Goal: Task Accomplishment & Management: Use online tool/utility

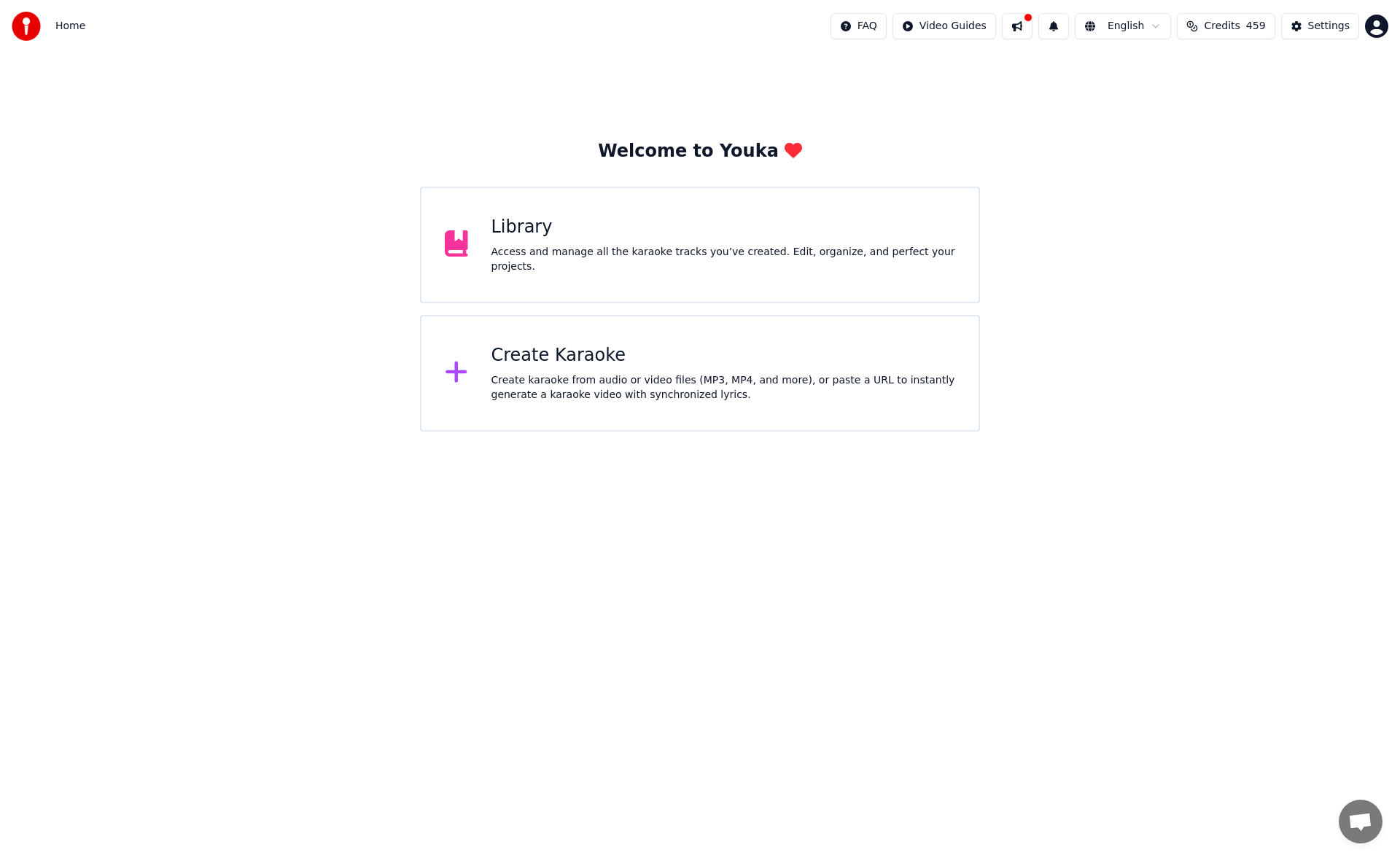
click at [573, 232] on div "Library" at bounding box center [723, 228] width 464 height 23
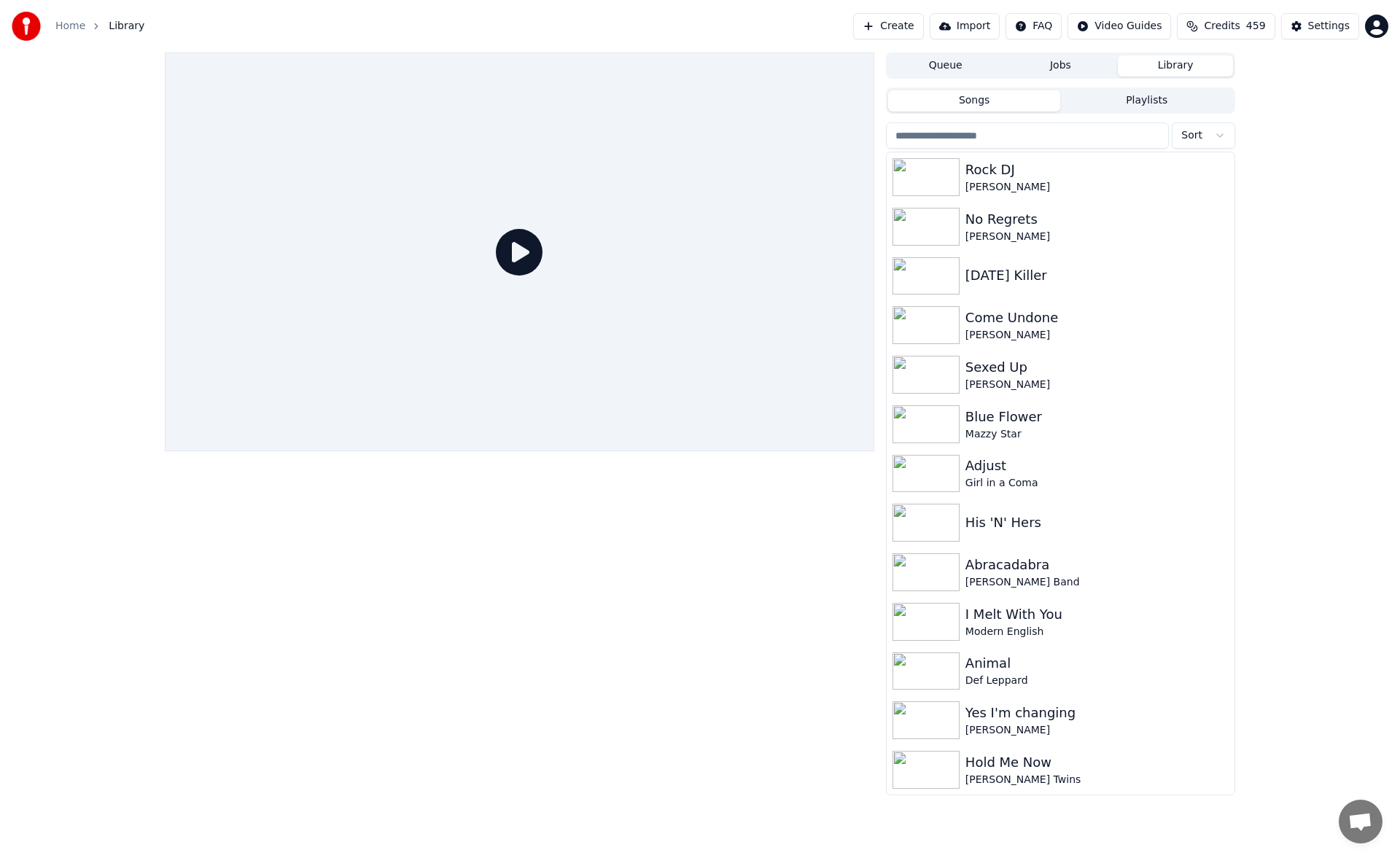
click at [920, 23] on button "Create" at bounding box center [888, 26] width 71 height 26
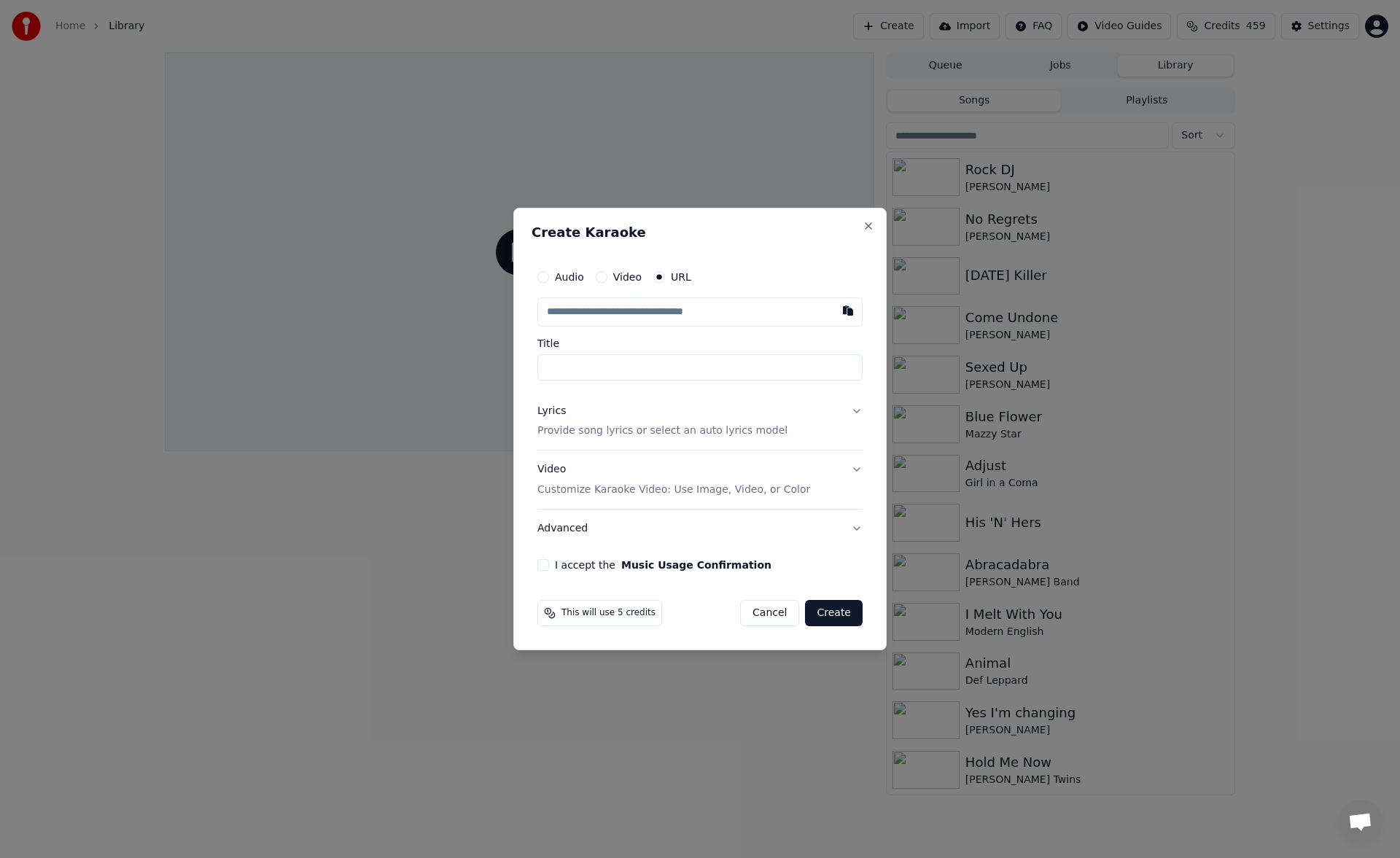
type input "**********"
click at [856, 410] on button "Lyrics Provide song lyrics or select an auto lyrics model" at bounding box center [700, 420] width 325 height 58
type input "**********"
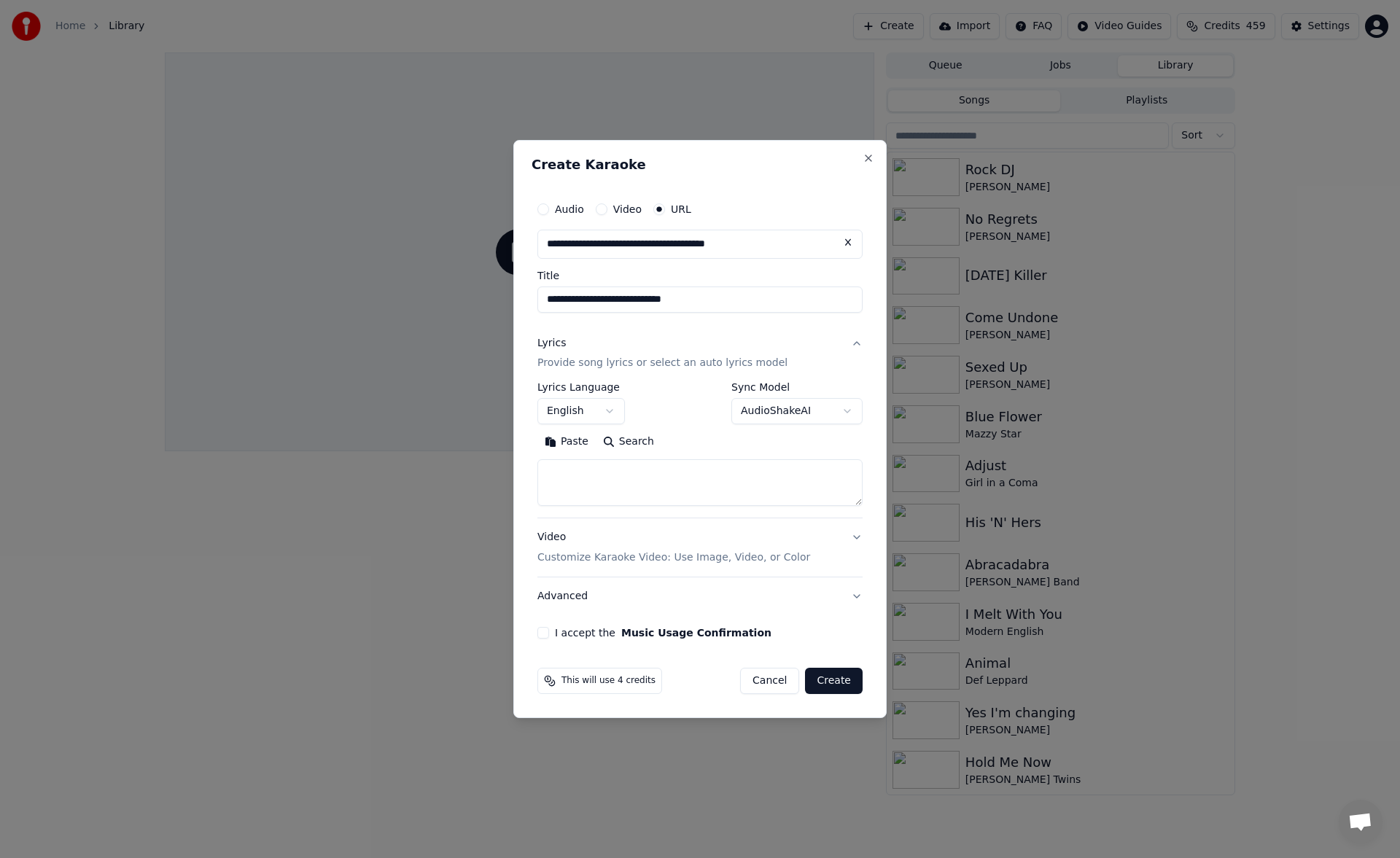
click at [707, 295] on input "**********" at bounding box center [700, 300] width 325 height 26
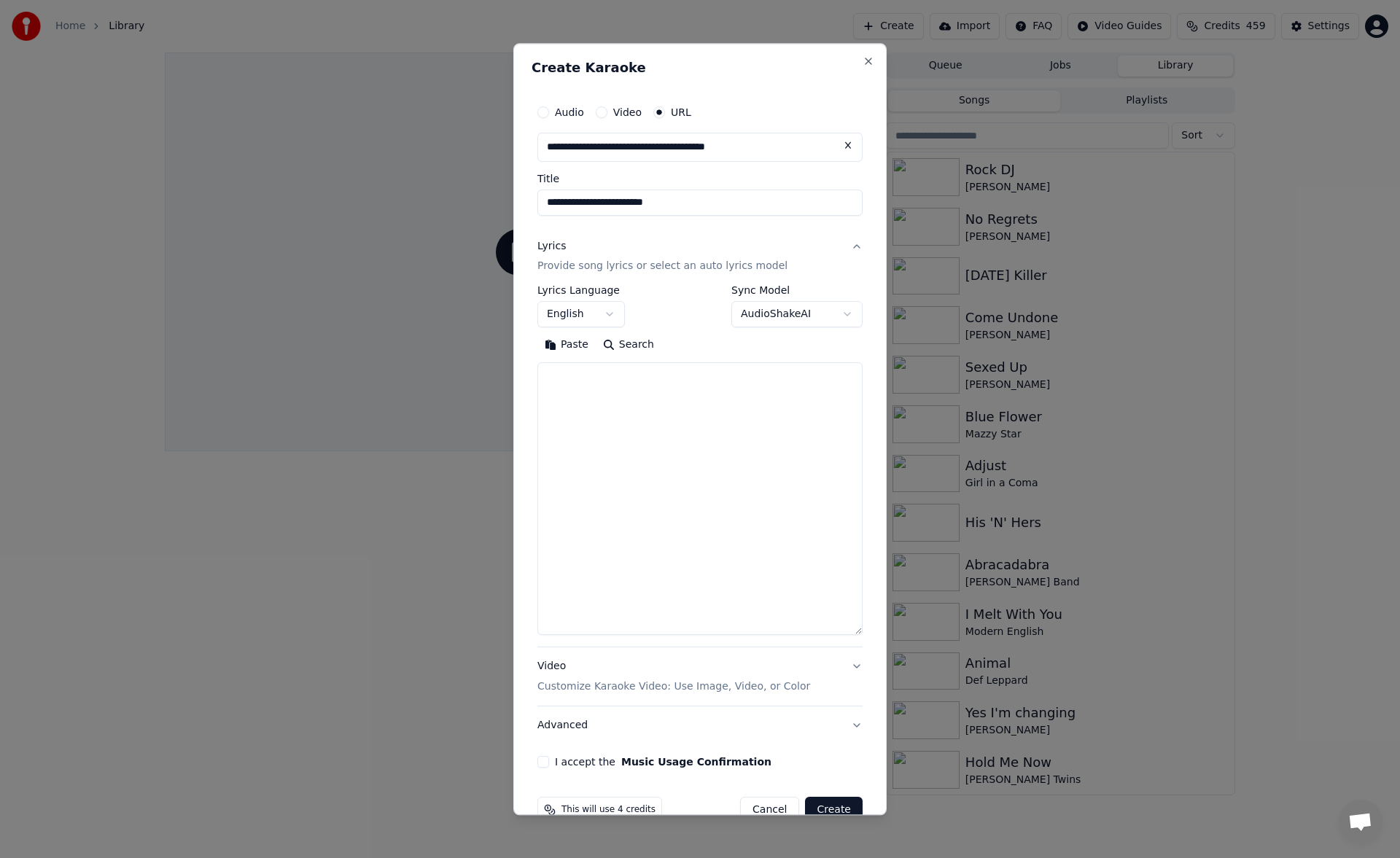
drag, startPoint x: 856, startPoint y: 501, endPoint x: 859, endPoint y: 632, distance: 131.0
click at [859, 632] on div "**********" at bounding box center [700, 429] width 373 height 772
type input "**********"
click at [784, 415] on textarea at bounding box center [700, 499] width 325 height 273
paste textarea "**********"
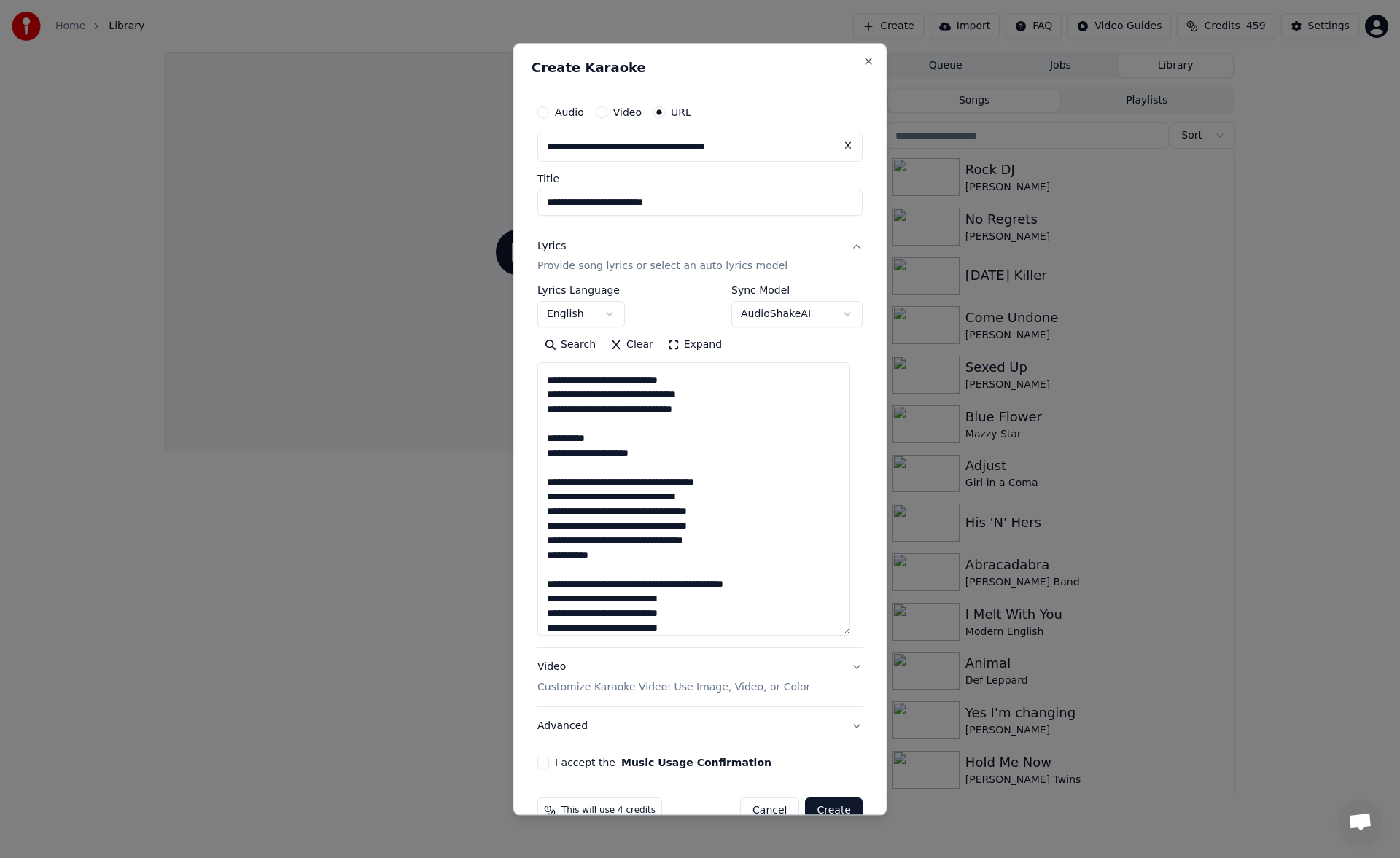
scroll to position [235, 0]
type textarea "**********"
click at [545, 764] on button "I accept the Music Usage Confirmation" at bounding box center [543, 763] width 12 height 12
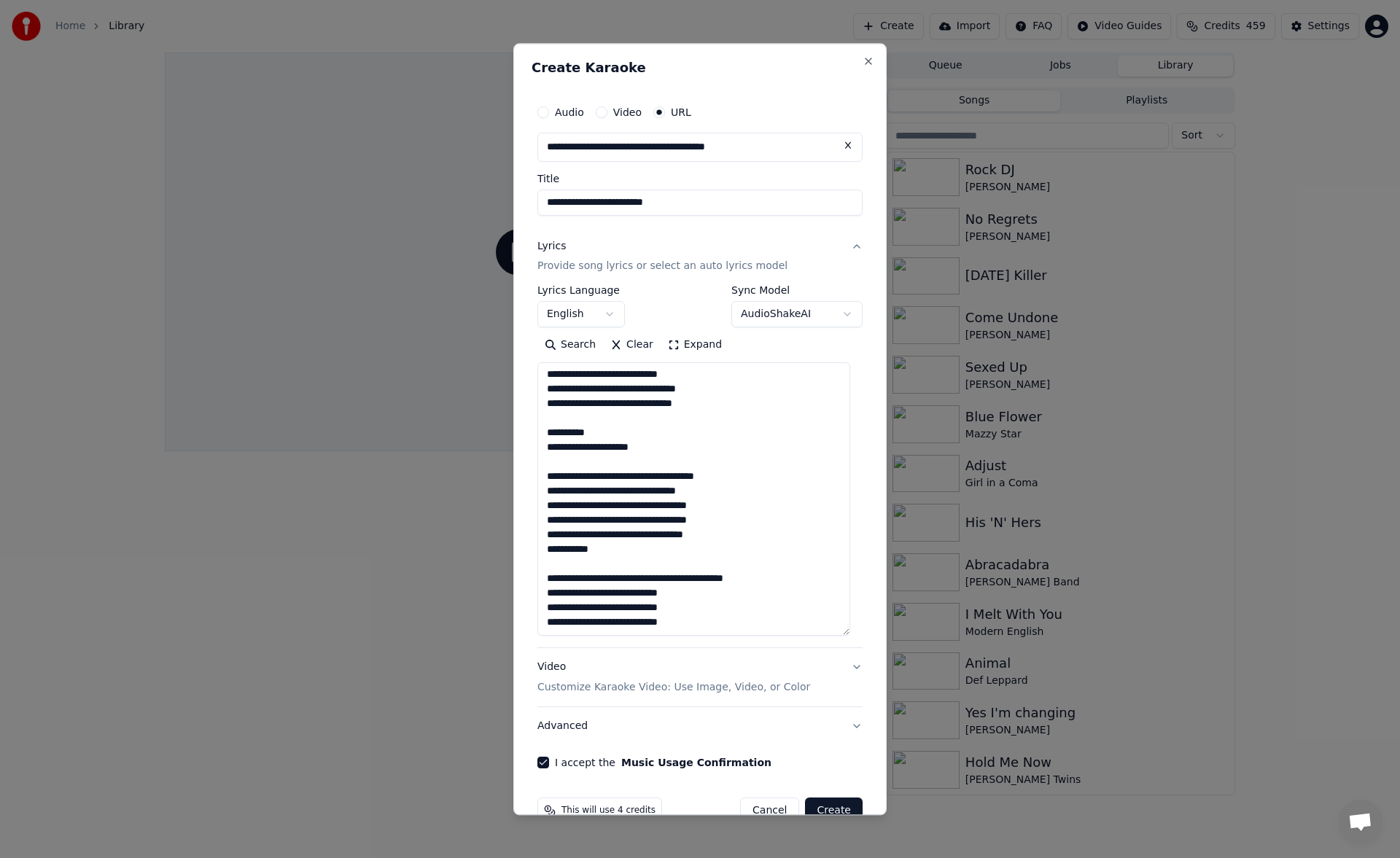
click at [834, 808] on button "Create" at bounding box center [834, 811] width 57 height 26
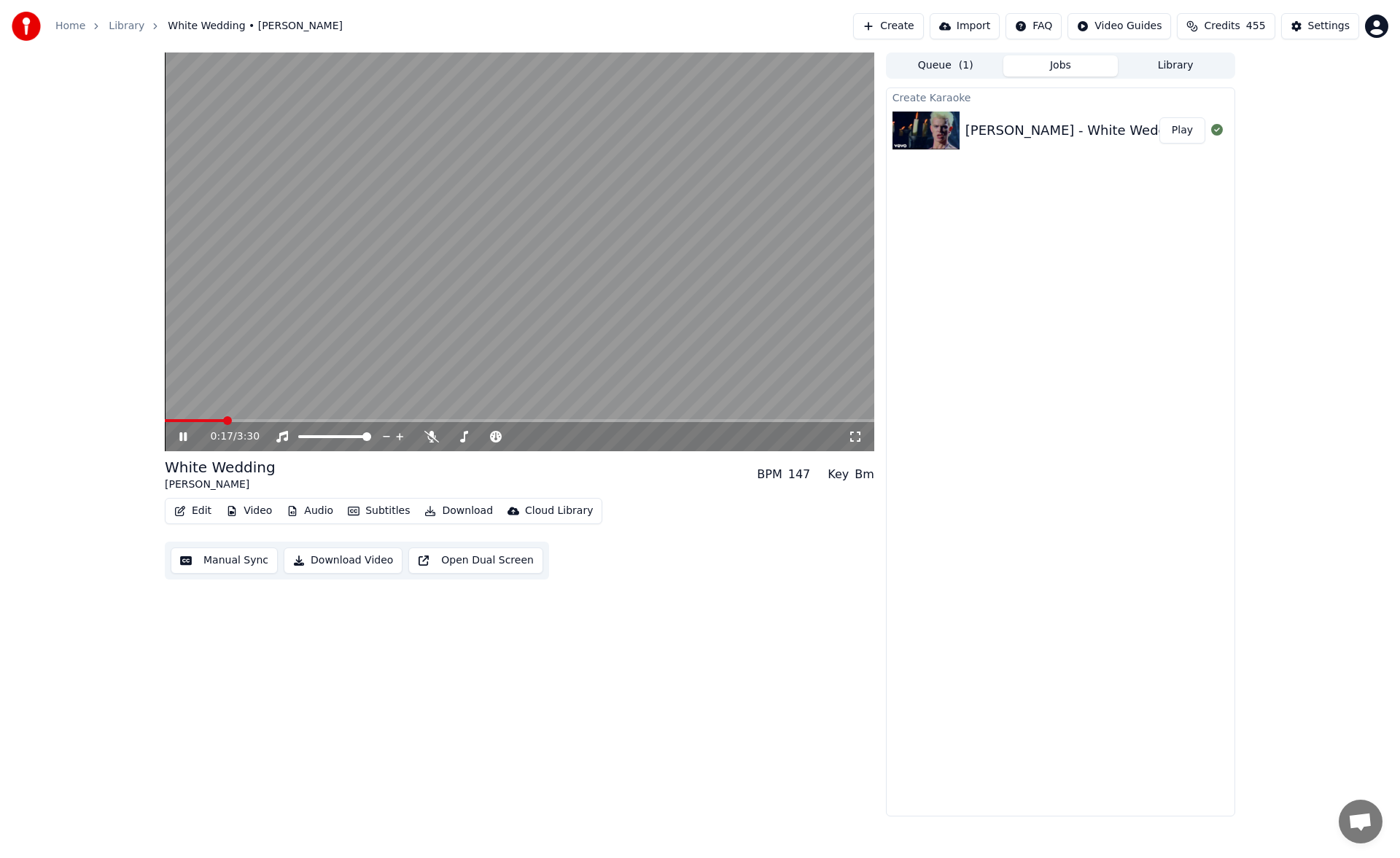
click at [858, 438] on icon at bounding box center [855, 436] width 15 height 12
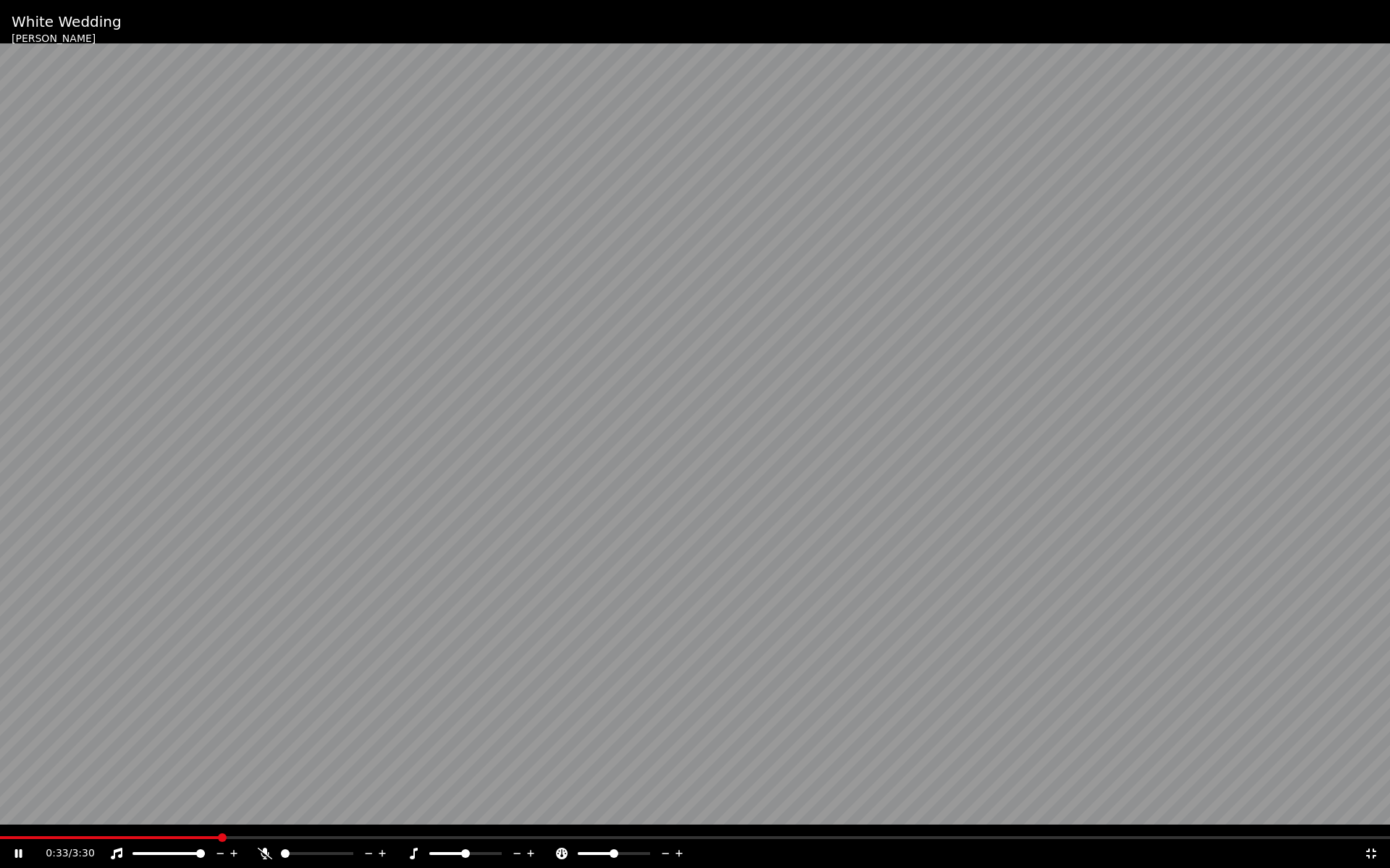
click at [269, 851] on icon at bounding box center [265, 853] width 15 height 12
click at [220, 840] on div "0:38 / 3:30" at bounding box center [695, 854] width 1390 height 29
click at [204, 837] on span at bounding box center [102, 838] width 204 height 3
click at [178, 837] on span at bounding box center [116, 838] width 233 height 3
click at [1371, 846] on div "0:28 / 3:30" at bounding box center [695, 854] width 1390 height 29
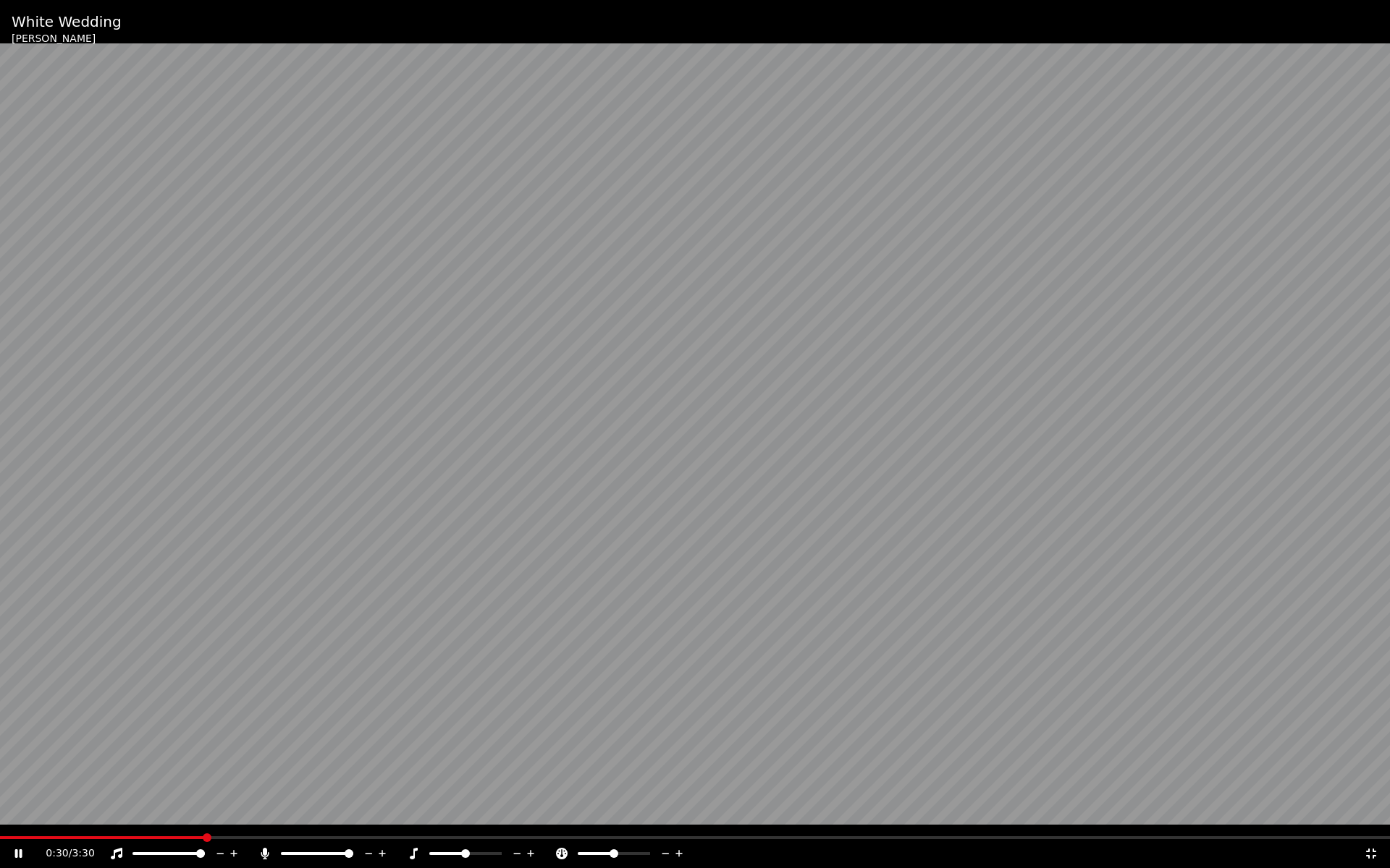
click at [1368, 851] on icon at bounding box center [1371, 853] width 15 height 12
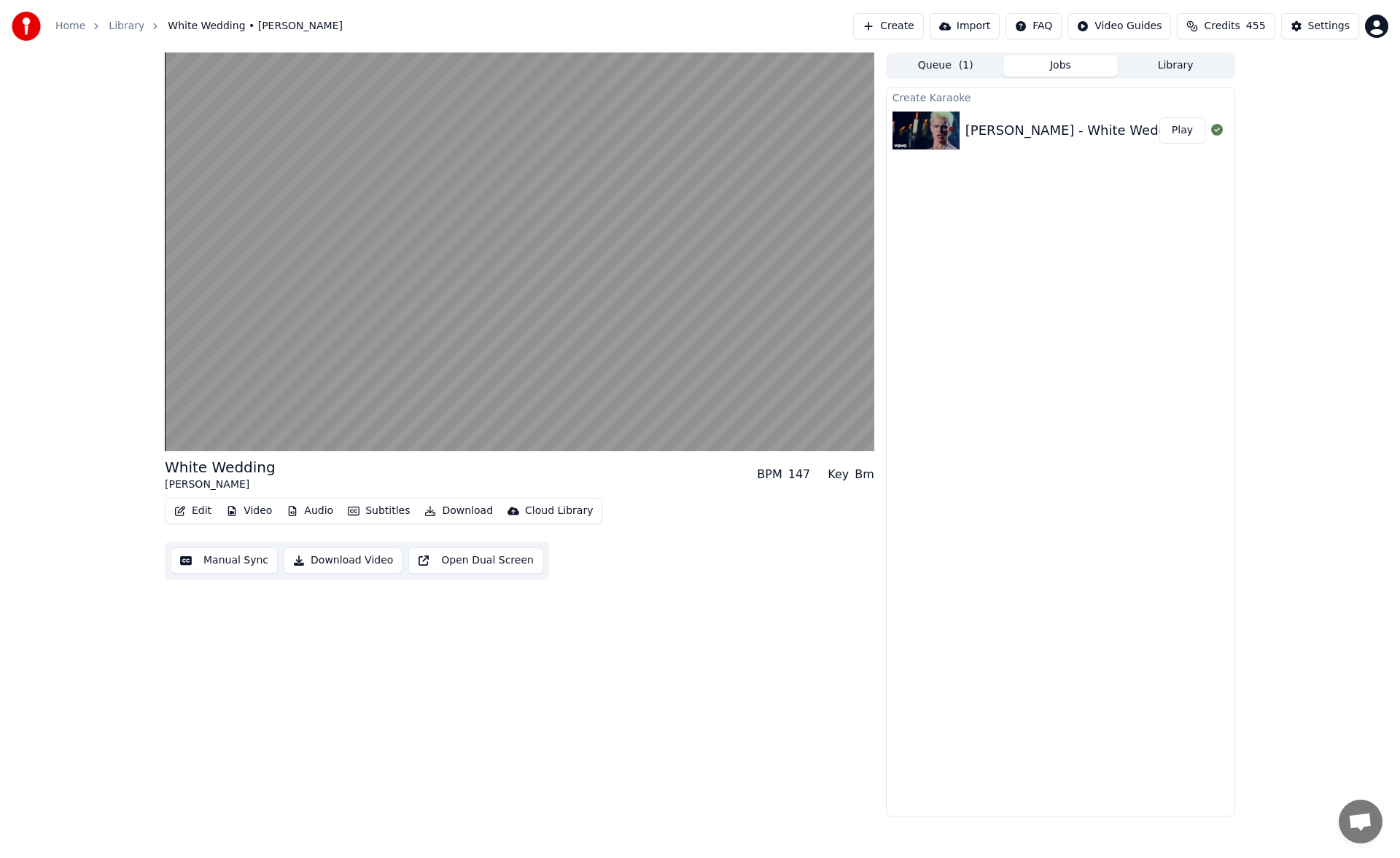
click at [229, 562] on button "Manual Sync" at bounding box center [224, 561] width 107 height 26
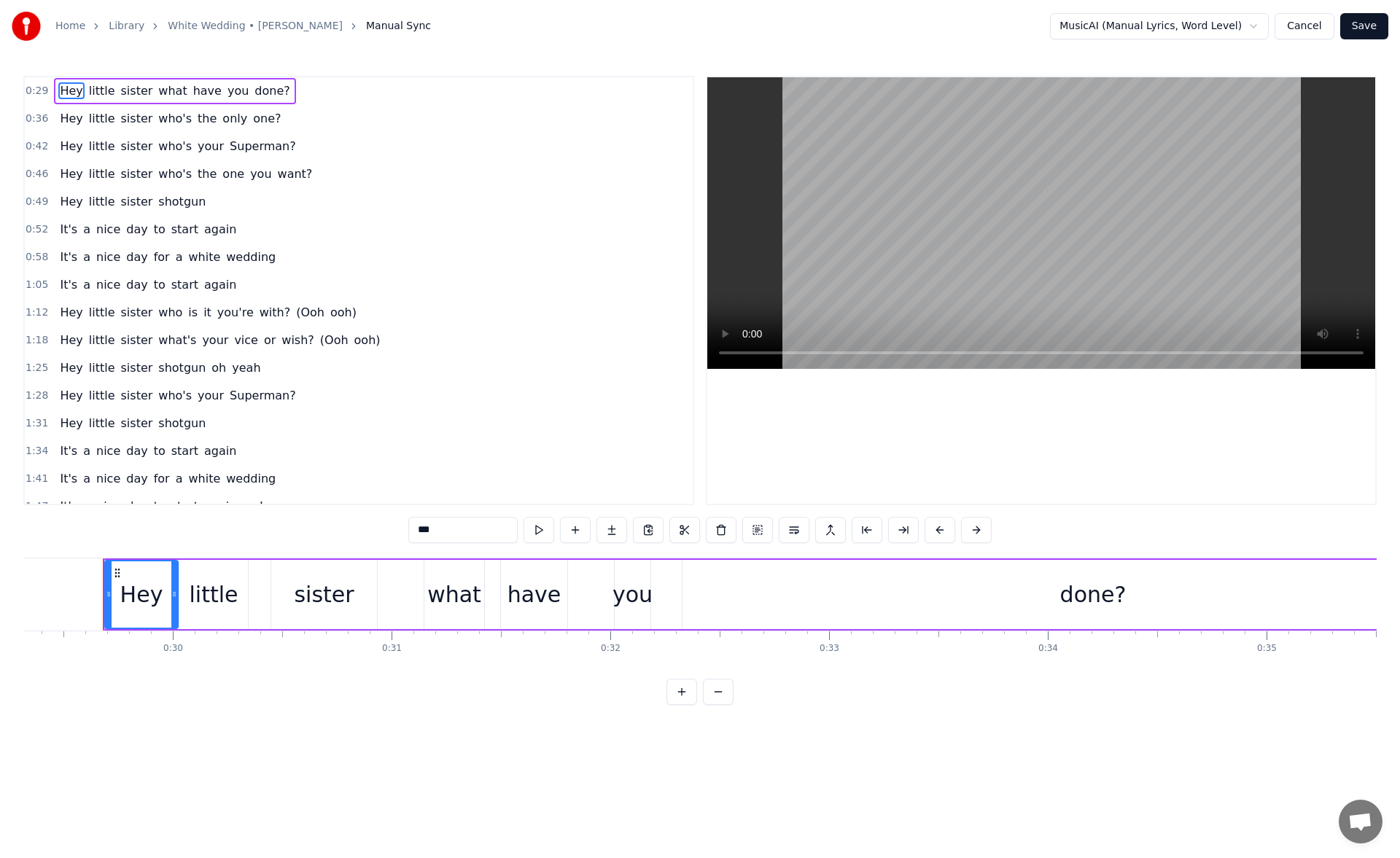
scroll to position [0, 6419]
click at [253, 89] on span "done?" at bounding box center [272, 91] width 38 height 17
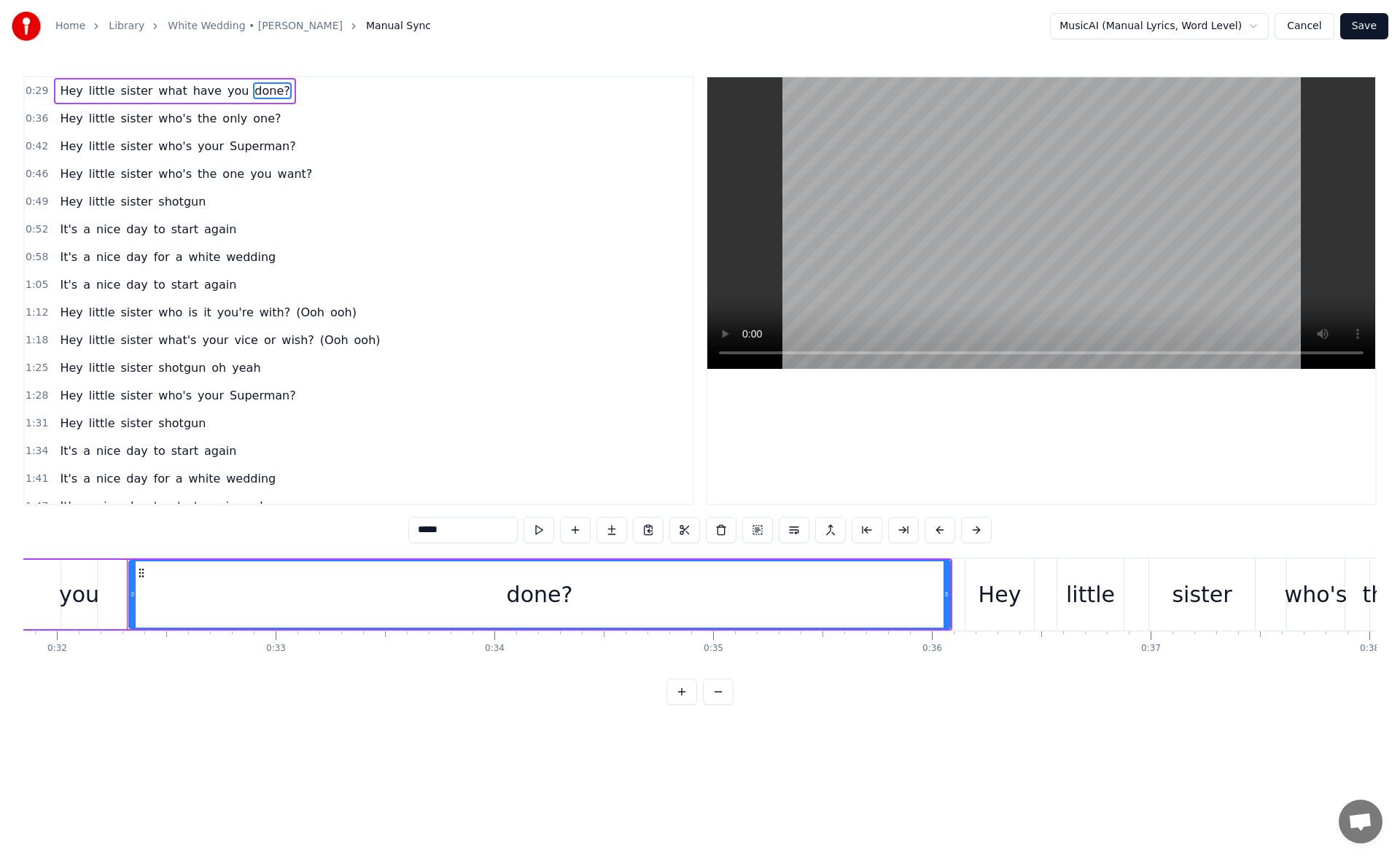
scroll to position [0, 7041]
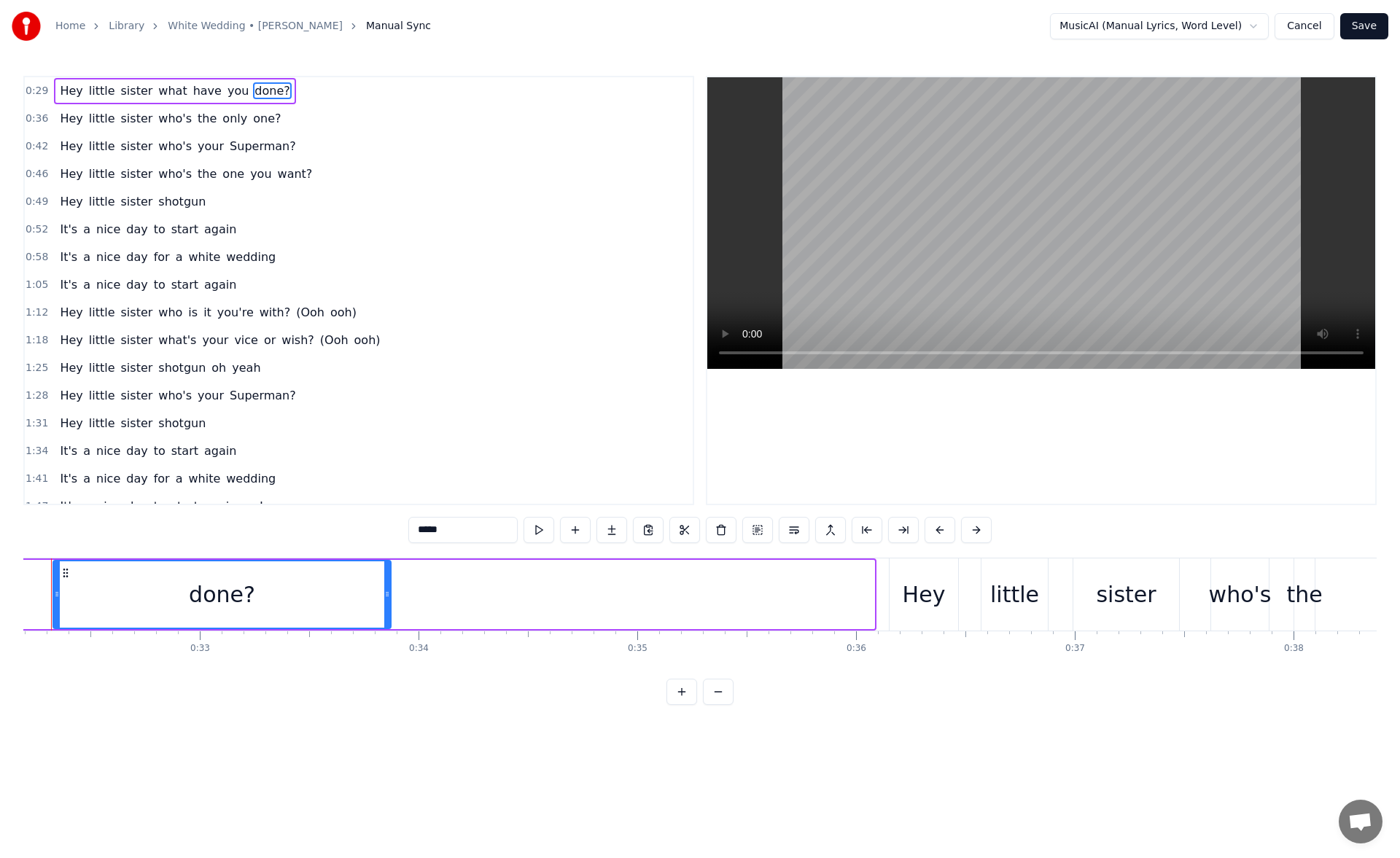
drag, startPoint x: 872, startPoint y: 599, endPoint x: 371, endPoint y: 591, distance: 501.1
click at [384, 591] on icon at bounding box center [387, 593] width 6 height 12
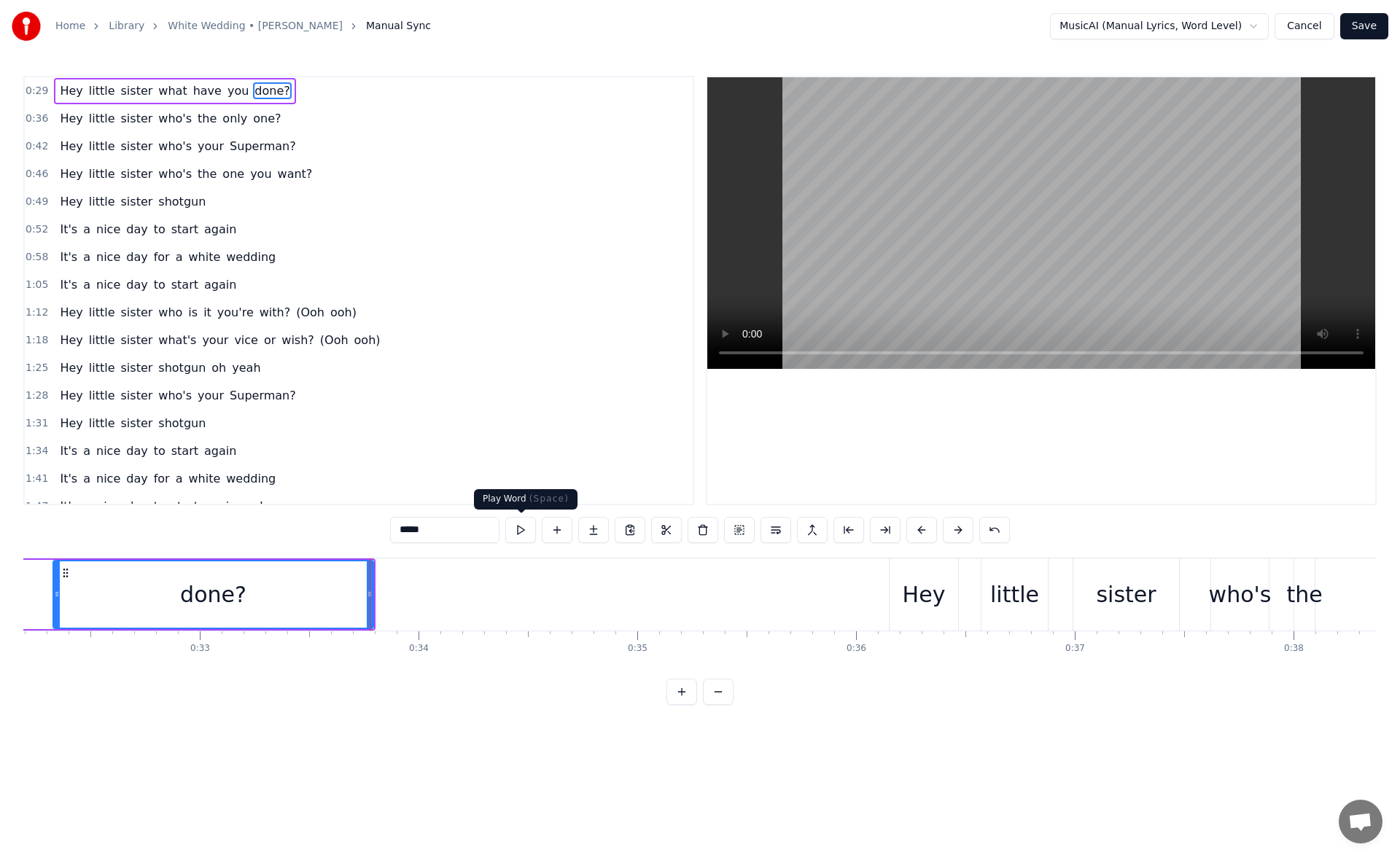
click at [522, 534] on button at bounding box center [521, 530] width 31 height 26
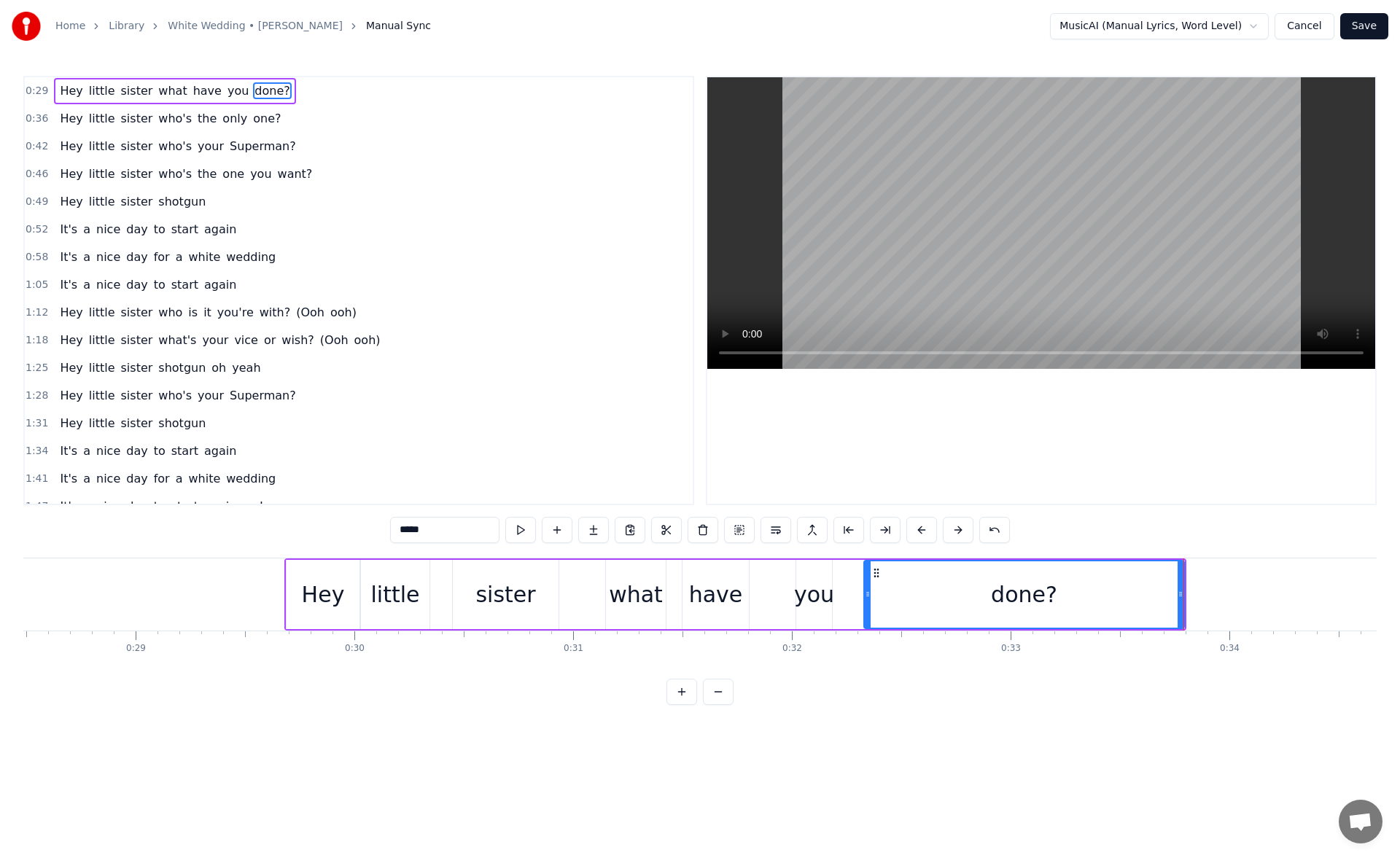
scroll to position [0, 6180]
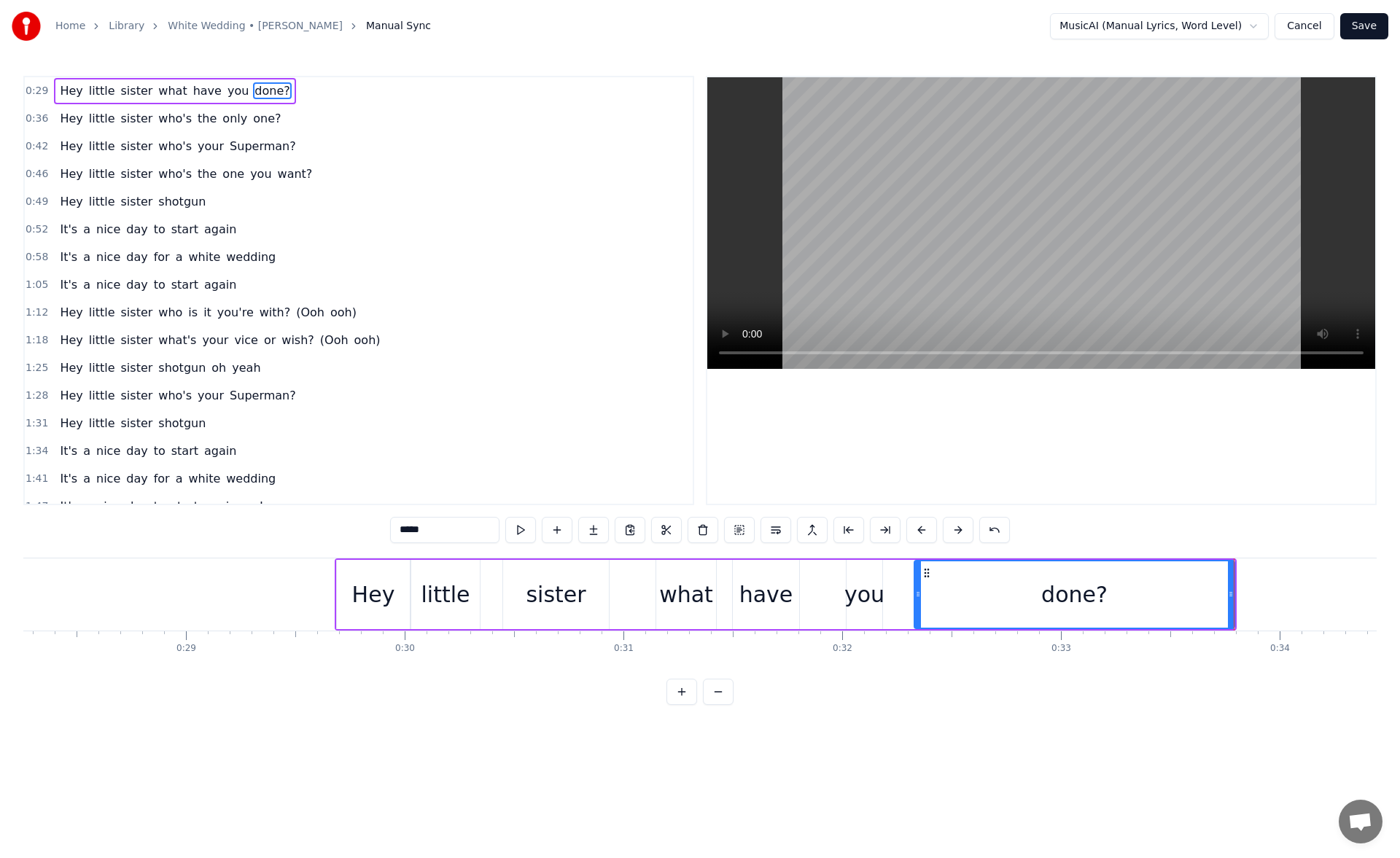
click at [343, 597] on div "Hey" at bounding box center [373, 594] width 73 height 69
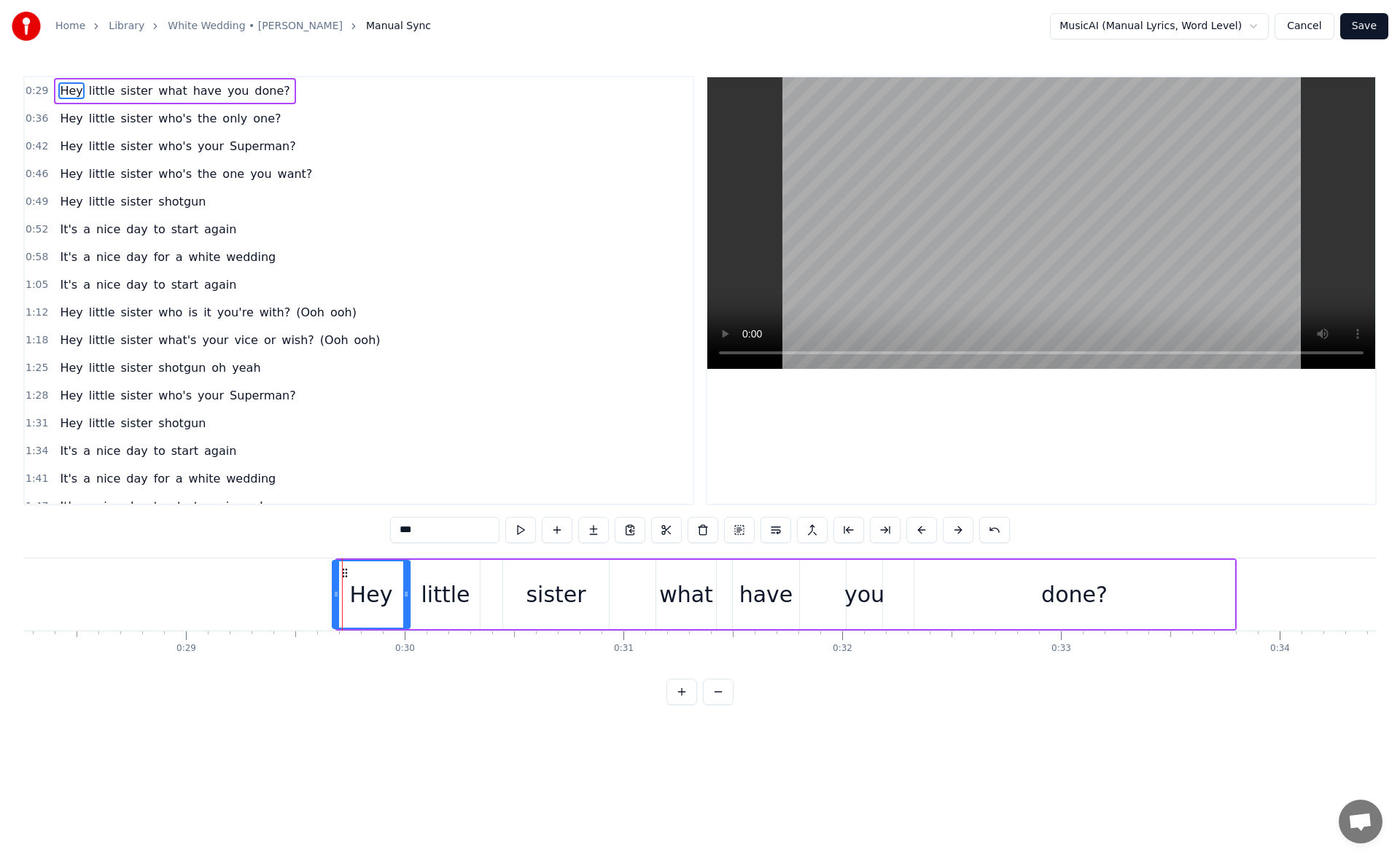
click at [335, 598] on icon at bounding box center [336, 593] width 6 height 12
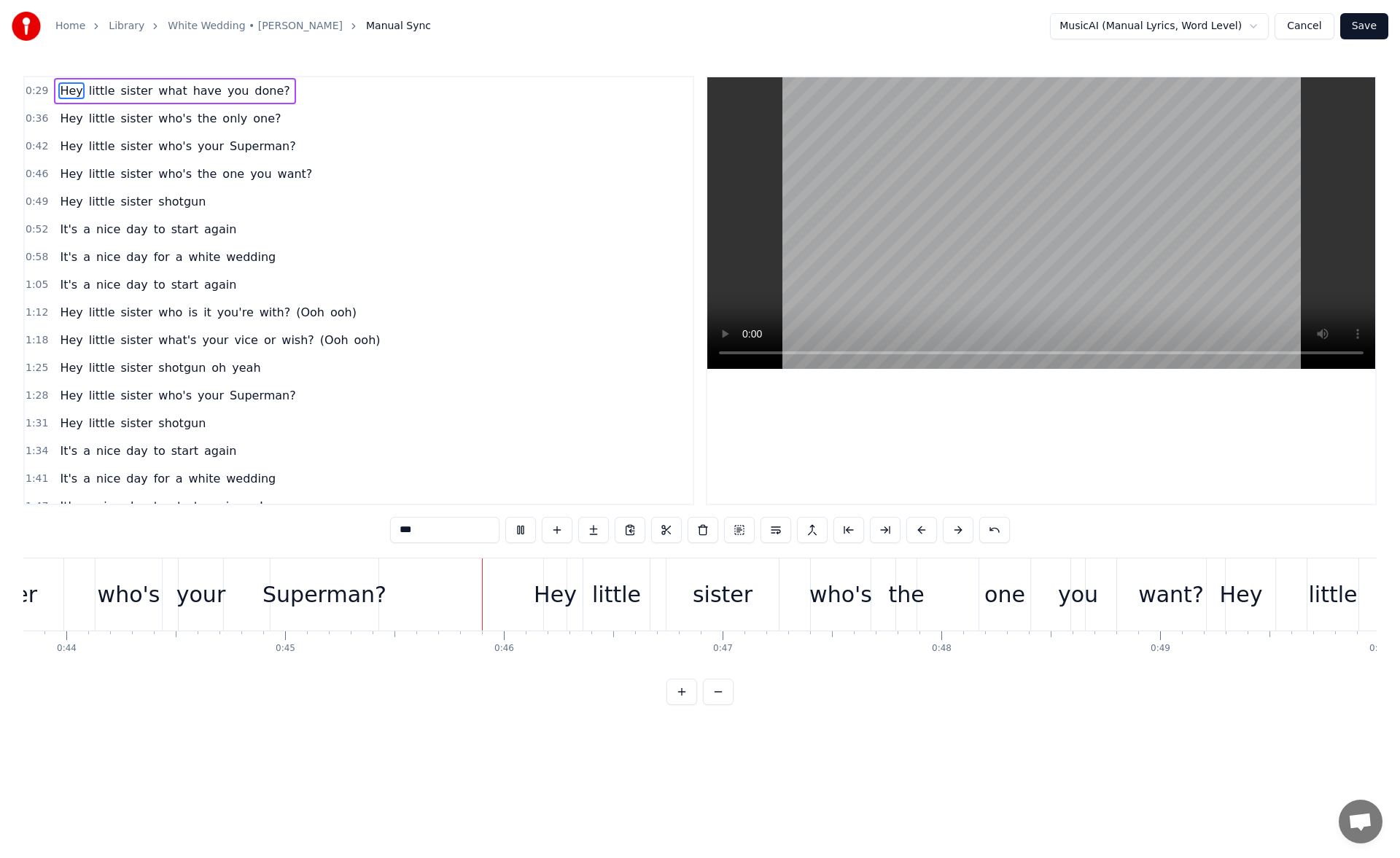
scroll to position [0, 9835]
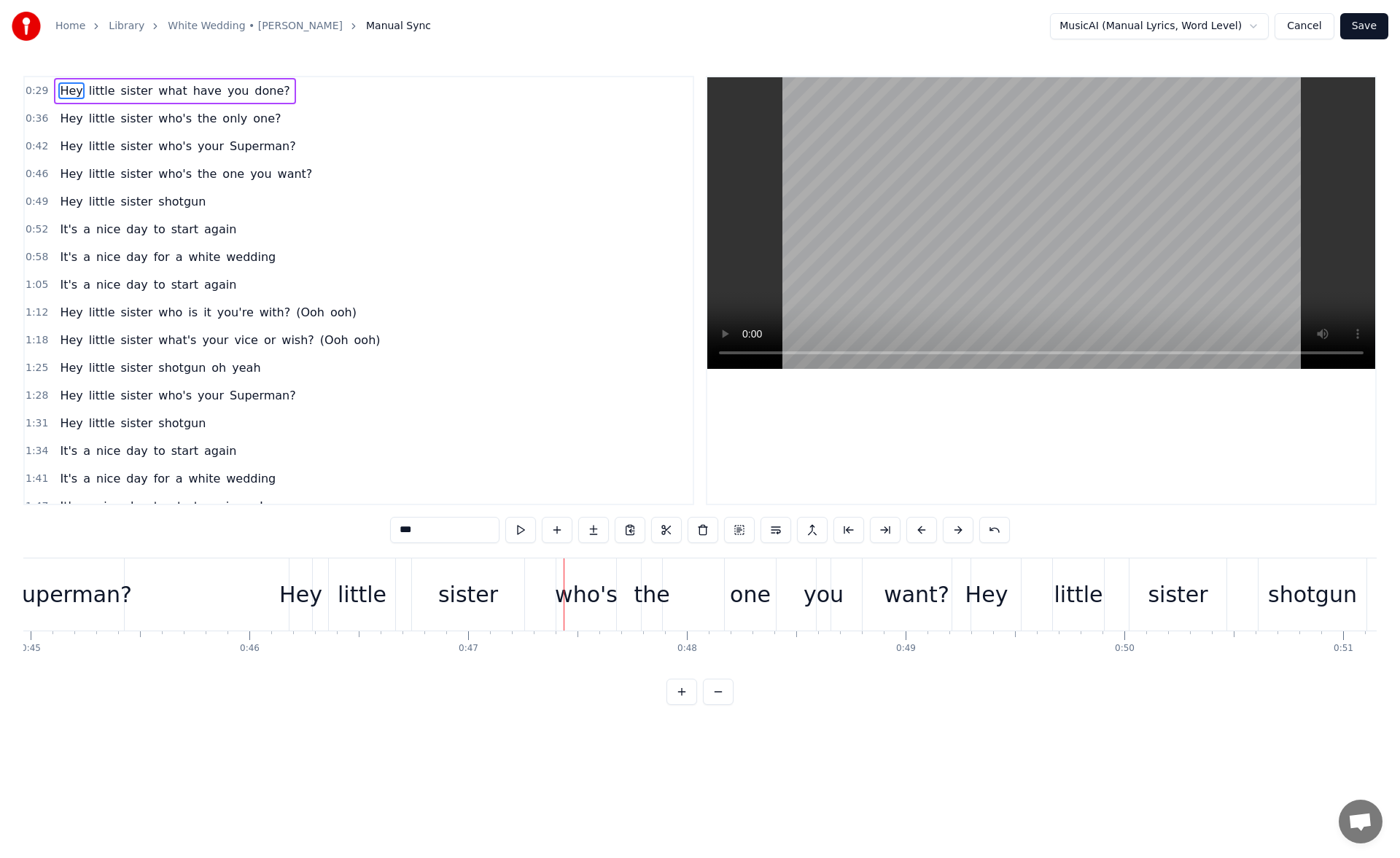
click at [110, 586] on div "Superman?" at bounding box center [70, 594] width 124 height 33
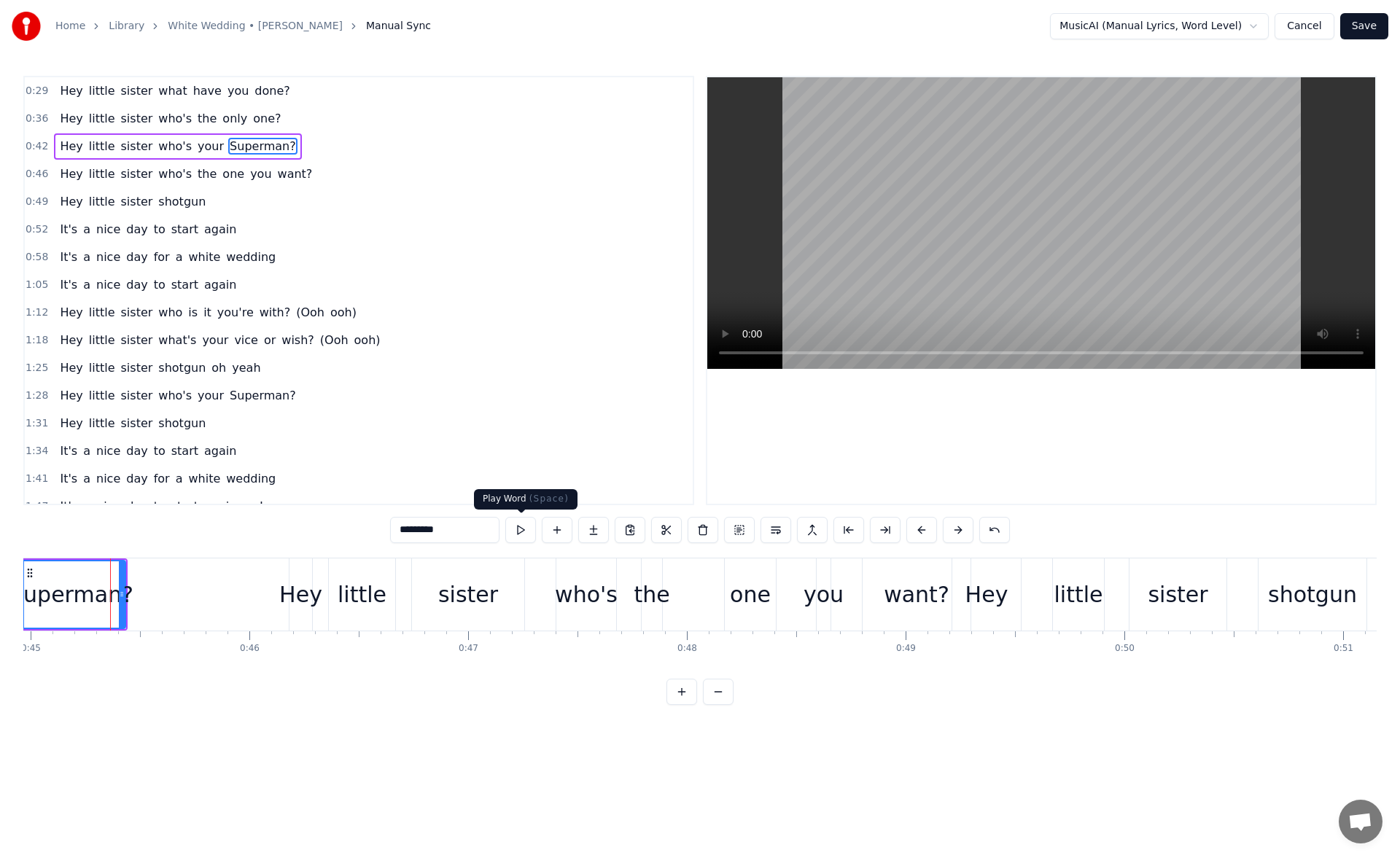
click at [529, 531] on button at bounding box center [521, 530] width 31 height 26
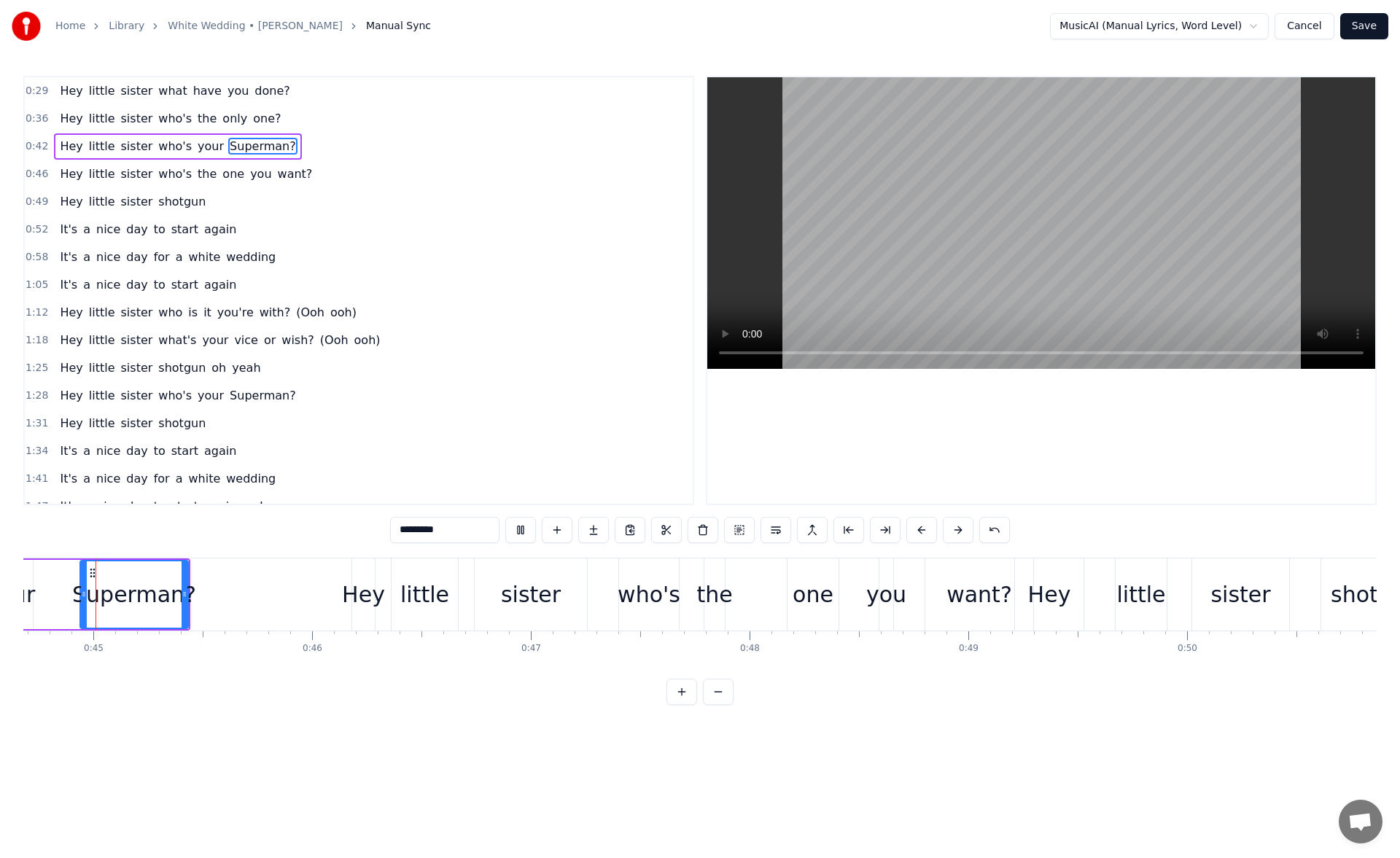
scroll to position [0, 9754]
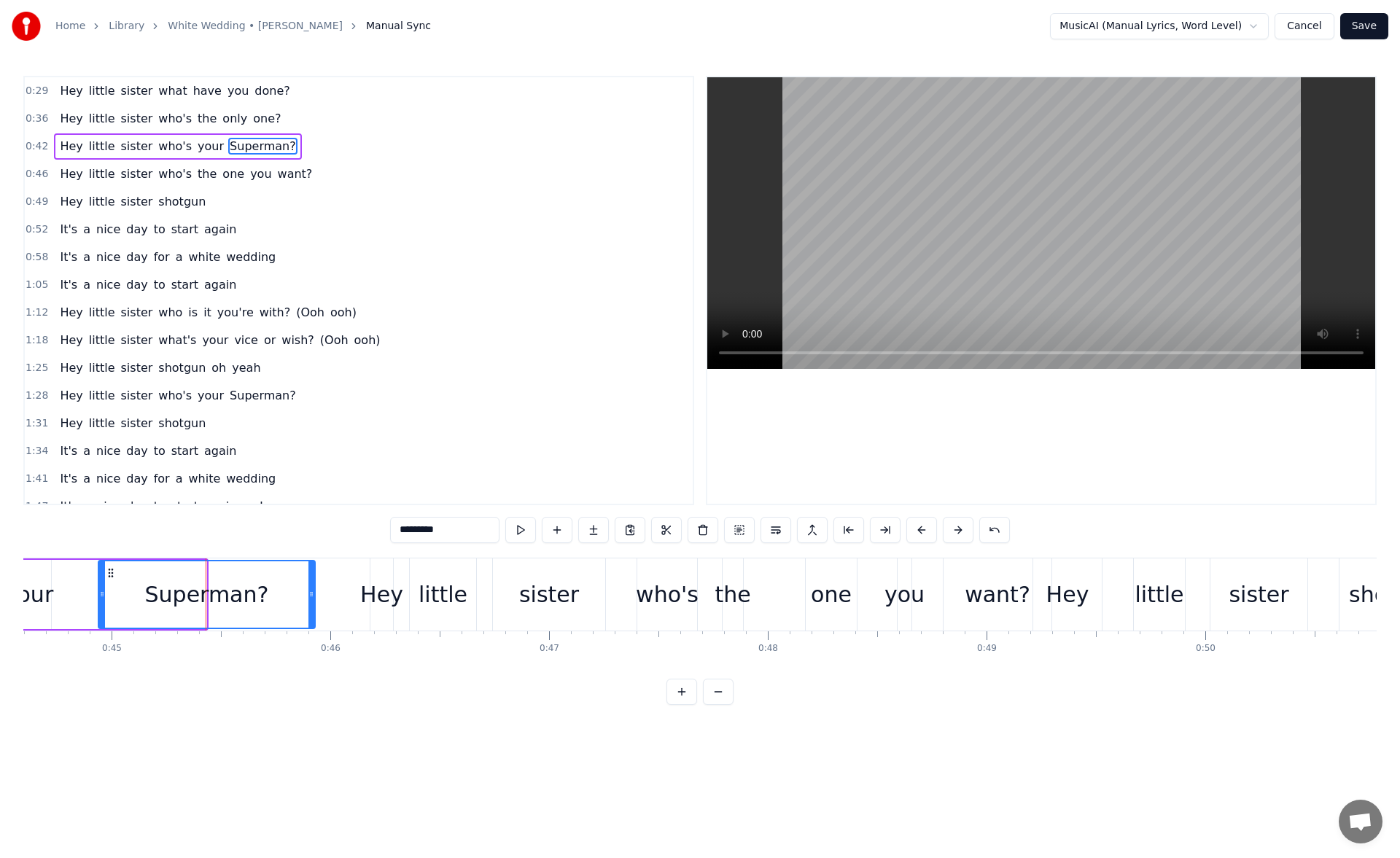
drag, startPoint x: 204, startPoint y: 596, endPoint x: 313, endPoint y: 595, distance: 109.0
click at [313, 595] on icon at bounding box center [311, 593] width 6 height 12
click at [521, 527] on button at bounding box center [521, 530] width 31 height 26
click at [380, 582] on div "Hey" at bounding box center [382, 594] width 43 height 33
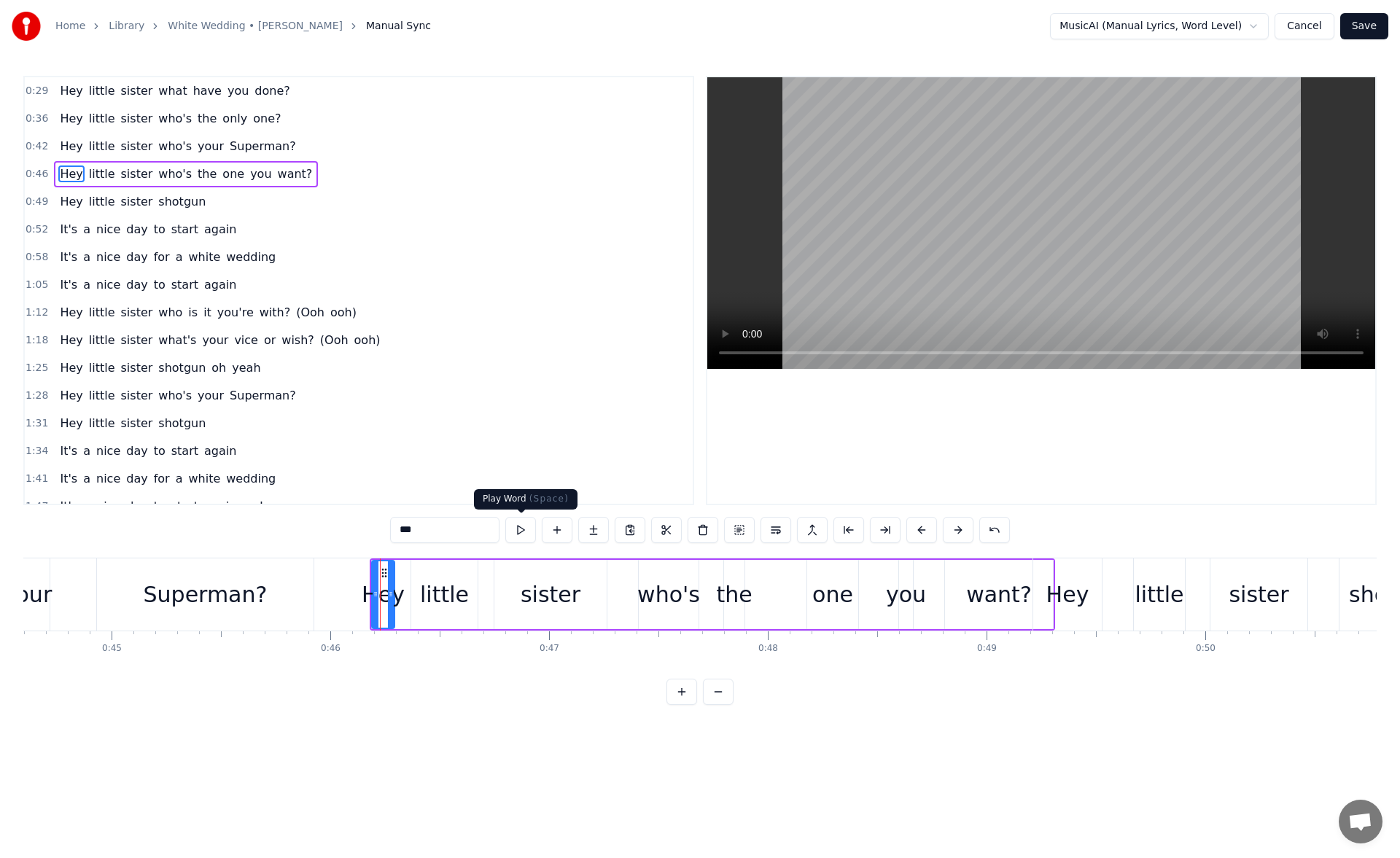
click at [513, 525] on button at bounding box center [521, 530] width 31 height 26
drag, startPoint x: 377, startPoint y: 592, endPoint x: 349, endPoint y: 594, distance: 28.1
click at [349, 594] on icon at bounding box center [348, 593] width 6 height 12
click at [520, 523] on button at bounding box center [521, 530] width 31 height 26
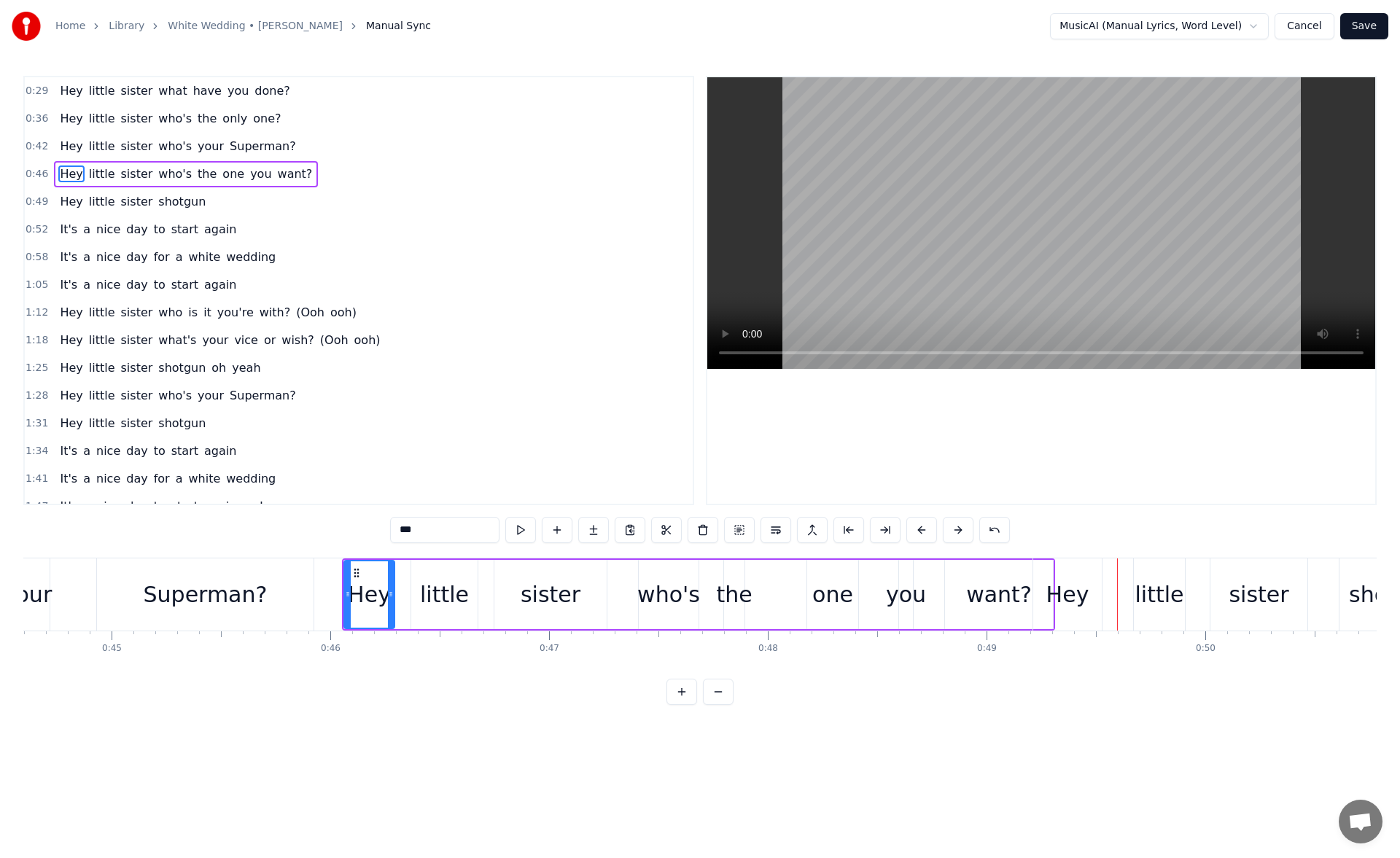
click at [970, 568] on div "want?" at bounding box center [999, 594] width 108 height 69
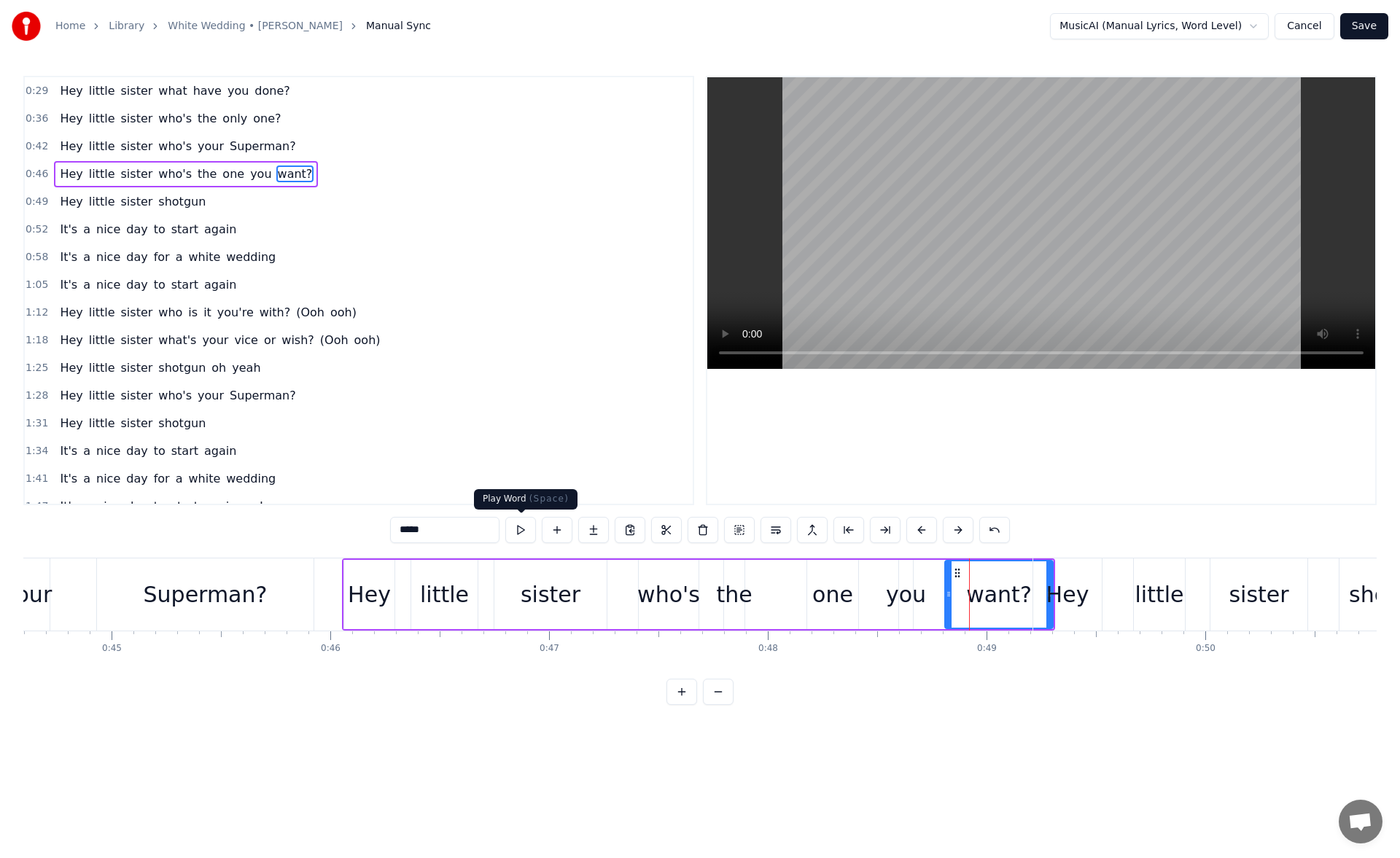
click at [518, 529] on button at bounding box center [521, 530] width 31 height 26
click at [1076, 579] on div "Hey" at bounding box center [1068, 594] width 43 height 33
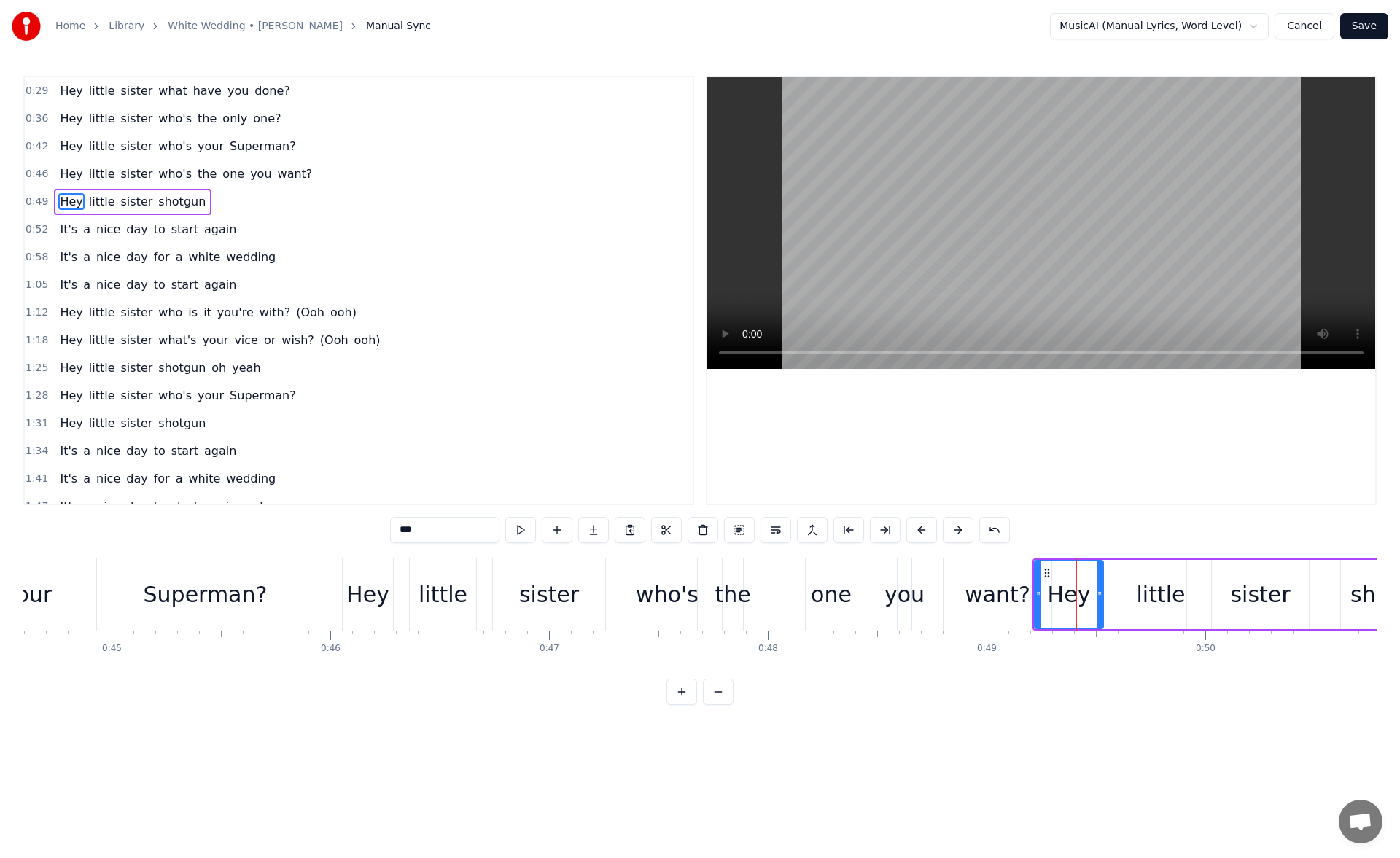
click at [1007, 589] on div "want?" at bounding box center [997, 594] width 66 height 33
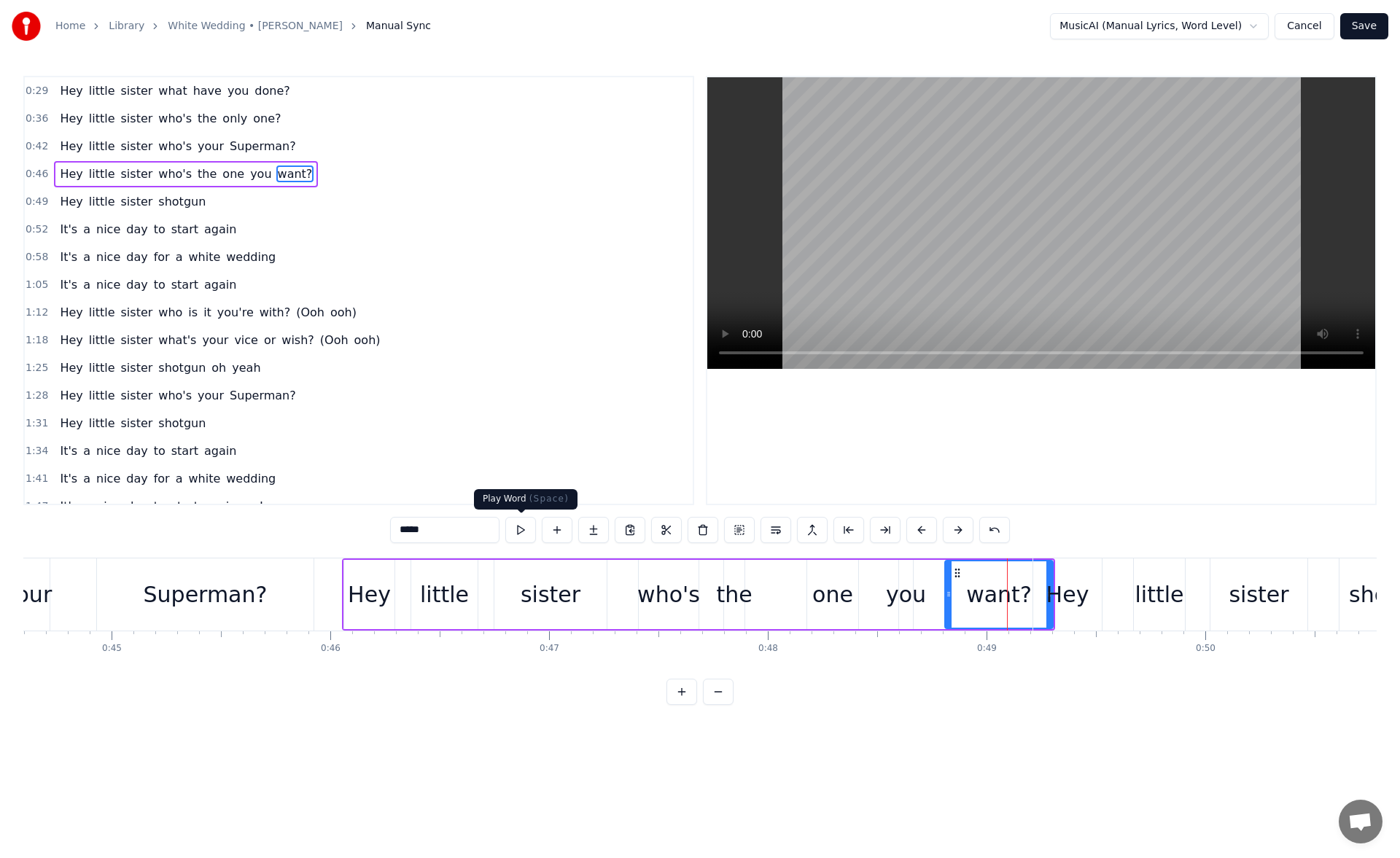
click at [523, 530] on button at bounding box center [521, 530] width 31 height 26
click at [1086, 583] on div "Hey" at bounding box center [1067, 594] width 68 height 72
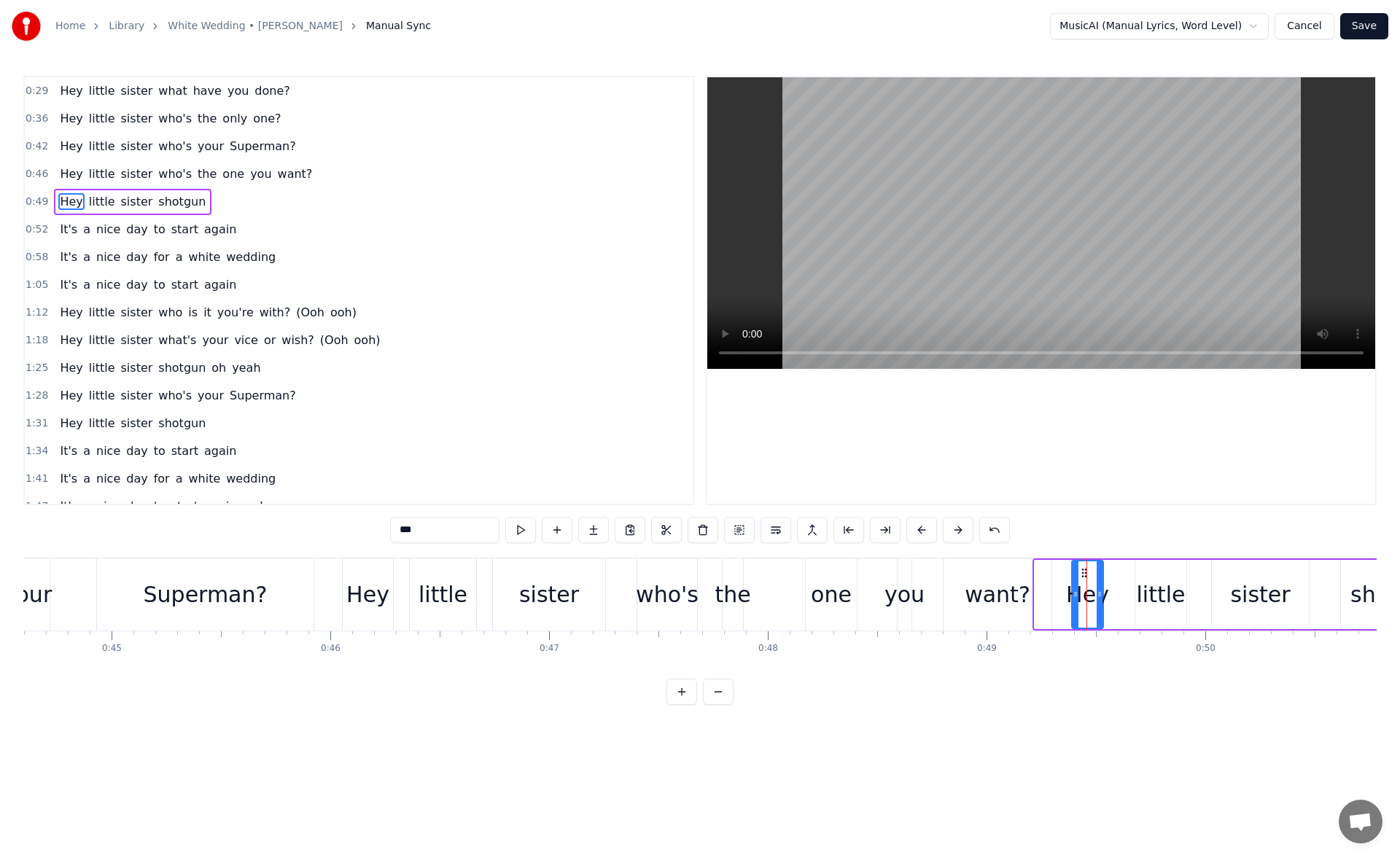
drag, startPoint x: 1037, startPoint y: 596, endPoint x: 1075, endPoint y: 599, distance: 38.1
click at [1075, 599] on icon at bounding box center [1075, 593] width 6 height 12
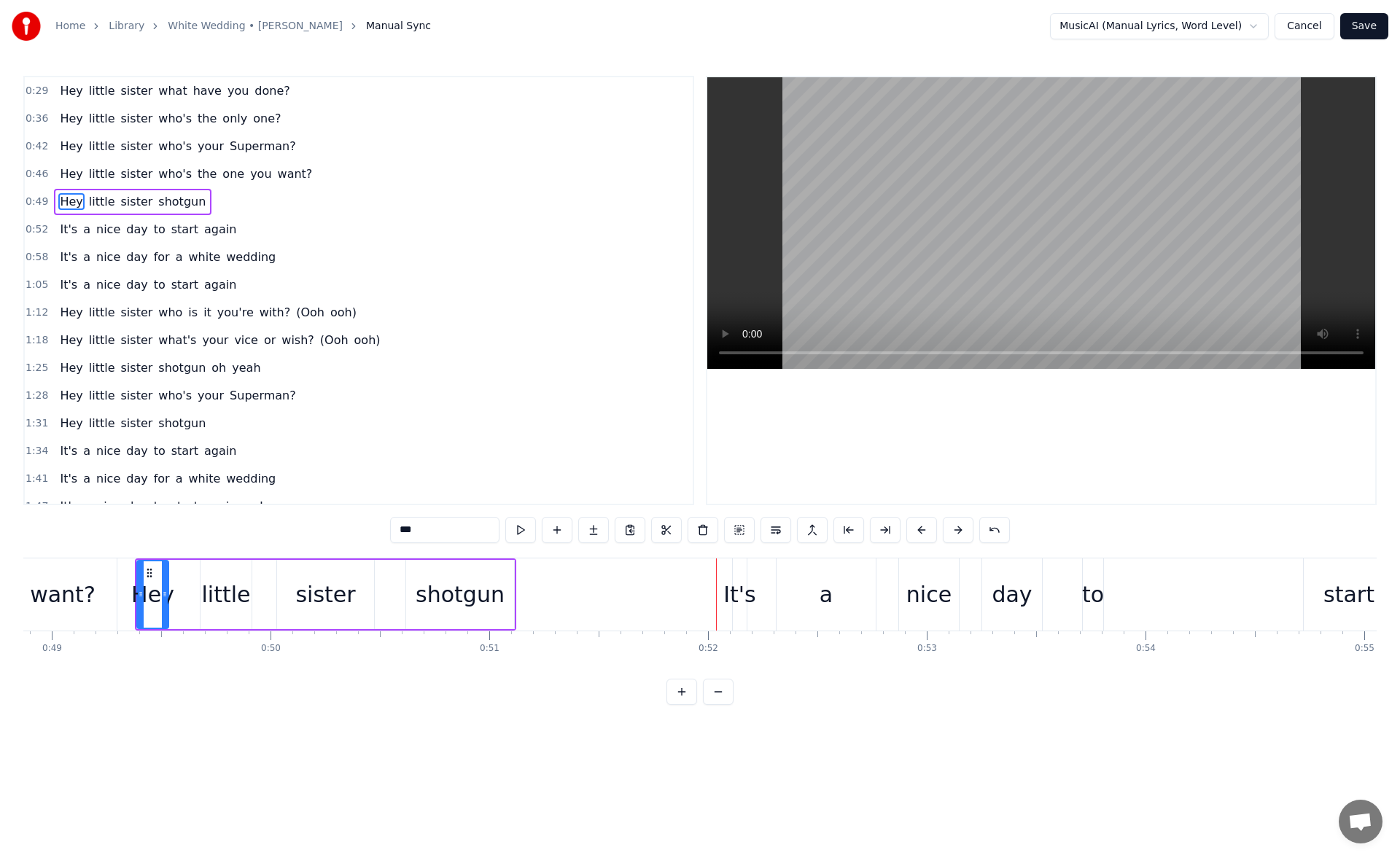
scroll to position [0, 10486]
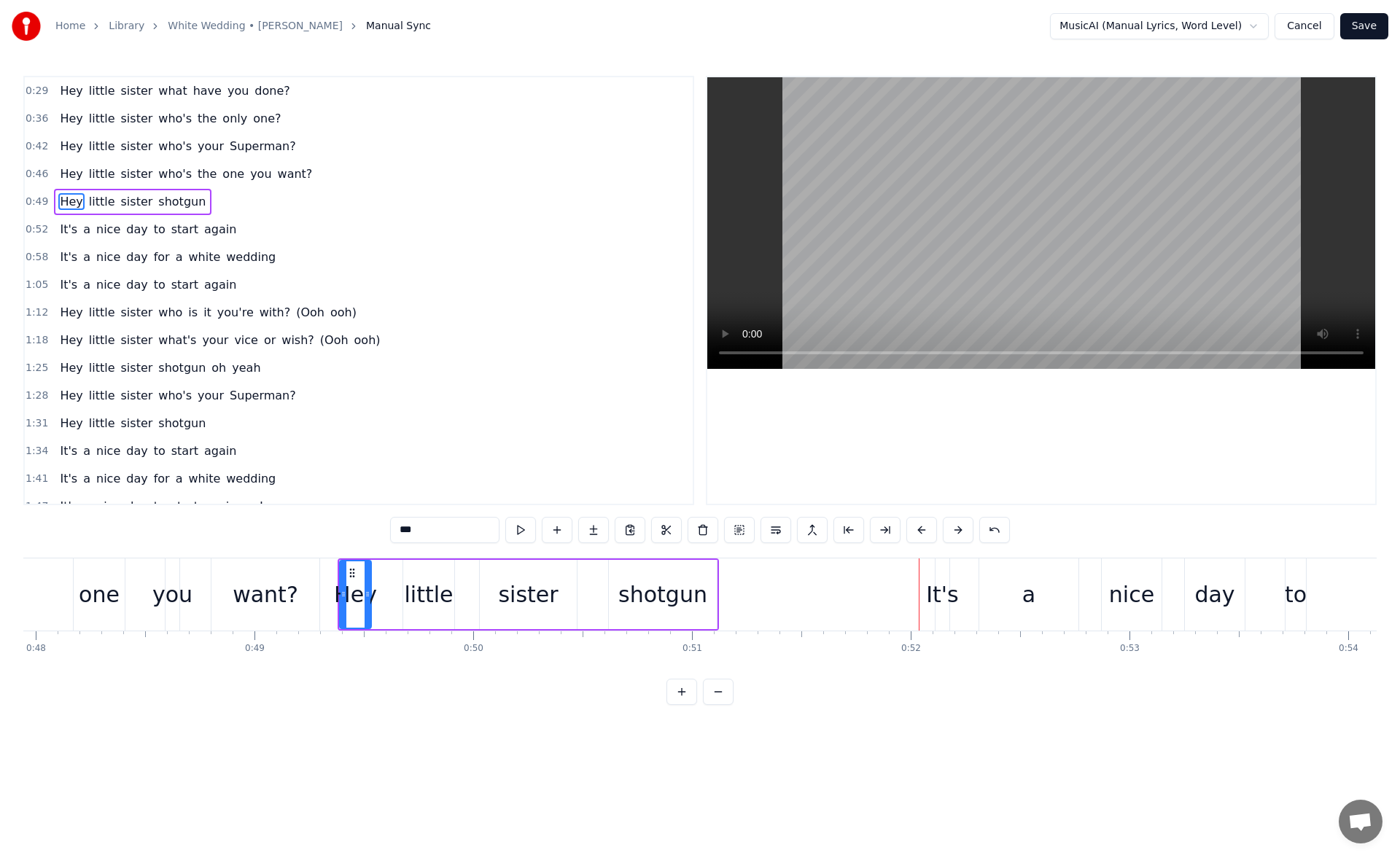
click at [272, 582] on div "want?" at bounding box center [265, 594] width 66 height 33
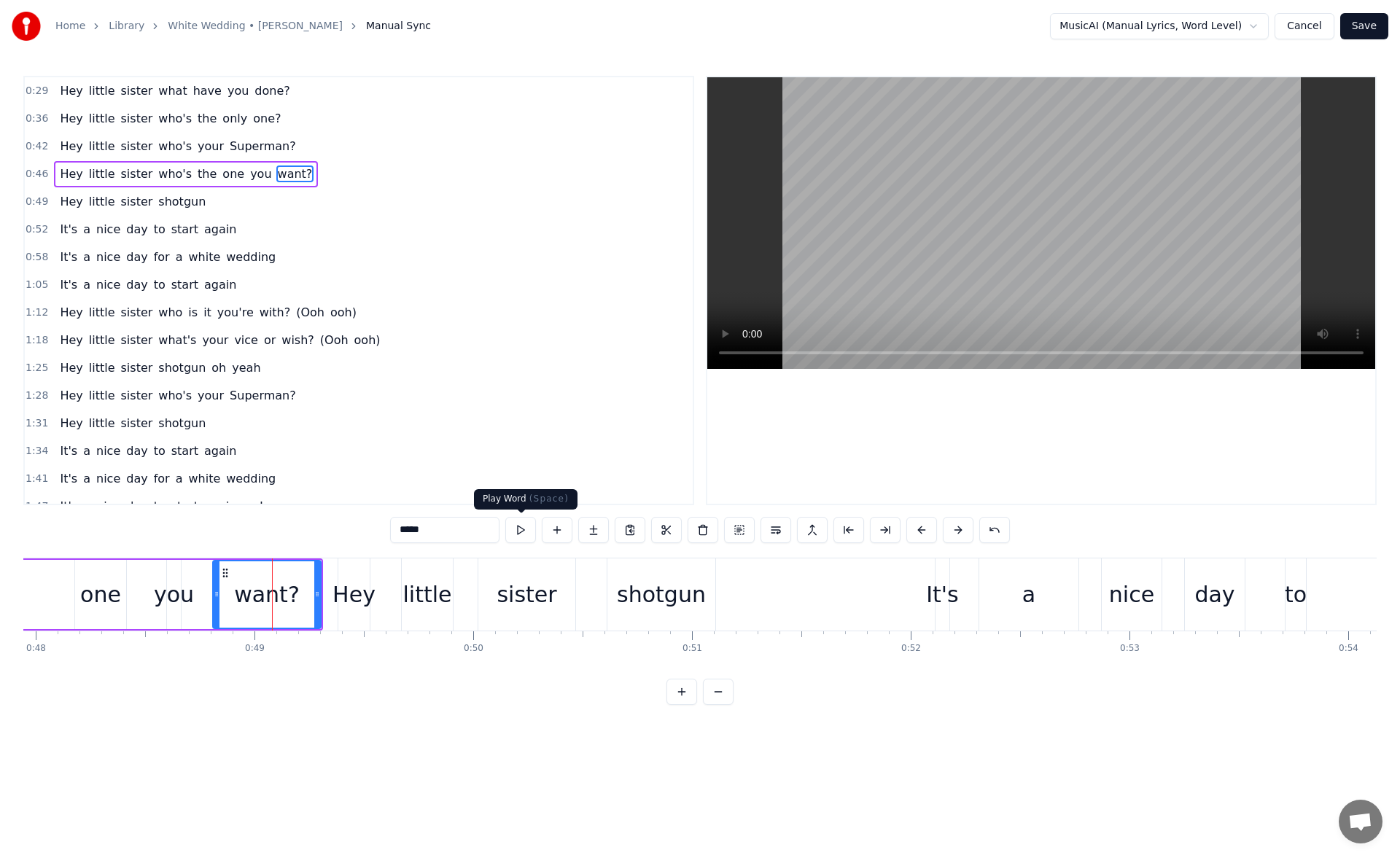
click at [522, 533] on button at bounding box center [521, 530] width 31 height 26
drag, startPoint x: 315, startPoint y: 592, endPoint x: 303, endPoint y: 593, distance: 12.0
click at [303, 593] on icon at bounding box center [305, 593] width 6 height 12
click at [346, 583] on div "Hey" at bounding box center [354, 594] width 43 height 33
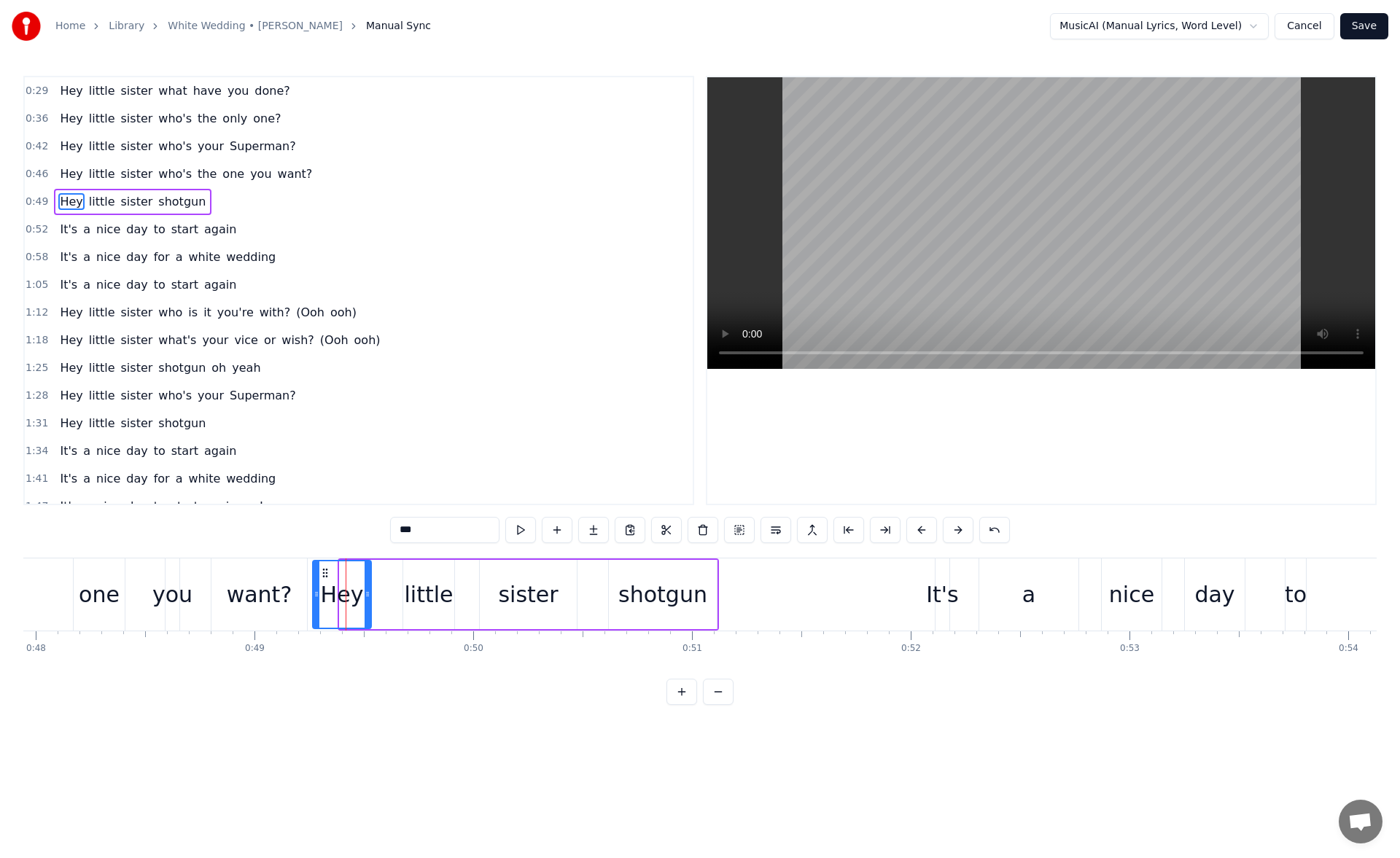
drag, startPoint x: 342, startPoint y: 595, endPoint x: 315, endPoint y: 595, distance: 27.0
click at [315, 595] on icon at bounding box center [317, 593] width 6 height 12
click at [517, 527] on button at bounding box center [521, 530] width 31 height 26
click at [221, 584] on div "want?" at bounding box center [259, 594] width 95 height 72
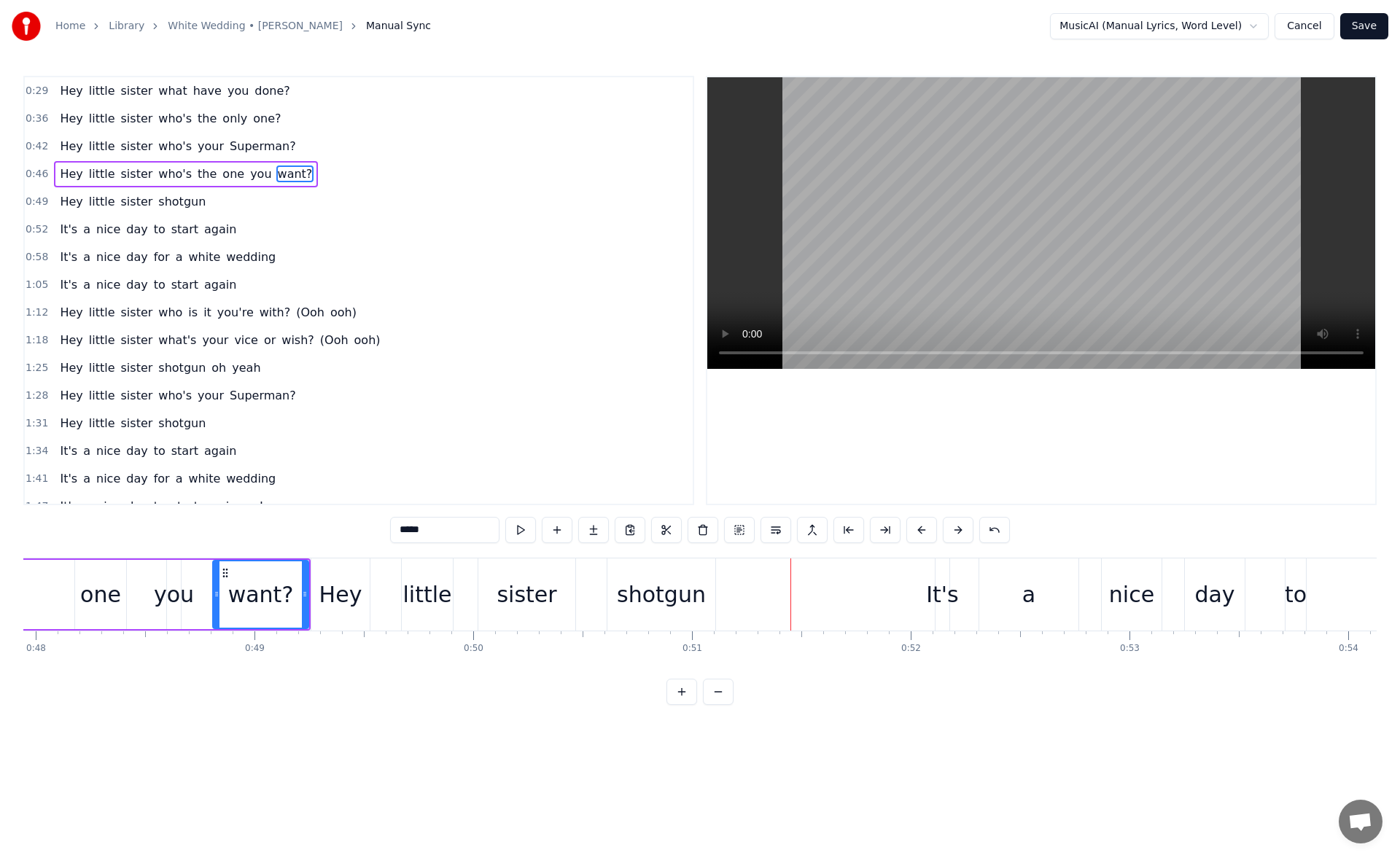
click at [648, 579] on div "shotgun" at bounding box center [661, 594] width 89 height 33
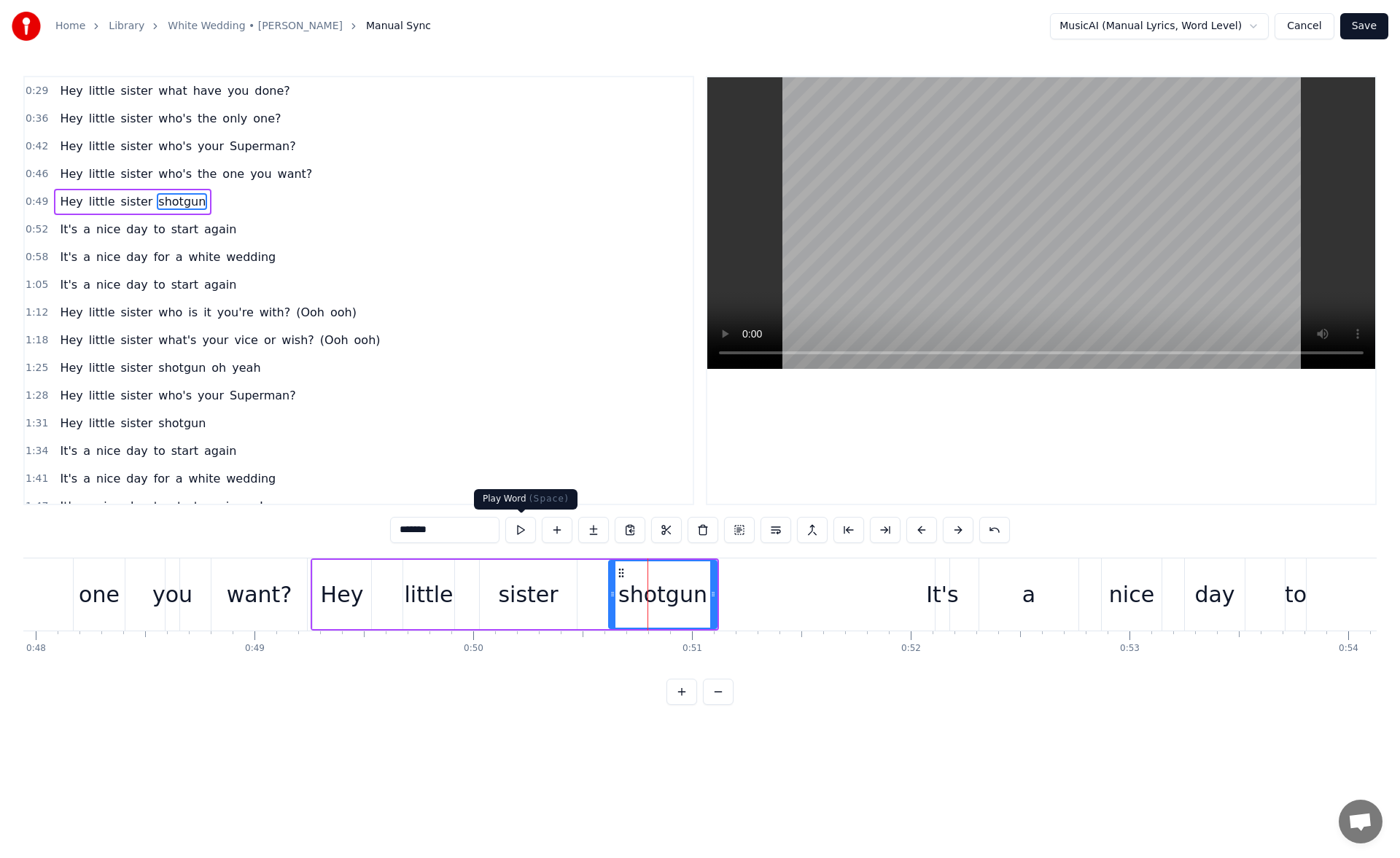
click at [526, 527] on button at bounding box center [521, 530] width 31 height 26
drag, startPoint x: 710, startPoint y: 594, endPoint x: 780, endPoint y: 595, distance: 70.0
click at [750, 595] on icon at bounding box center [748, 593] width 6 height 12
click at [525, 531] on button at bounding box center [521, 530] width 31 height 26
drag, startPoint x: 783, startPoint y: 595, endPoint x: 798, endPoint y: 597, distance: 15.1
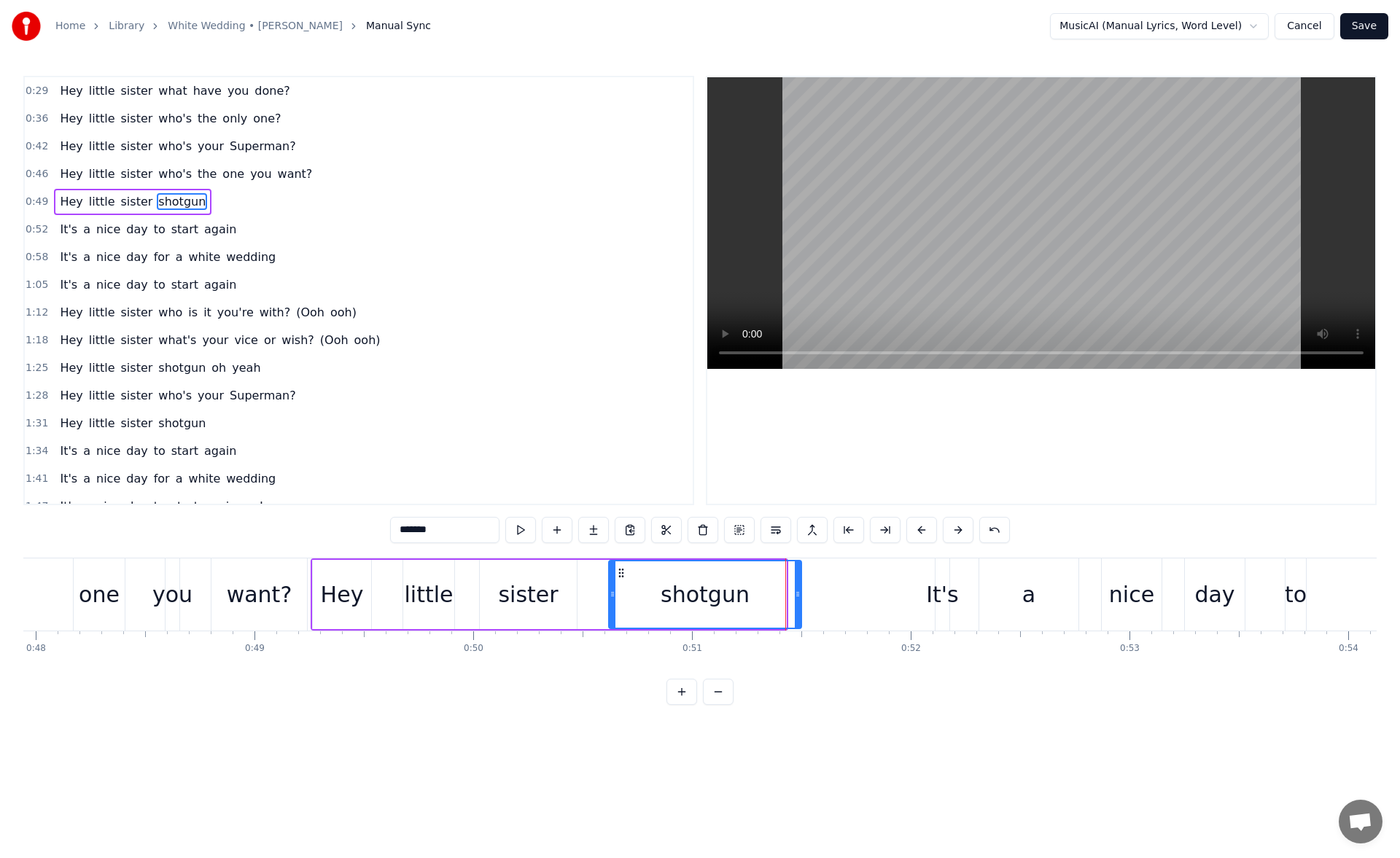
click at [798, 597] on icon at bounding box center [798, 593] width 6 height 12
click at [519, 526] on button at bounding box center [521, 530] width 31 height 26
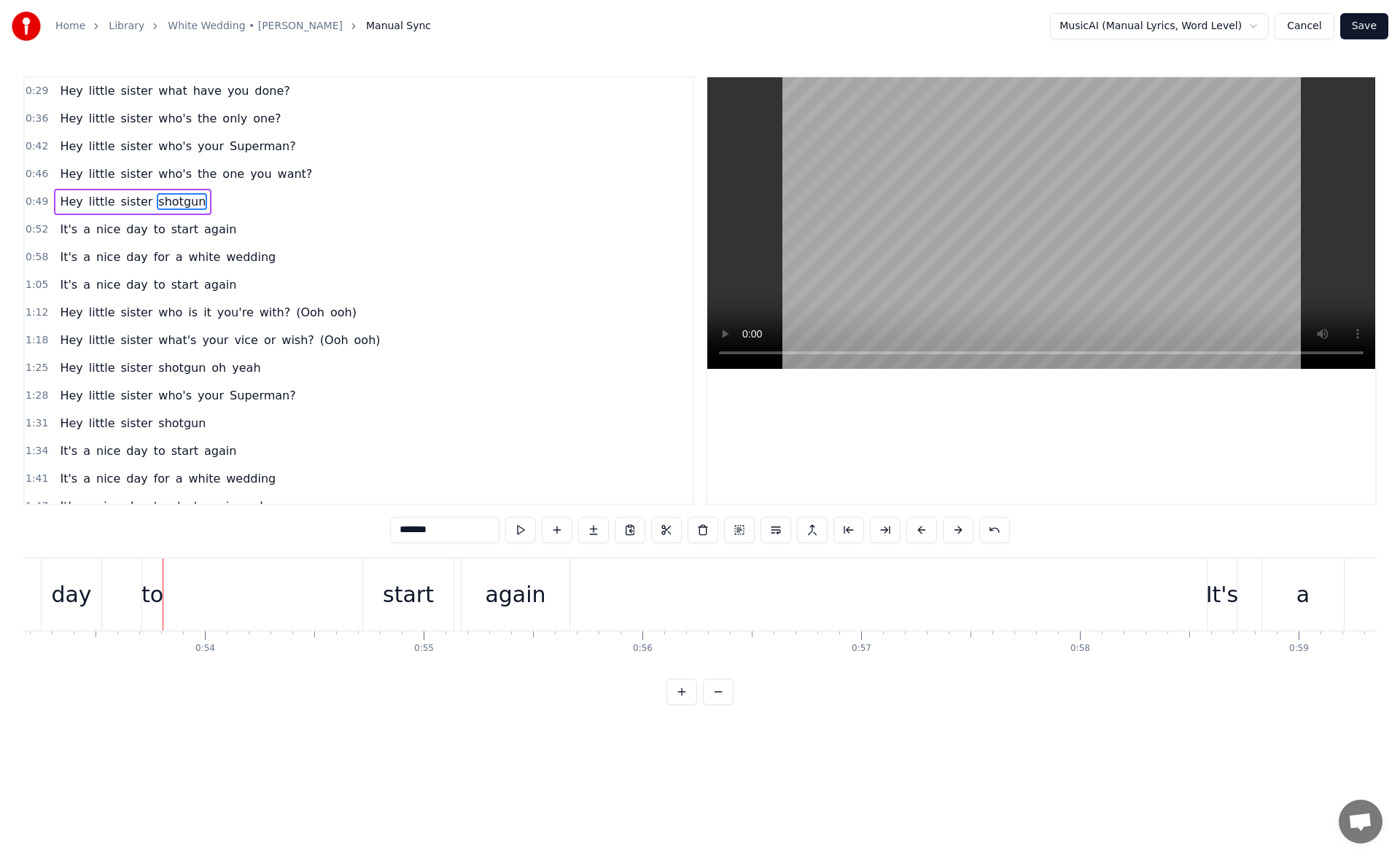
scroll to position [0, 11695]
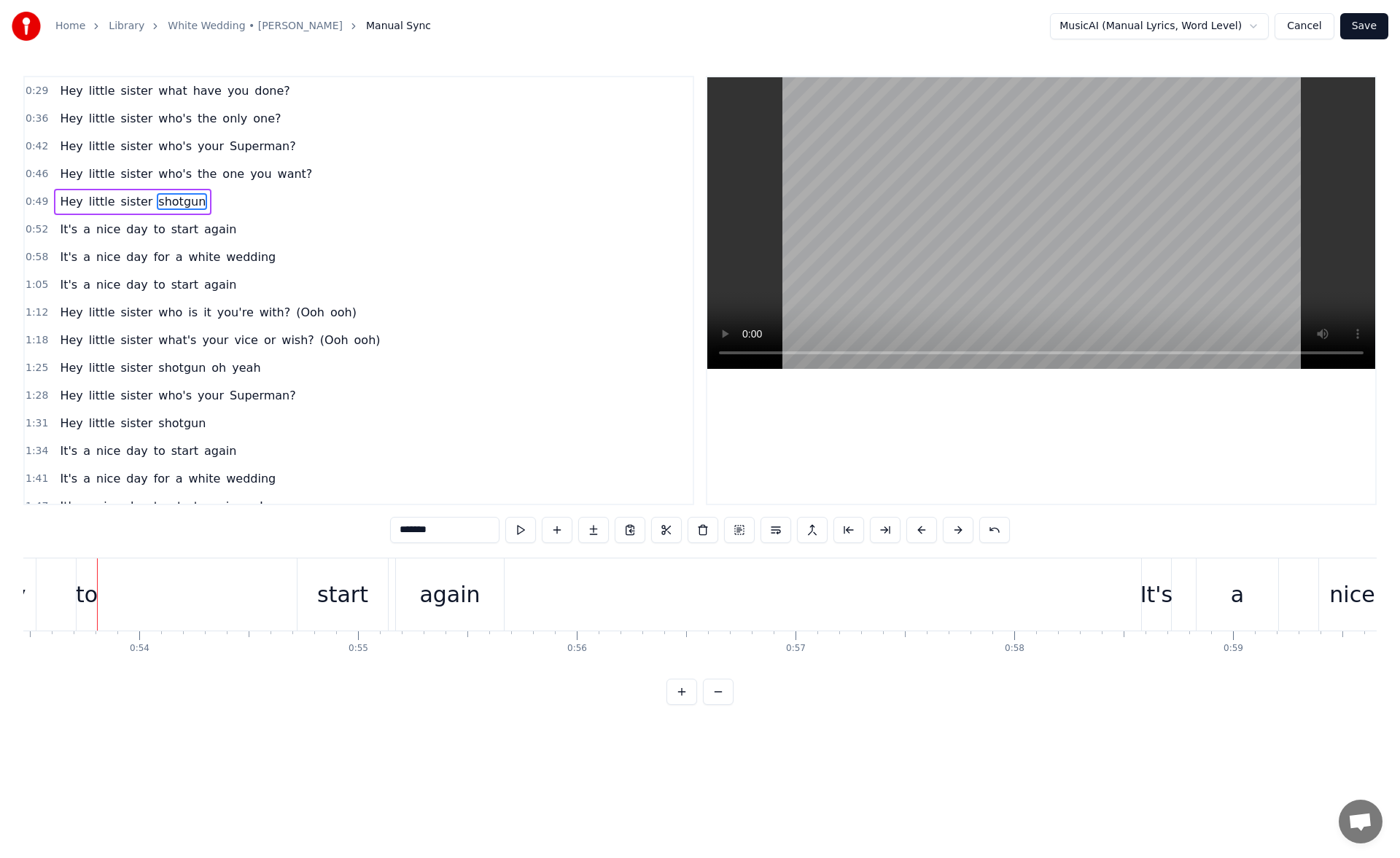
click at [485, 575] on div "again" at bounding box center [449, 594] width 108 height 72
type input "*****"
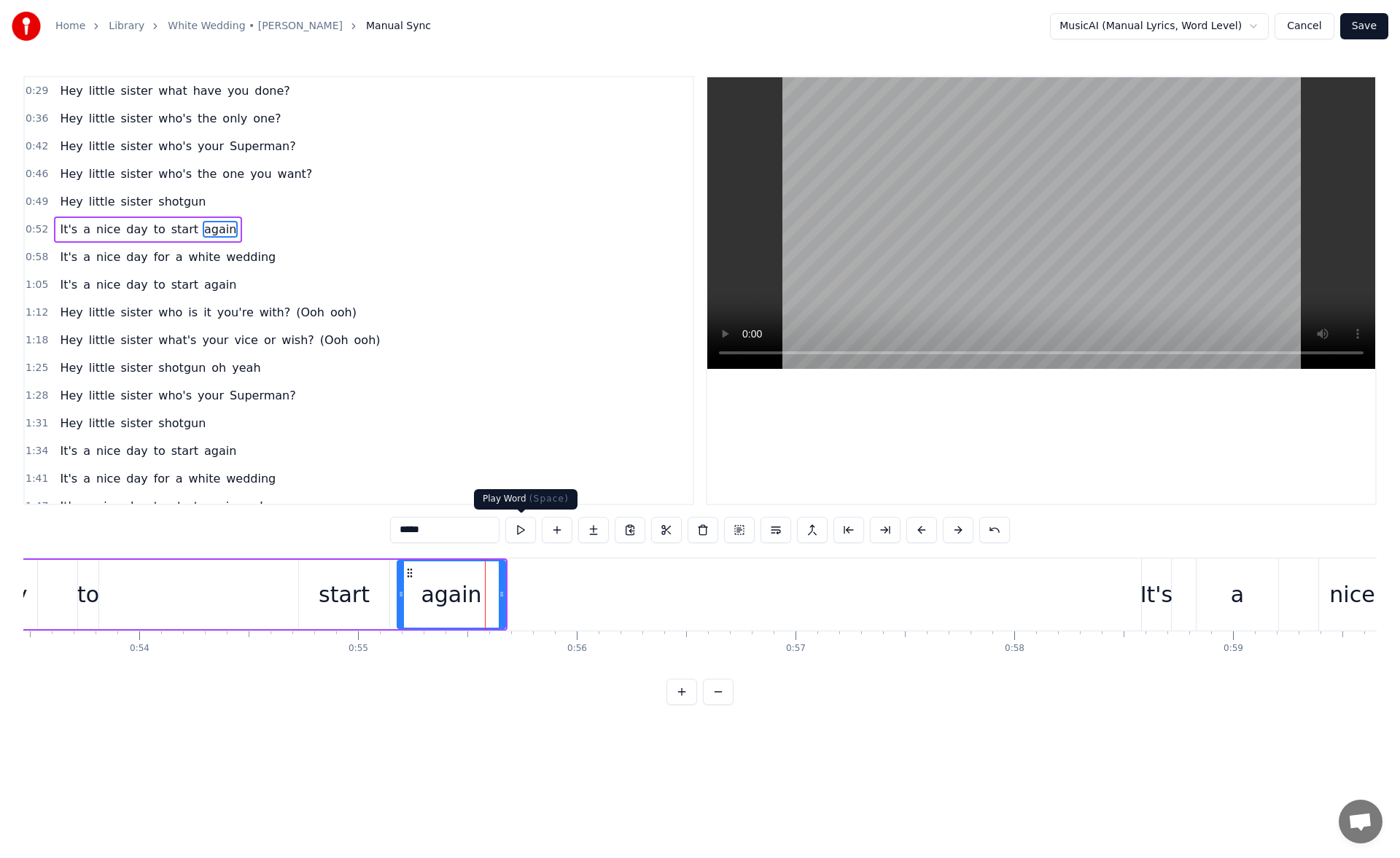
click at [525, 534] on button at bounding box center [521, 530] width 31 height 26
drag, startPoint x: 501, startPoint y: 596, endPoint x: 592, endPoint y: 602, distance: 91.2
click at [535, 602] on div at bounding box center [531, 595] width 6 height 67
click at [521, 532] on button at bounding box center [521, 530] width 31 height 26
click at [1372, 29] on button "Save" at bounding box center [1364, 26] width 48 height 26
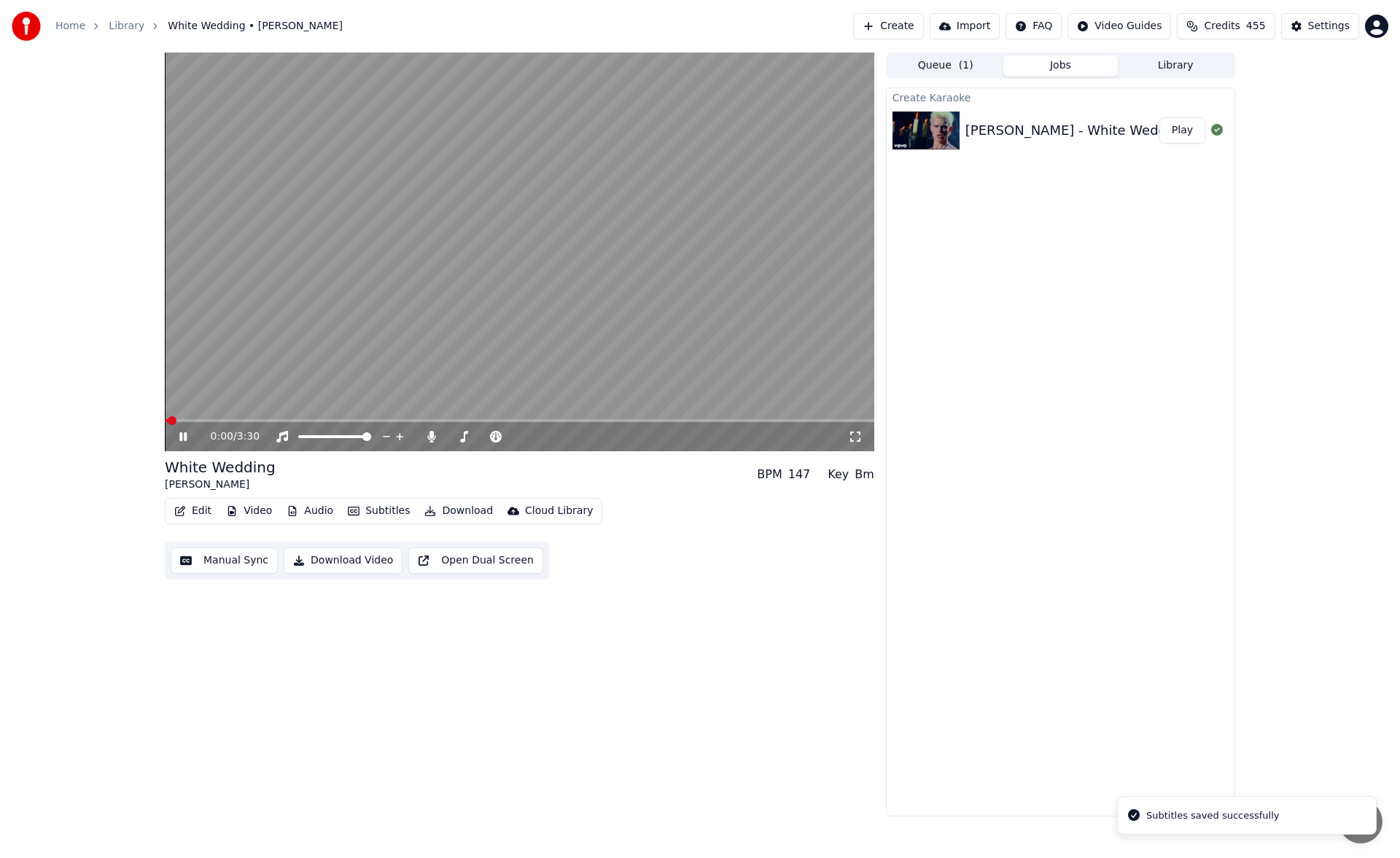
click at [184, 438] on icon at bounding box center [194, 436] width 34 height 12
click at [1195, 63] on button "Library" at bounding box center [1175, 66] width 115 height 21
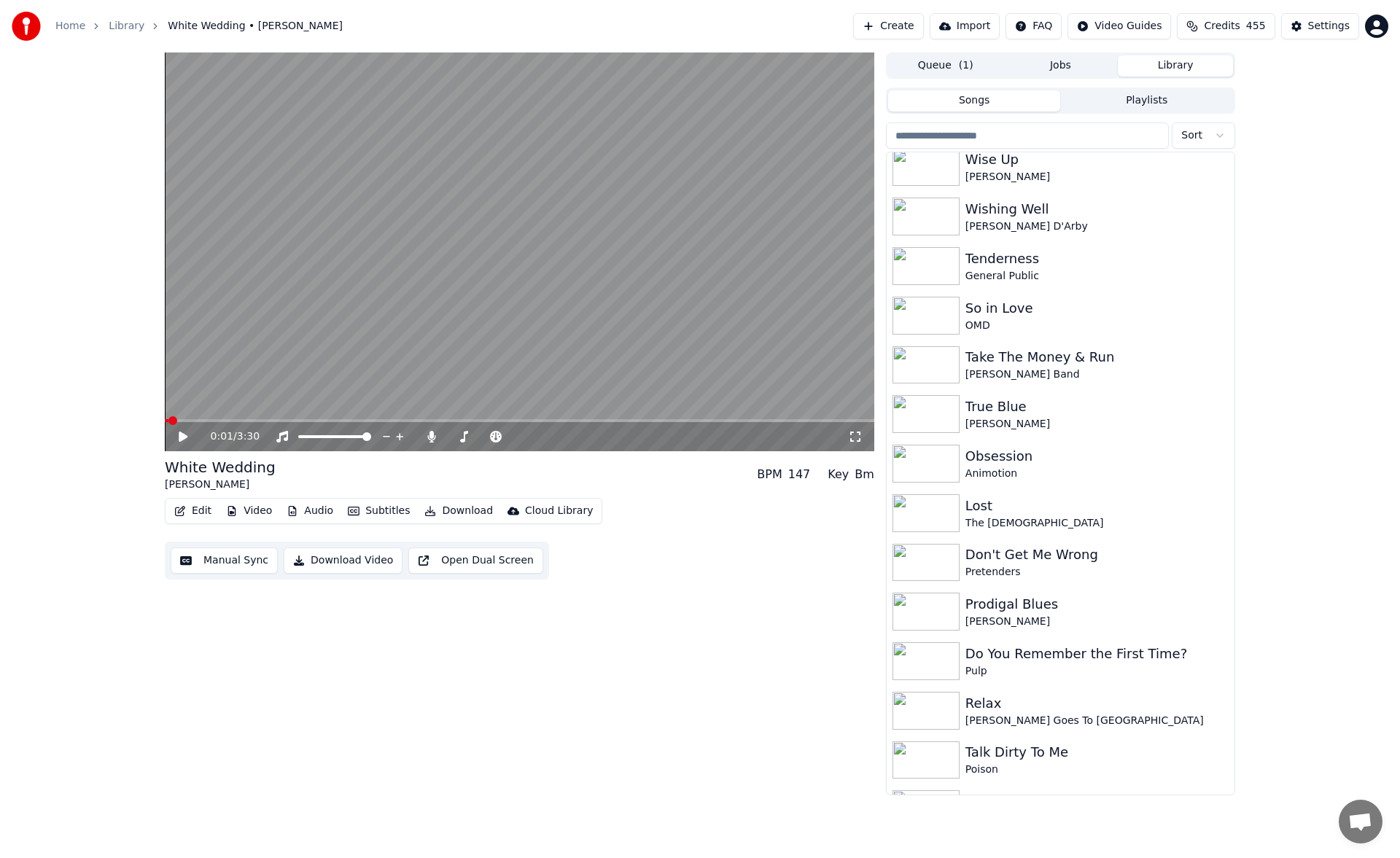
scroll to position [2624, 0]
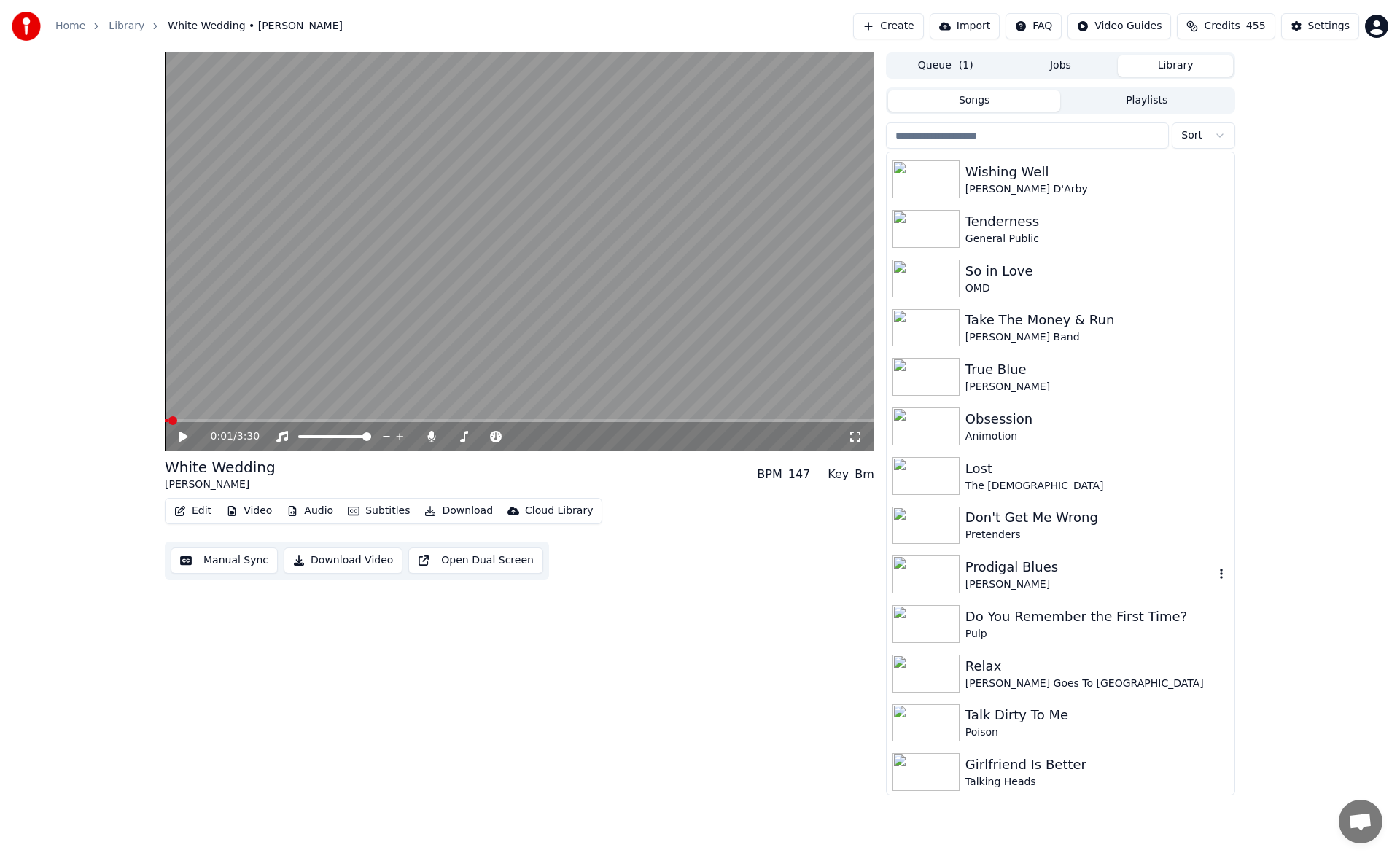
click at [1032, 568] on div "Prodigal Blues" at bounding box center [1089, 567] width 249 height 20
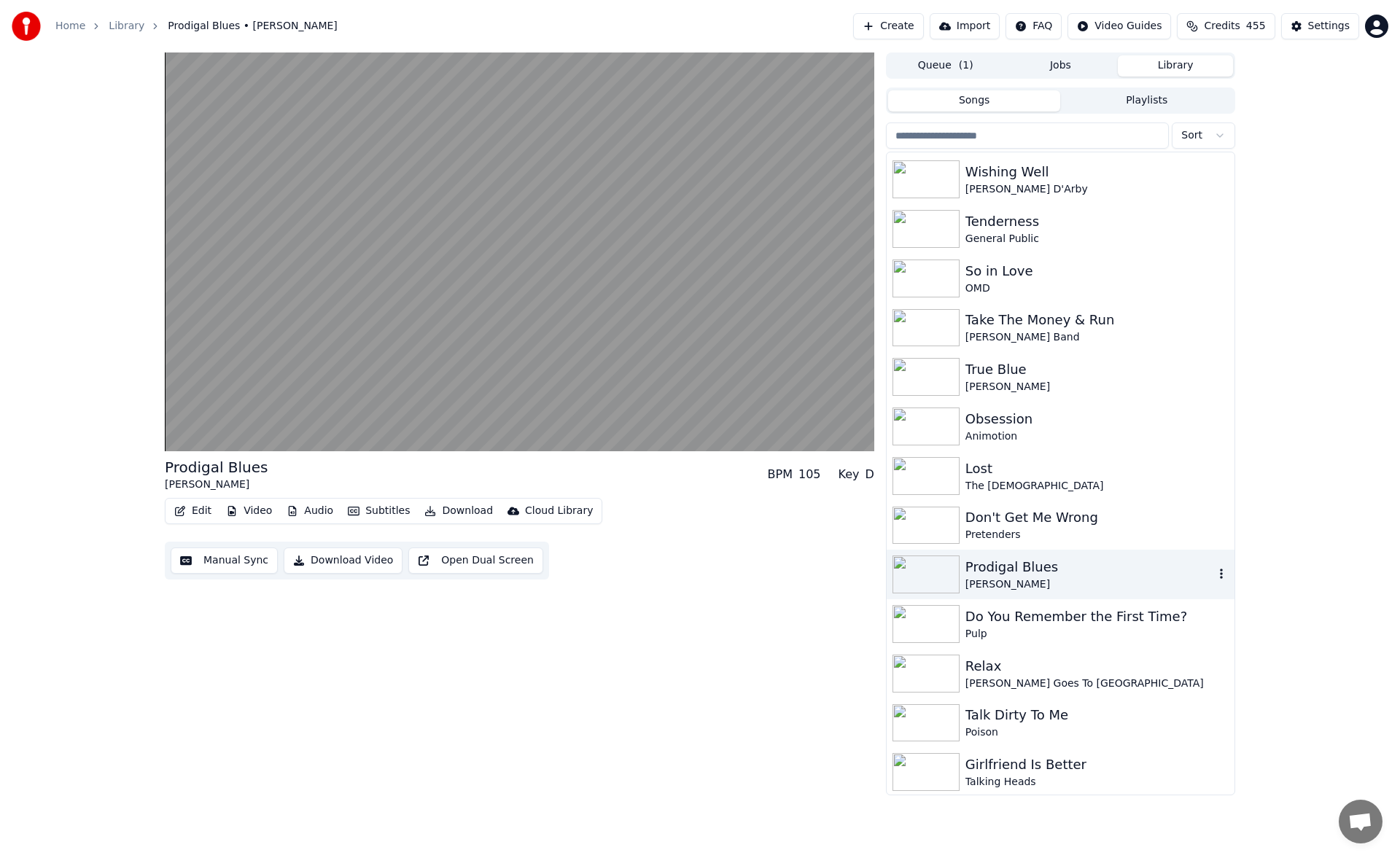
click at [1214, 577] on icon "button" at bounding box center [1221, 573] width 15 height 12
click at [1200, 655] on div "Open Directory" at bounding box center [1212, 648] width 112 height 23
click at [201, 513] on button "Edit" at bounding box center [192, 510] width 49 height 20
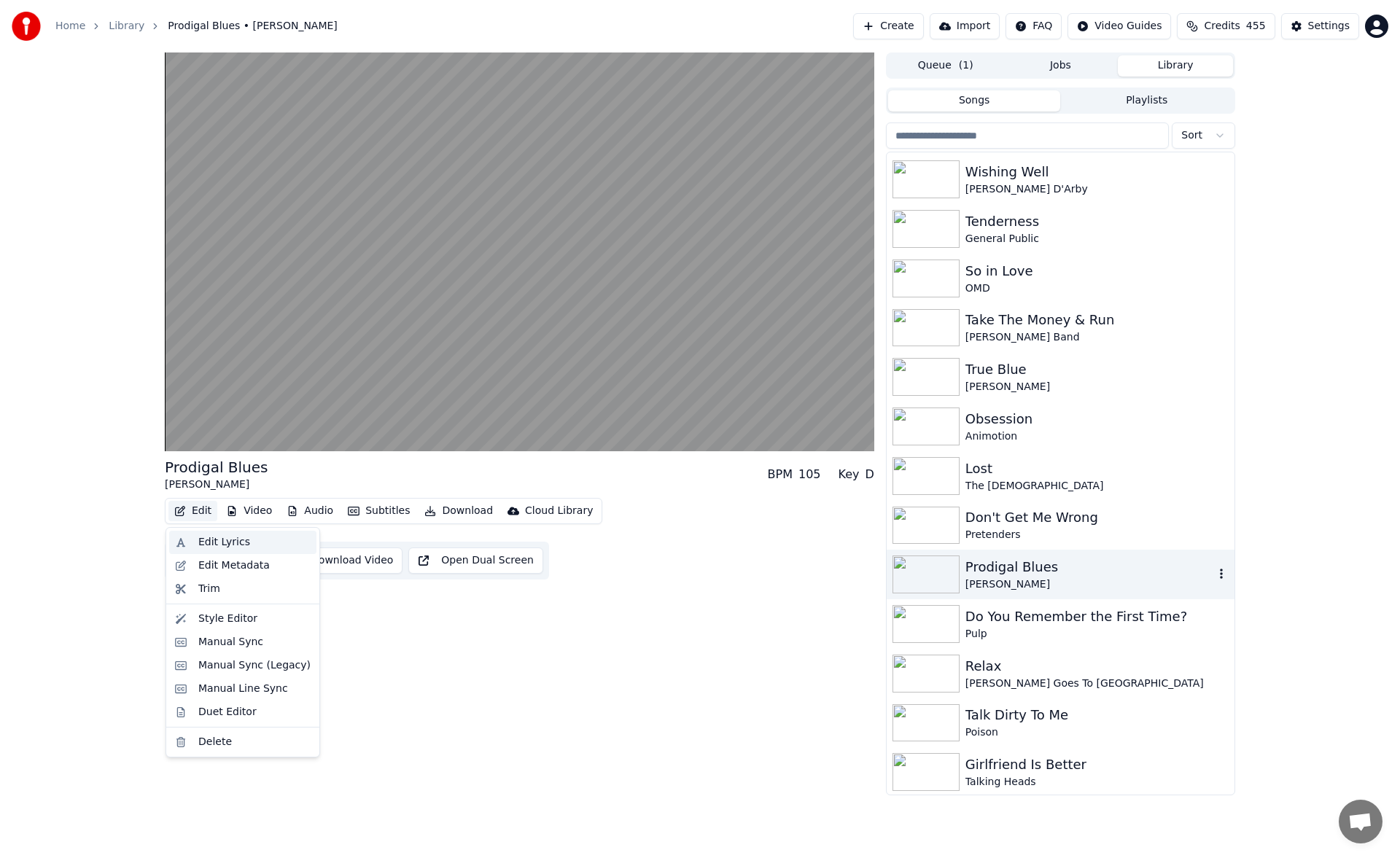
click at [208, 544] on div "Edit Lyrics" at bounding box center [224, 542] width 52 height 15
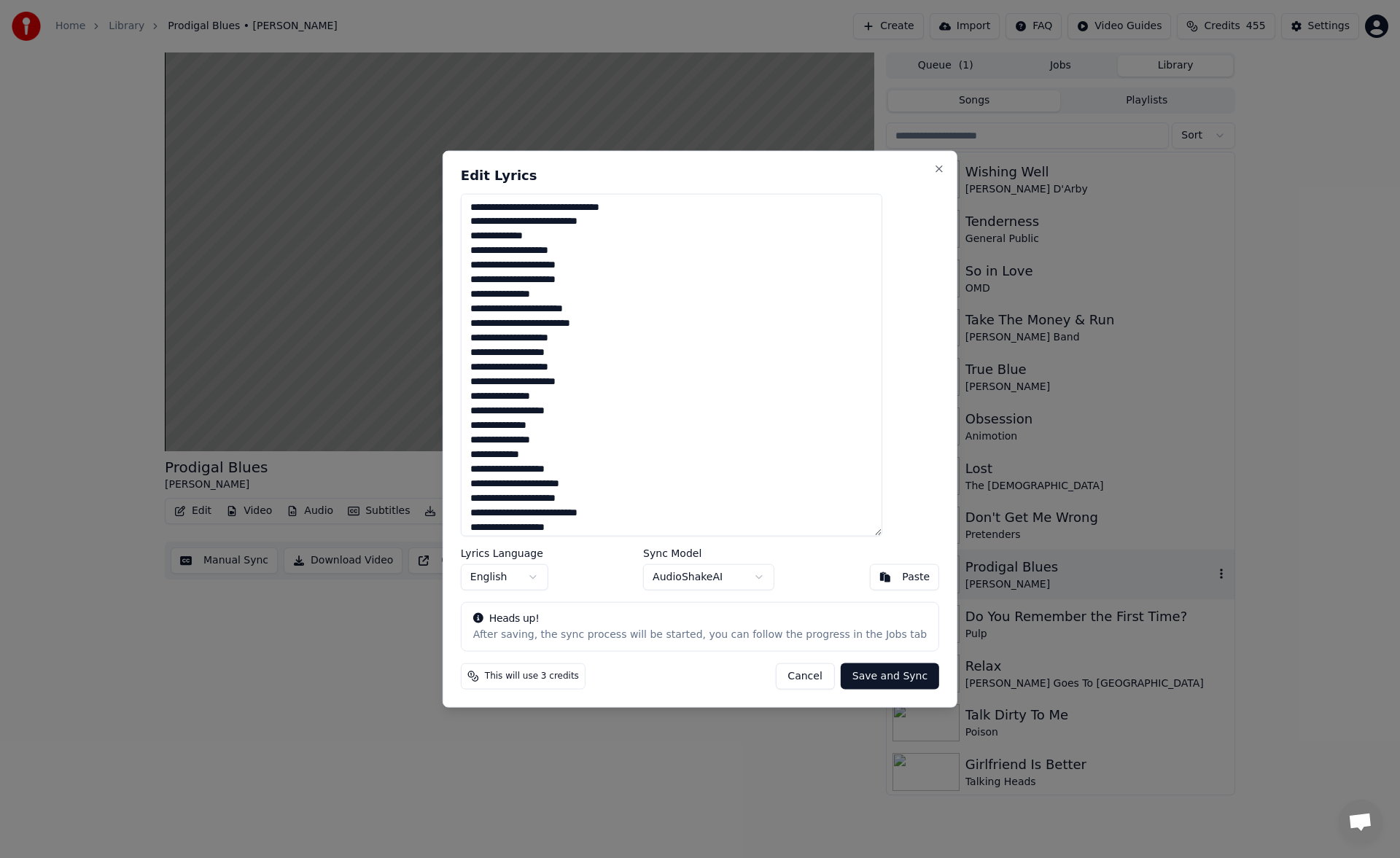
click at [796, 681] on button "Cancel" at bounding box center [804, 676] width 59 height 26
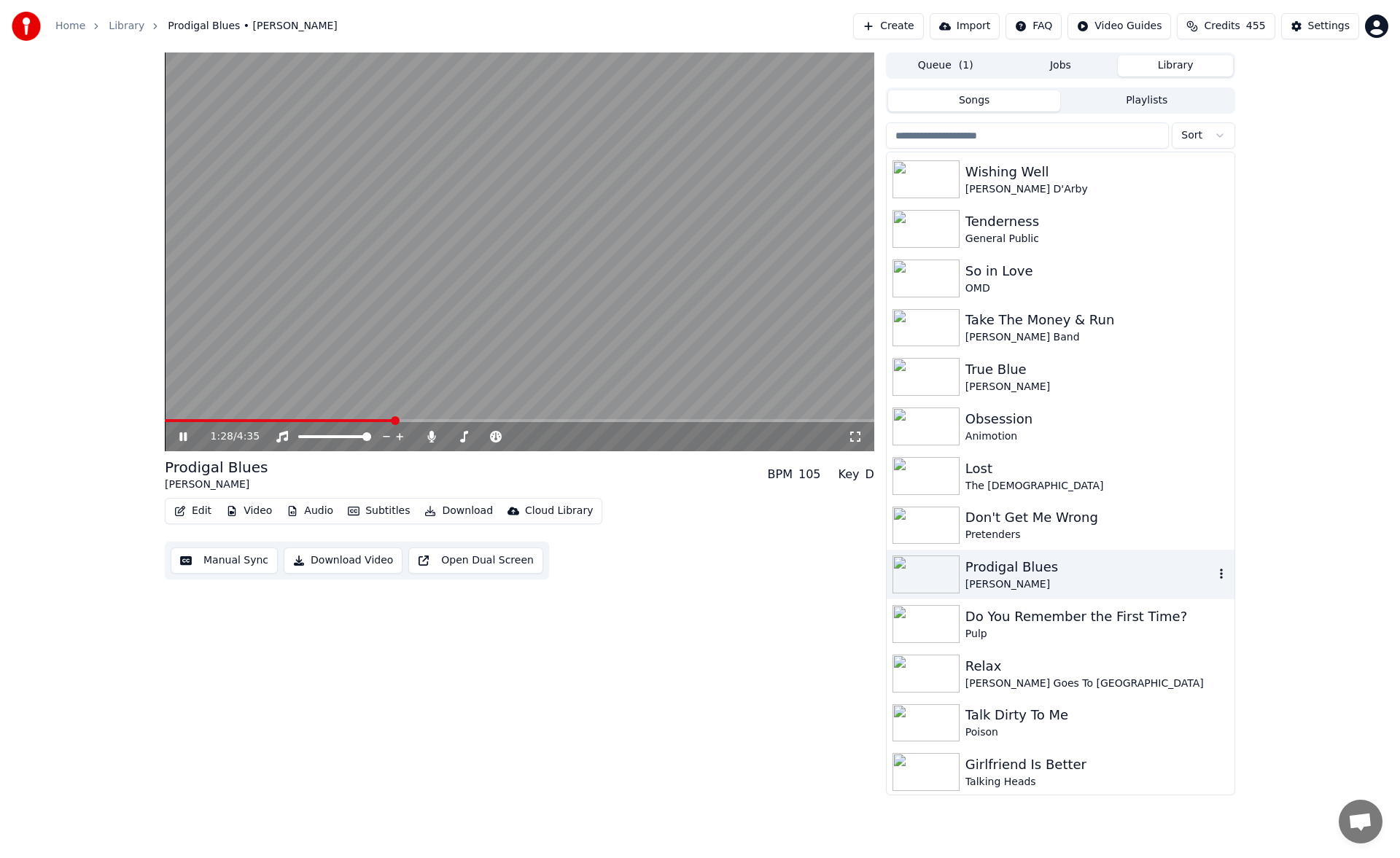
click at [858, 438] on icon at bounding box center [855, 436] width 15 height 12
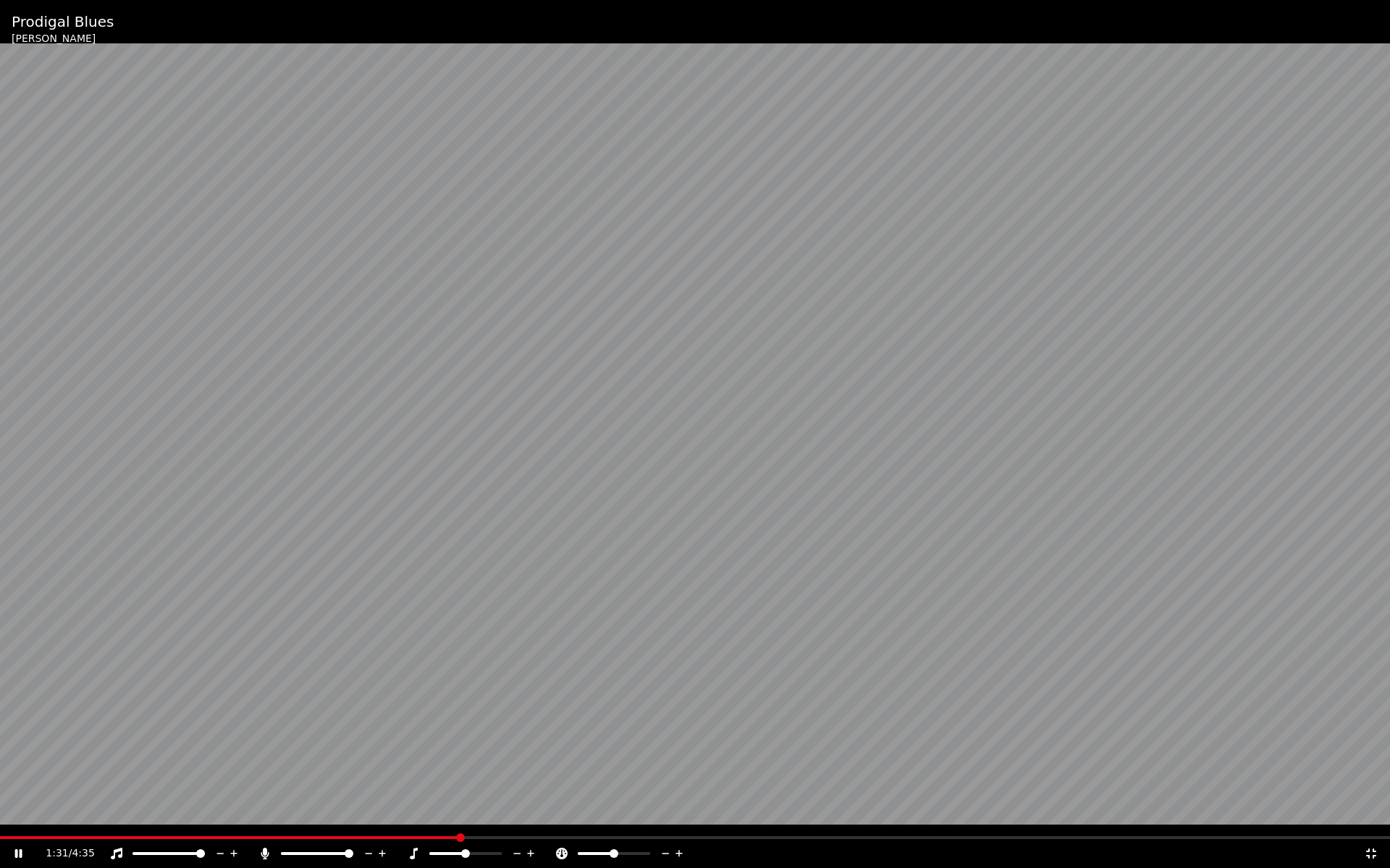
click at [25, 840] on div "1:31 / 4:35" at bounding box center [695, 854] width 1390 height 29
click at [10, 839] on span at bounding box center [5, 838] width 10 height 3
click at [66, 838] on span at bounding box center [695, 838] width 1390 height 3
click at [102, 838] on span at bounding box center [695, 838] width 1390 height 3
click at [135, 840] on div "0:21 / 4:35" at bounding box center [695, 854] width 1390 height 29
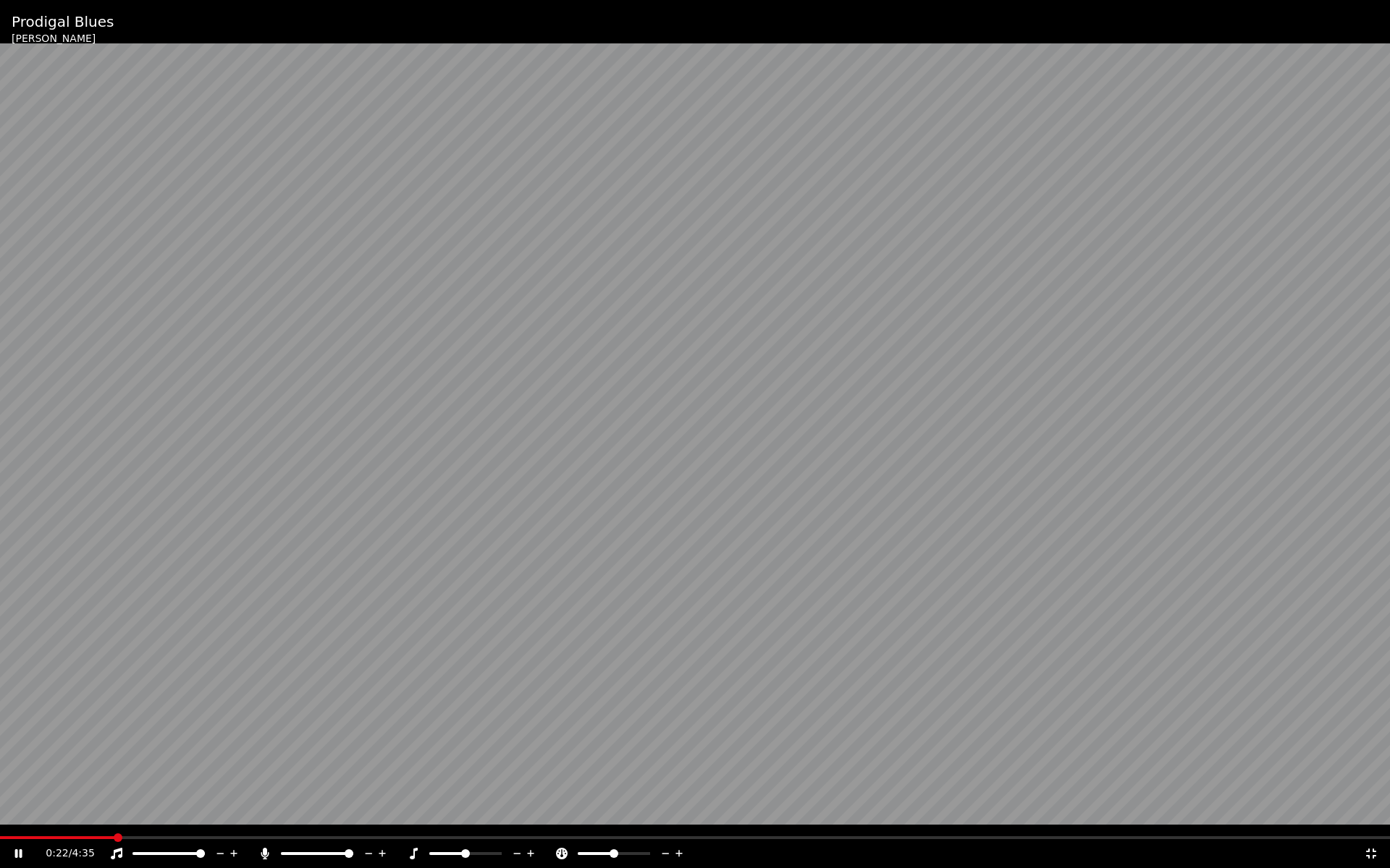
click at [144, 836] on span at bounding box center [695, 838] width 1390 height 3
click at [169, 836] on span at bounding box center [695, 838] width 1390 height 3
click at [158, 840] on div "0:35 / 4:35" at bounding box center [695, 854] width 1390 height 29
click at [171, 837] on span at bounding box center [85, 838] width 172 height 3
click at [32, 851] on icon at bounding box center [28, 853] width 34 height 12
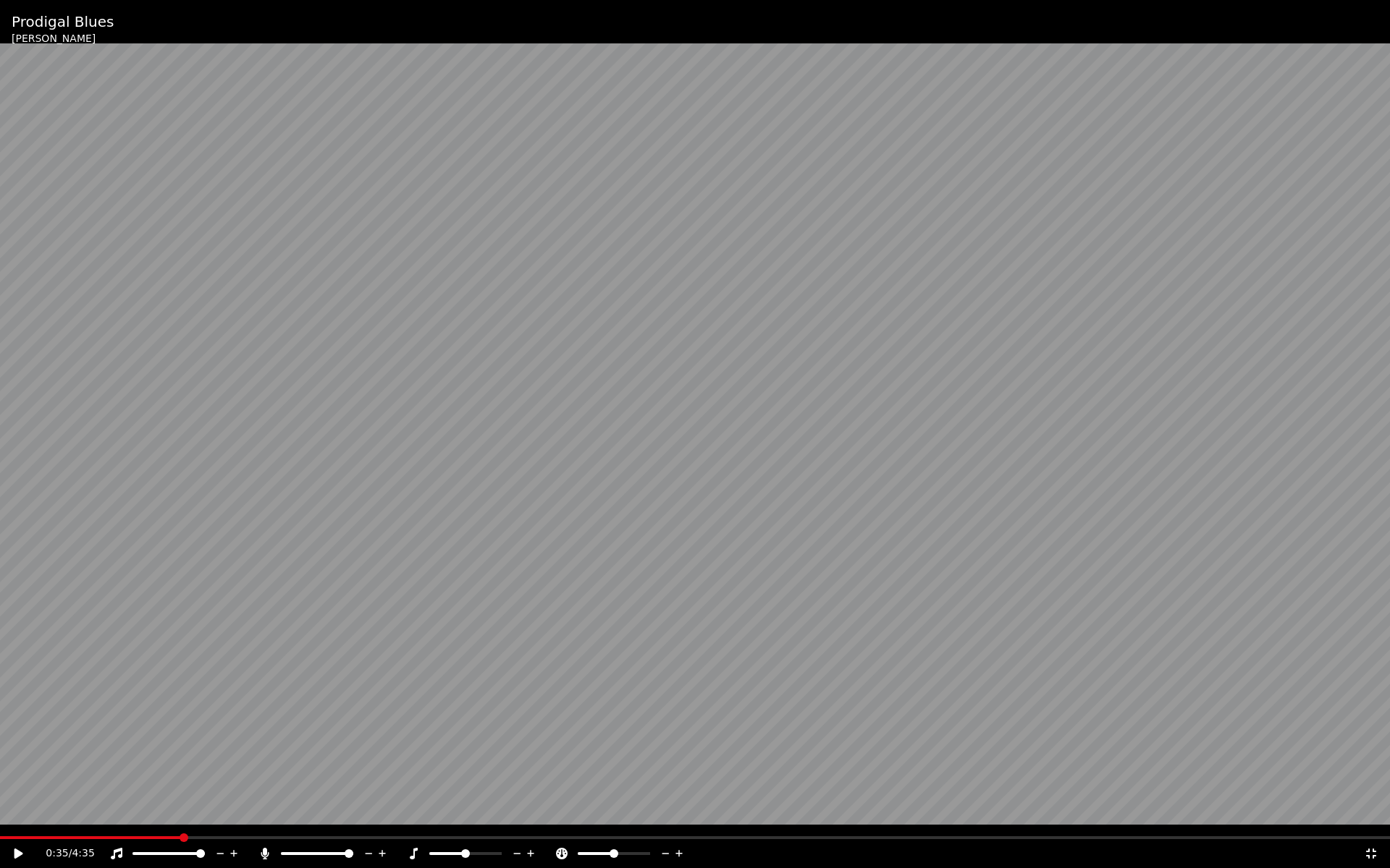
click at [17, 851] on icon at bounding box center [18, 853] width 8 height 10
click at [17, 851] on icon at bounding box center [18, 853] width 7 height 8
click at [272, 727] on video at bounding box center [695, 434] width 1390 height 868
click at [512, 836] on span at bounding box center [695, 838] width 1390 height 3
click at [638, 840] on div "1:44 / 4:35" at bounding box center [695, 854] width 1390 height 29
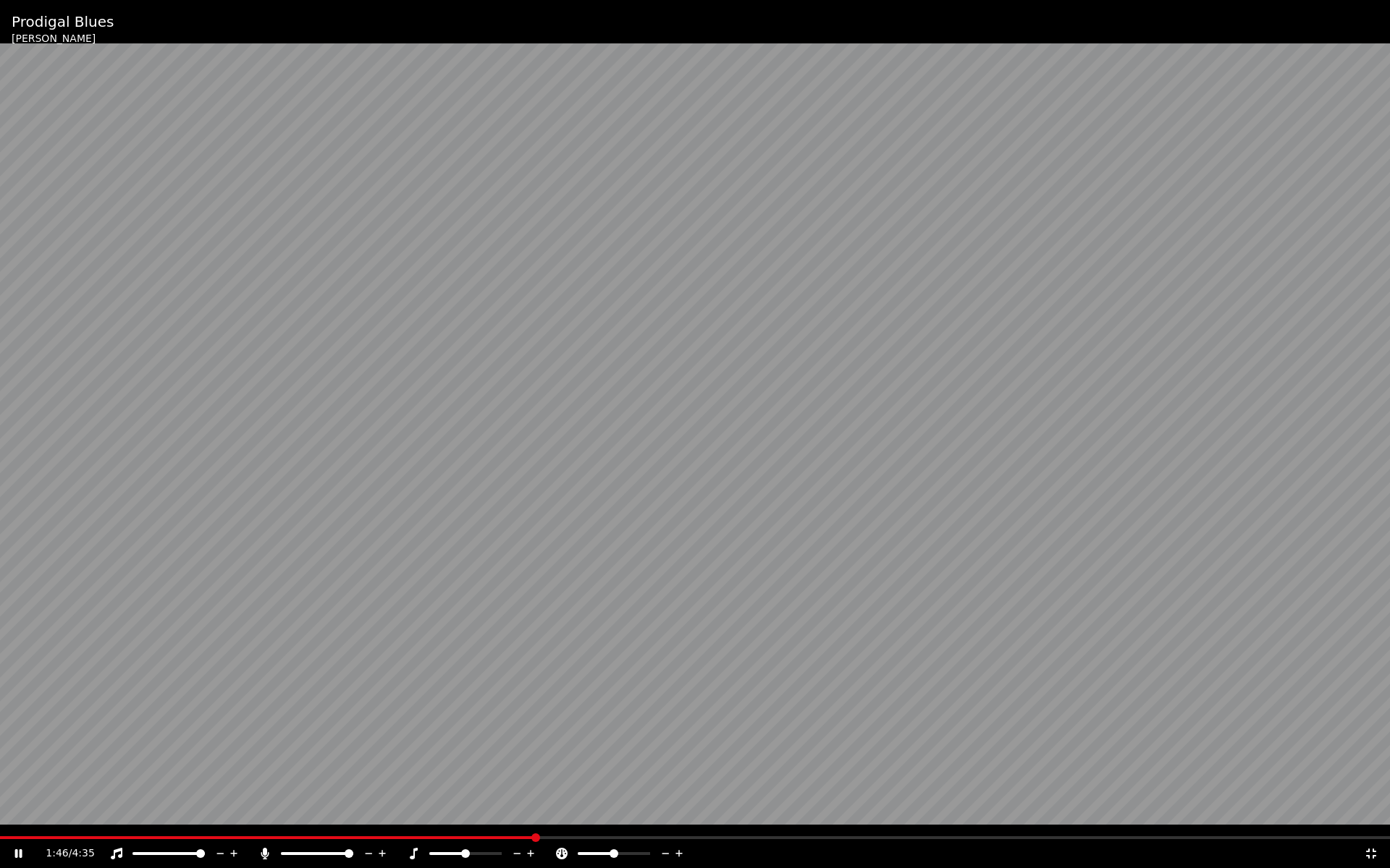
click at [685, 836] on span at bounding box center [695, 838] width 1390 height 3
click at [744, 836] on span at bounding box center [695, 838] width 1390 height 3
click at [788, 837] on span at bounding box center [695, 838] width 1390 height 3
click at [860, 839] on span at bounding box center [695, 838] width 1390 height 3
click at [912, 836] on span at bounding box center [695, 838] width 1390 height 3
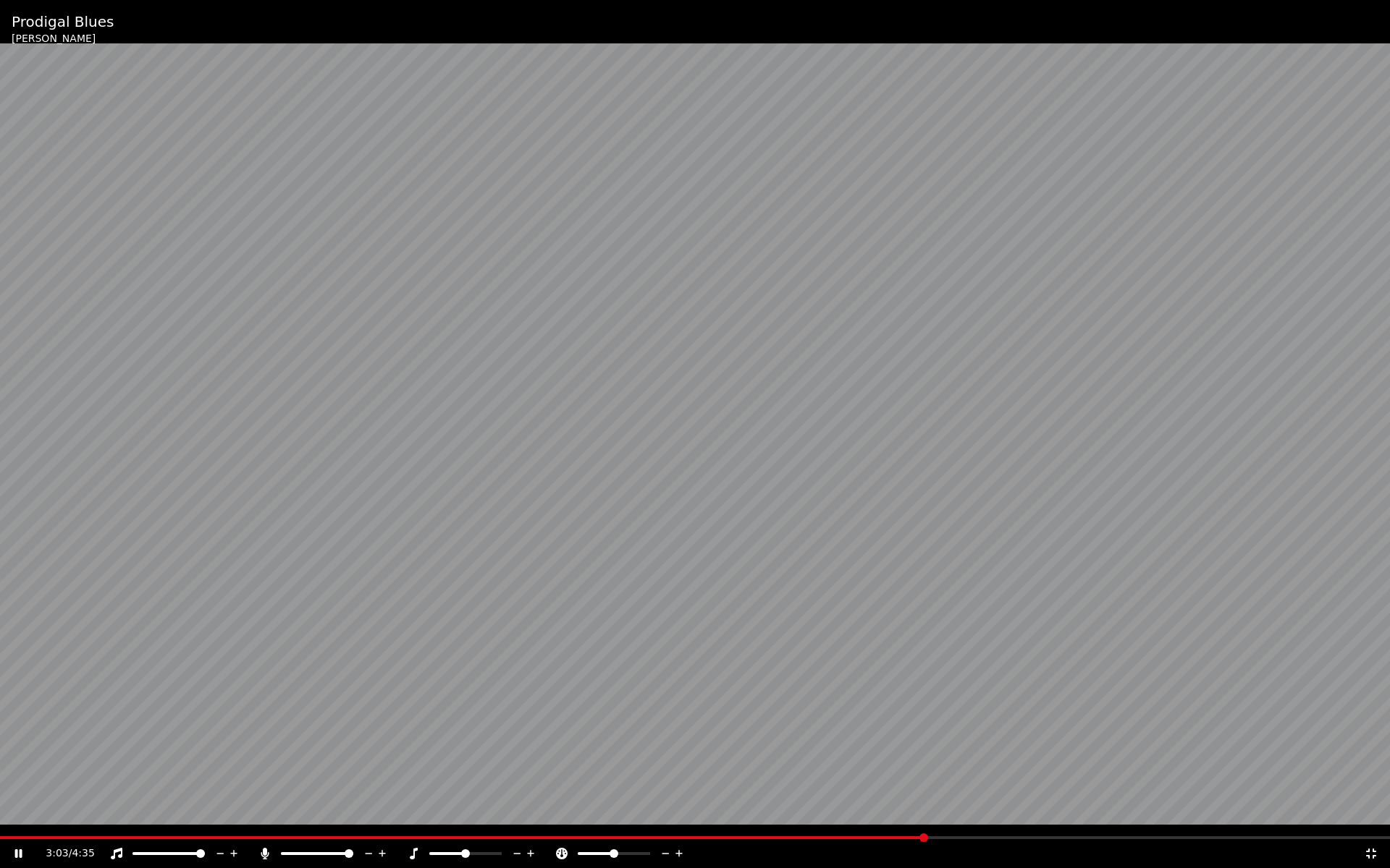
click at [983, 835] on video at bounding box center [695, 434] width 1390 height 868
click at [1295, 840] on div "3:03 / 4:35" at bounding box center [695, 854] width 1390 height 29
click at [1289, 836] on span at bounding box center [695, 838] width 1390 height 3
click at [1332, 837] on span at bounding box center [695, 838] width 1390 height 3
click at [1325, 837] on span at bounding box center [678, 838] width 1355 height 3
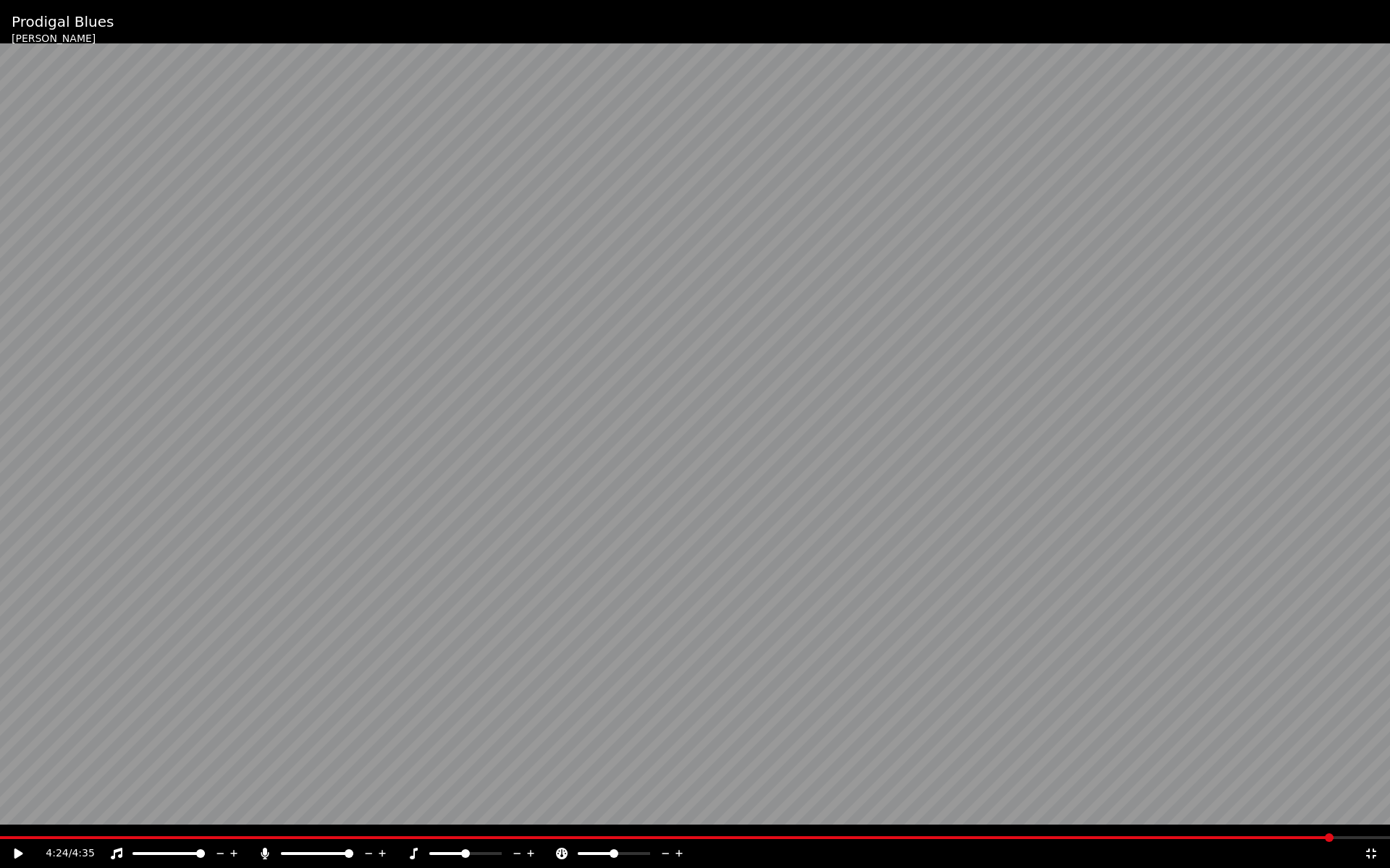
click at [1299, 838] on span at bounding box center [666, 838] width 1333 height 3
click at [1295, 836] on span at bounding box center [659, 838] width 1318 height 3
drag, startPoint x: 1369, startPoint y: 852, endPoint x: 1369, endPoint y: 835, distance: 17.0
click at [1369, 851] on icon at bounding box center [1371, 853] width 15 height 12
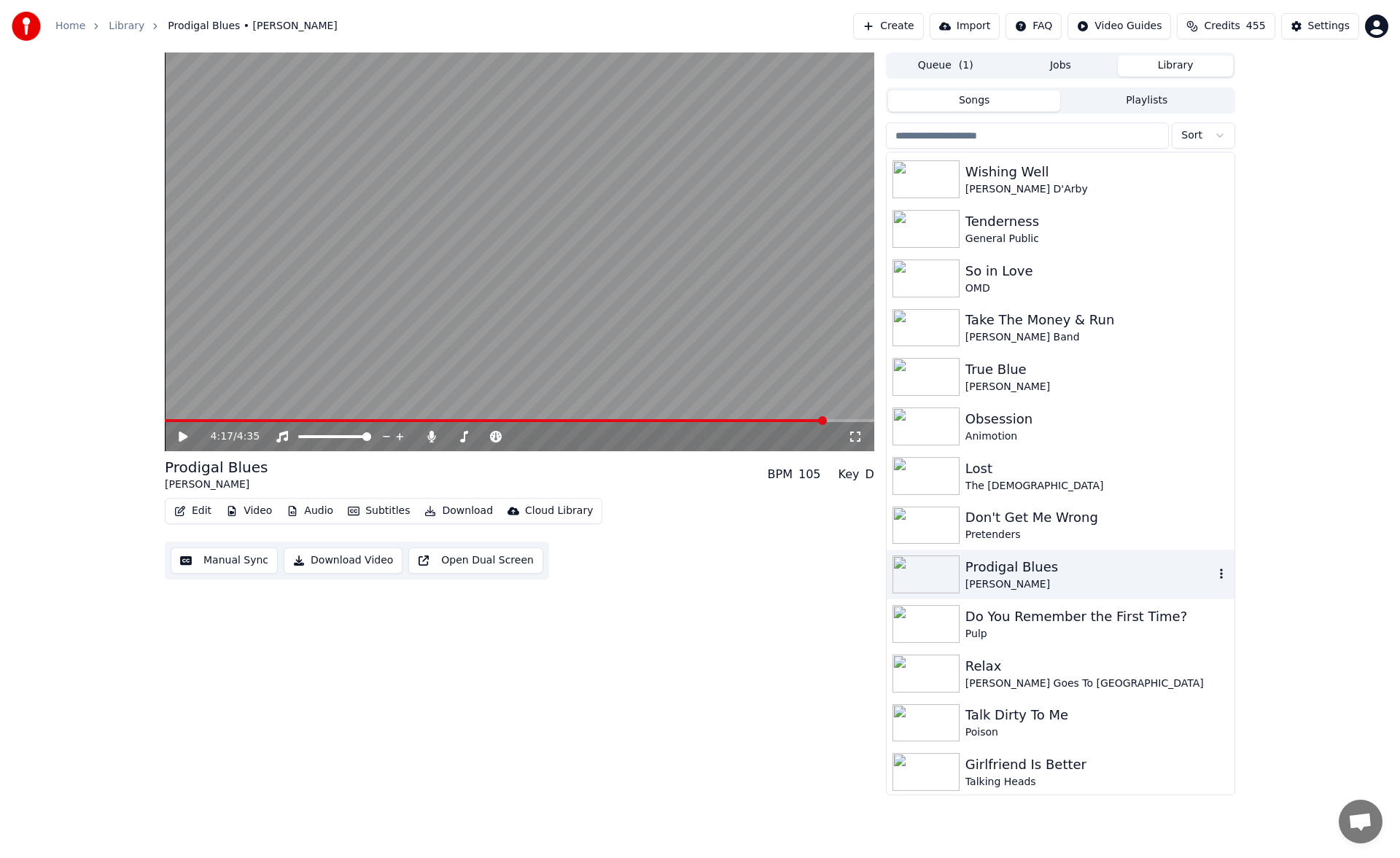
click at [911, 28] on button "Create" at bounding box center [888, 26] width 71 height 26
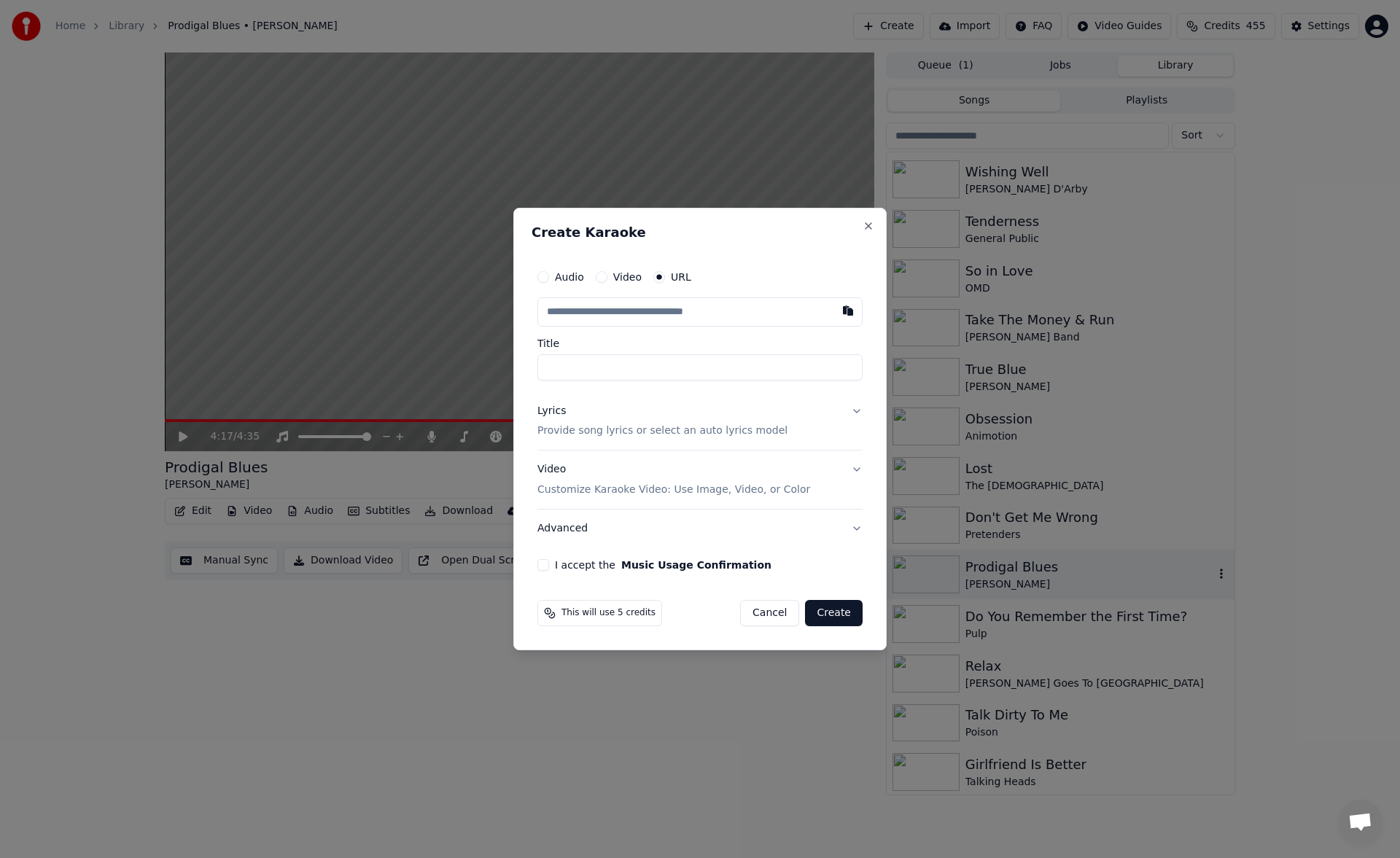
type input "**********"
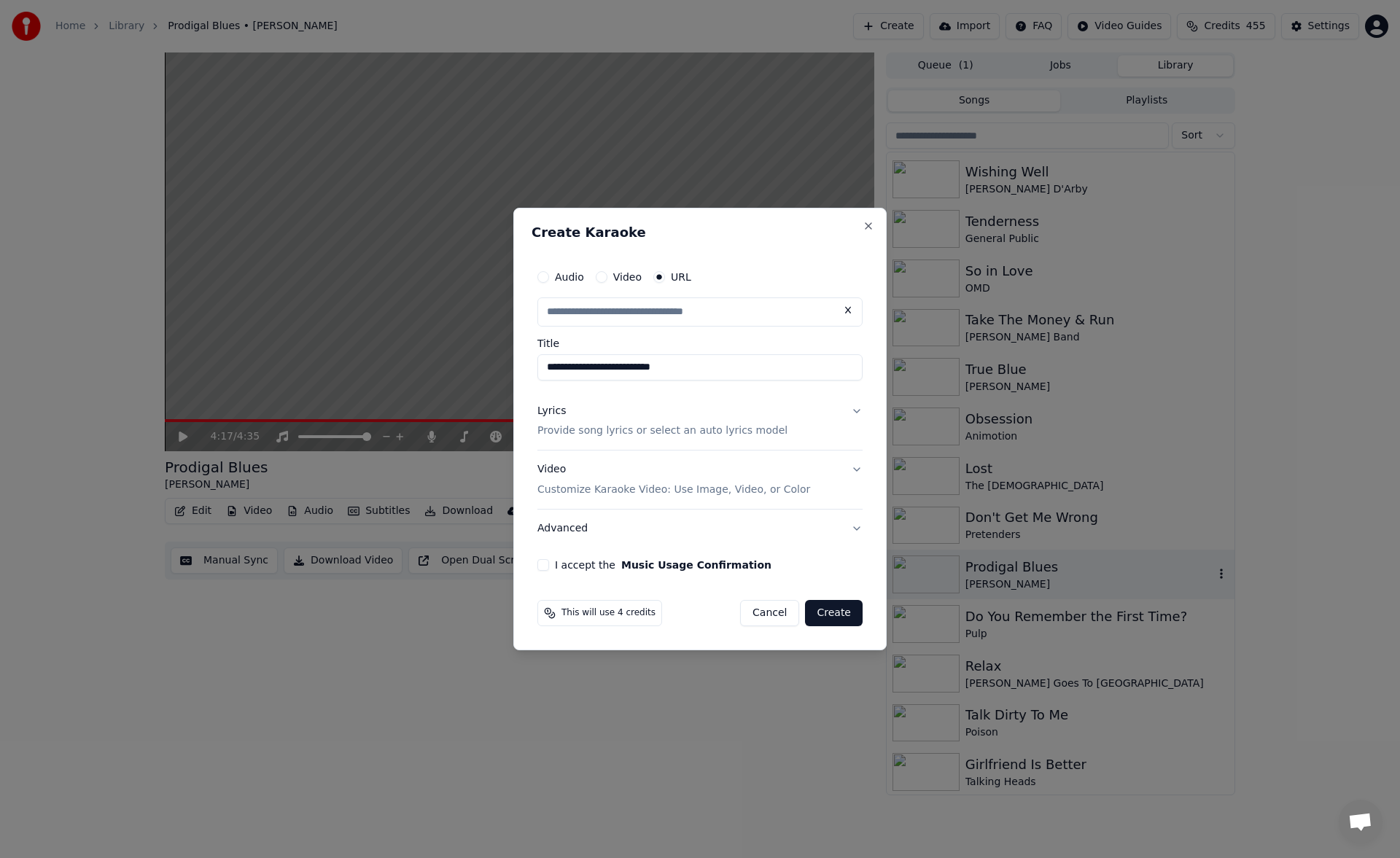
click at [858, 412] on button "Lyrics Provide song lyrics or select an auto lyrics model" at bounding box center [700, 420] width 325 height 58
type input "**********"
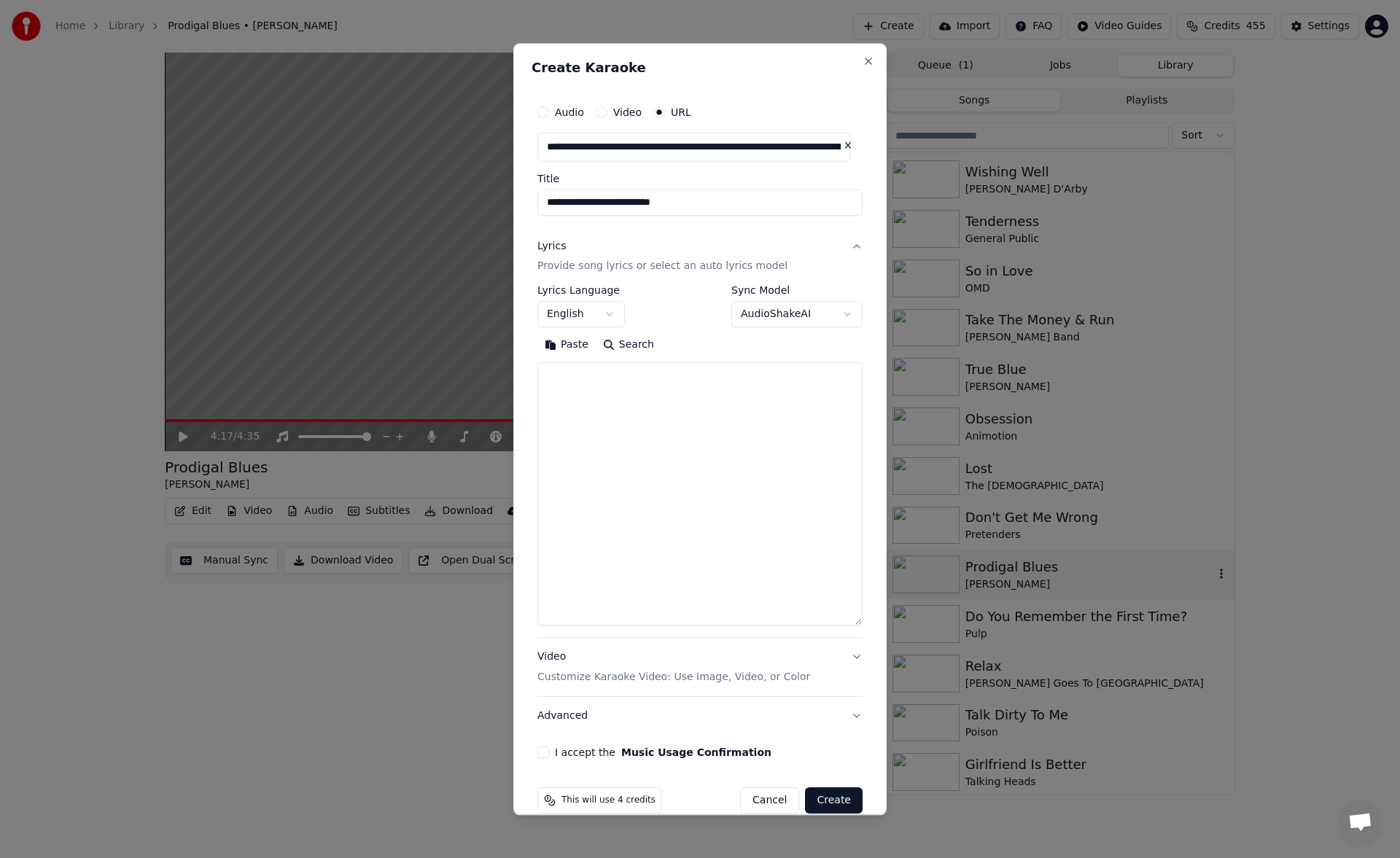
drag, startPoint x: 857, startPoint y: 504, endPoint x: 838, endPoint y: 647, distance: 144.3
click at [838, 626] on textarea at bounding box center [700, 495] width 325 height 263
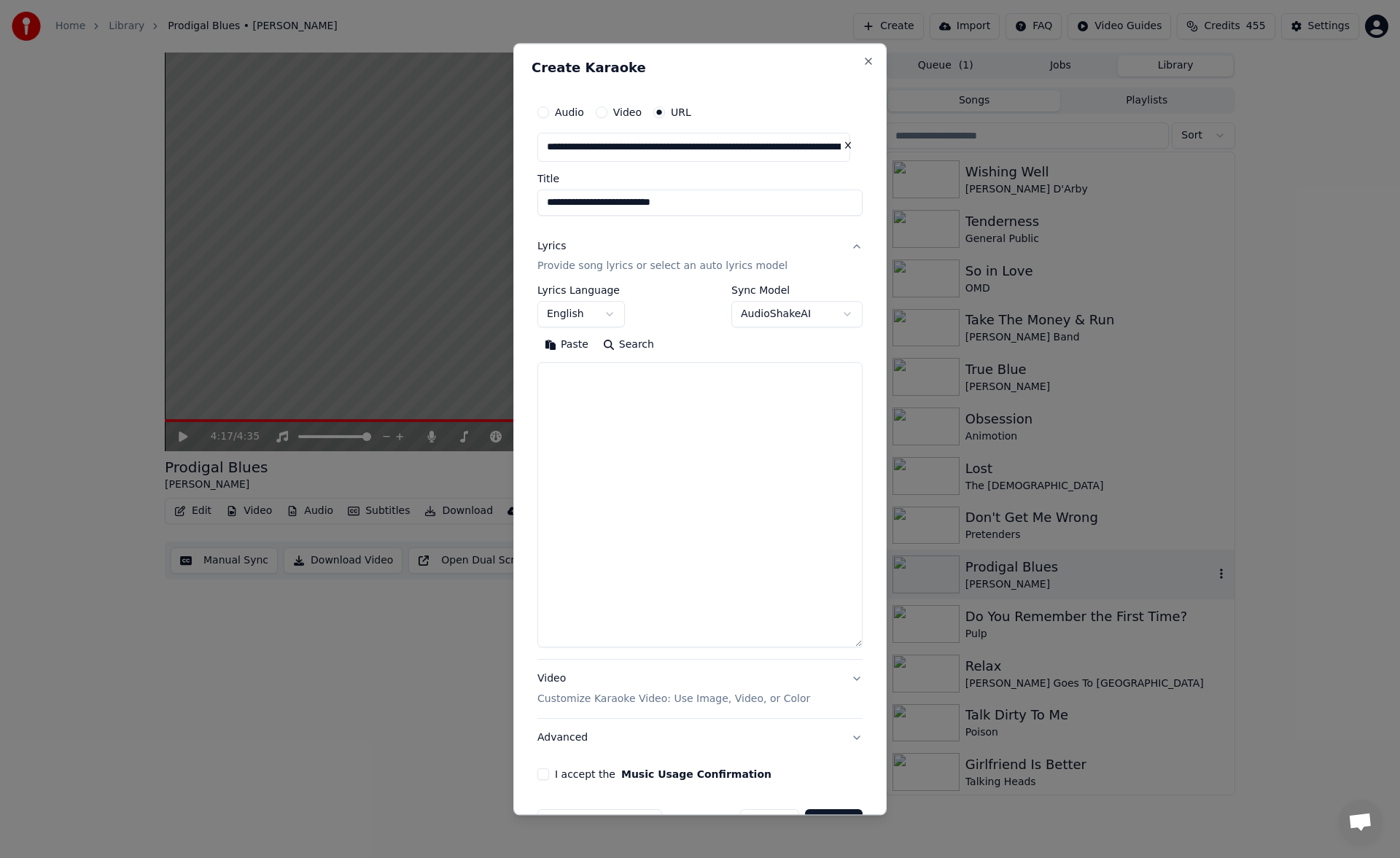
click at [776, 430] on textarea at bounding box center [700, 506] width 325 height 285
paste textarea "**********"
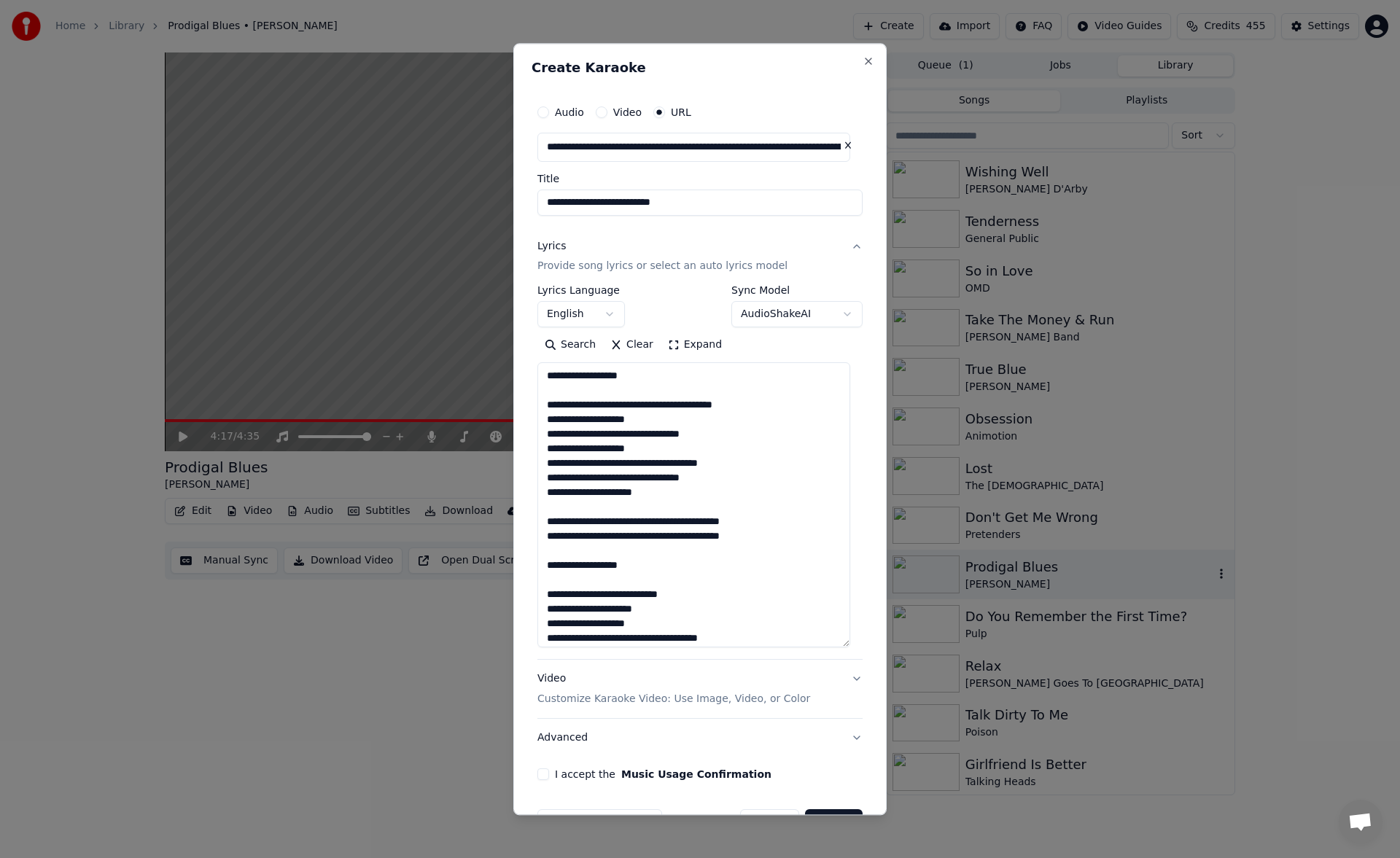
scroll to position [354, 0]
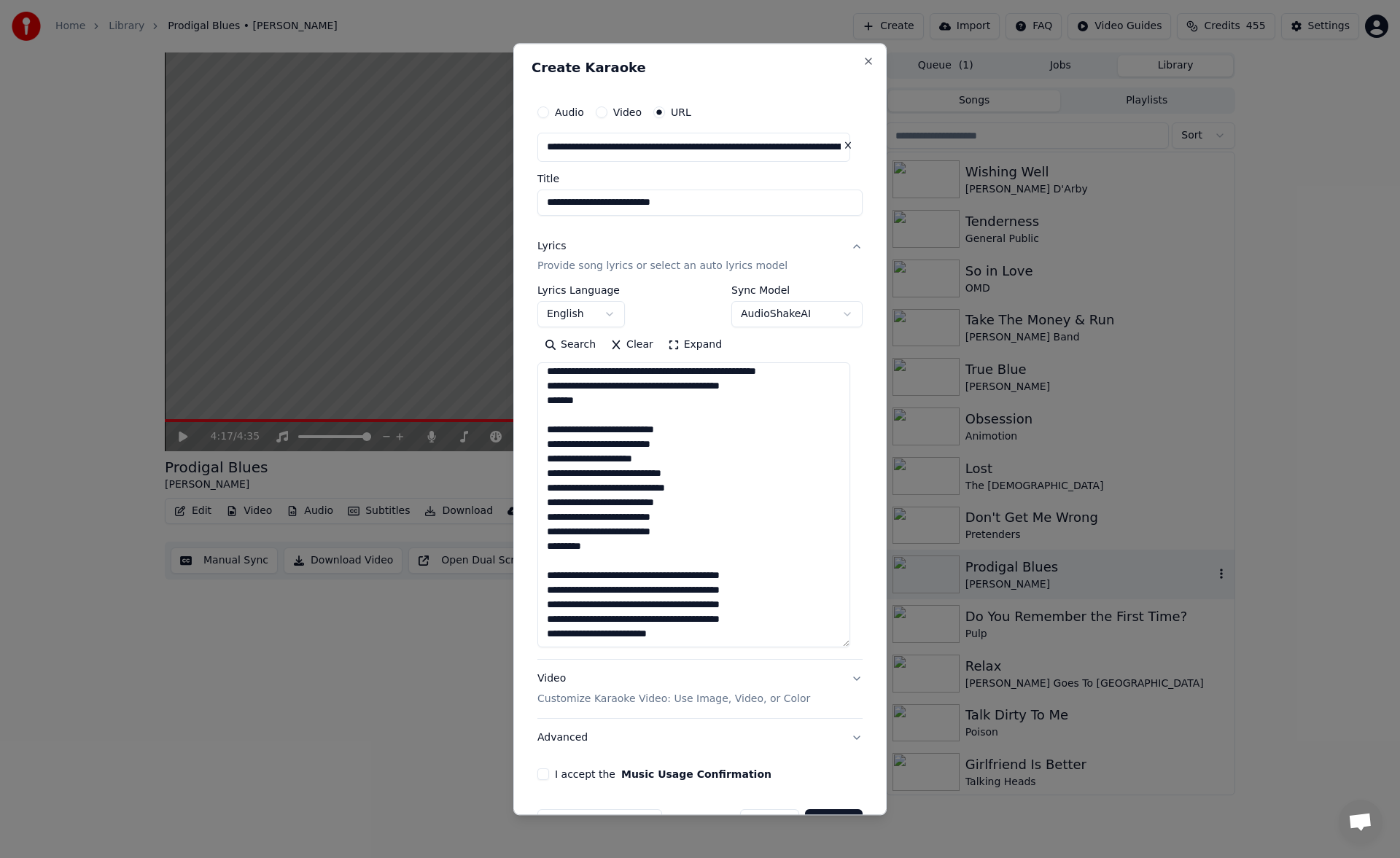
type textarea "**********"
click at [544, 773] on button "I accept the Music Usage Confirmation" at bounding box center [543, 774] width 12 height 12
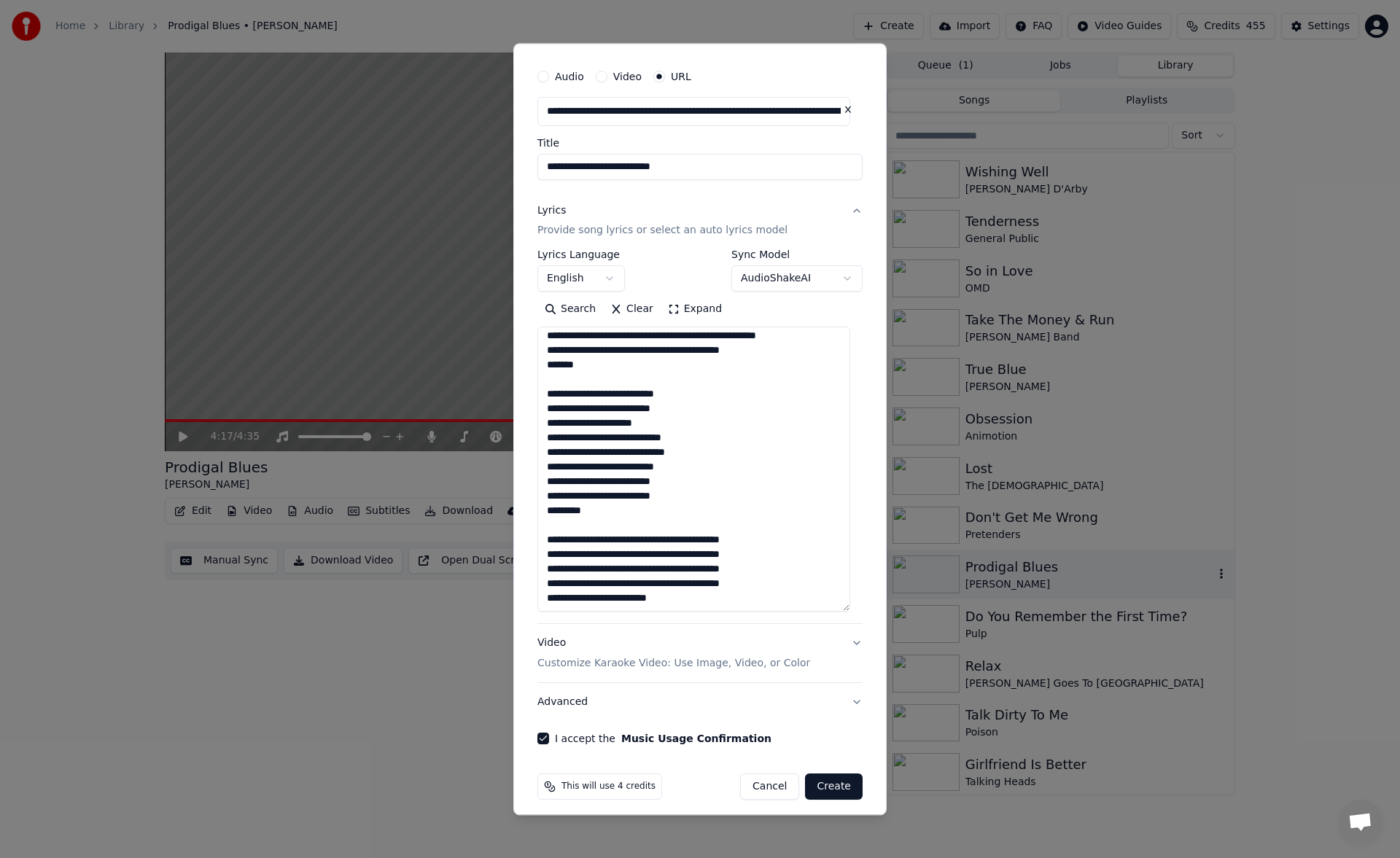
scroll to position [44, 0]
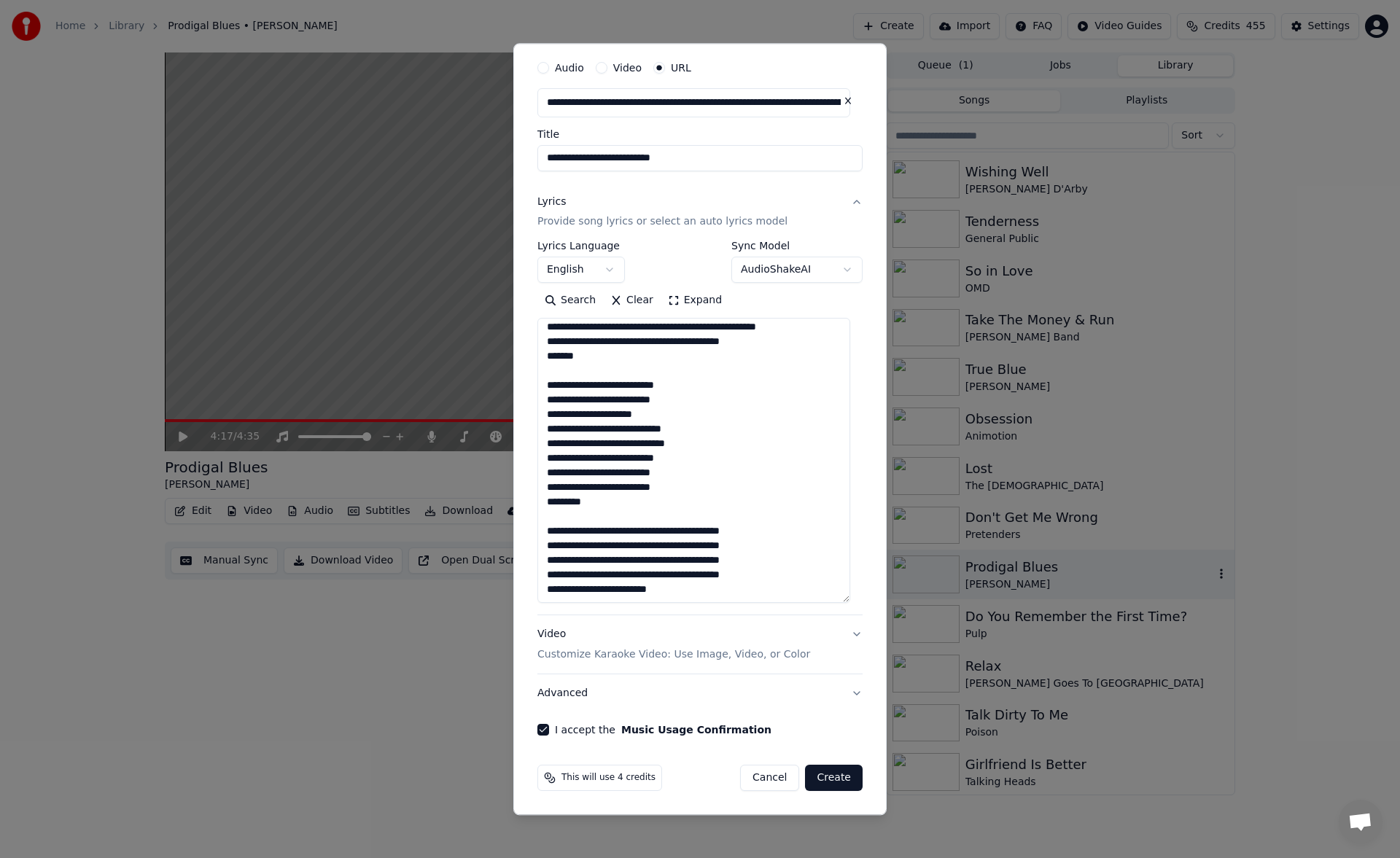
click at [829, 772] on button "Create" at bounding box center [834, 778] width 57 height 26
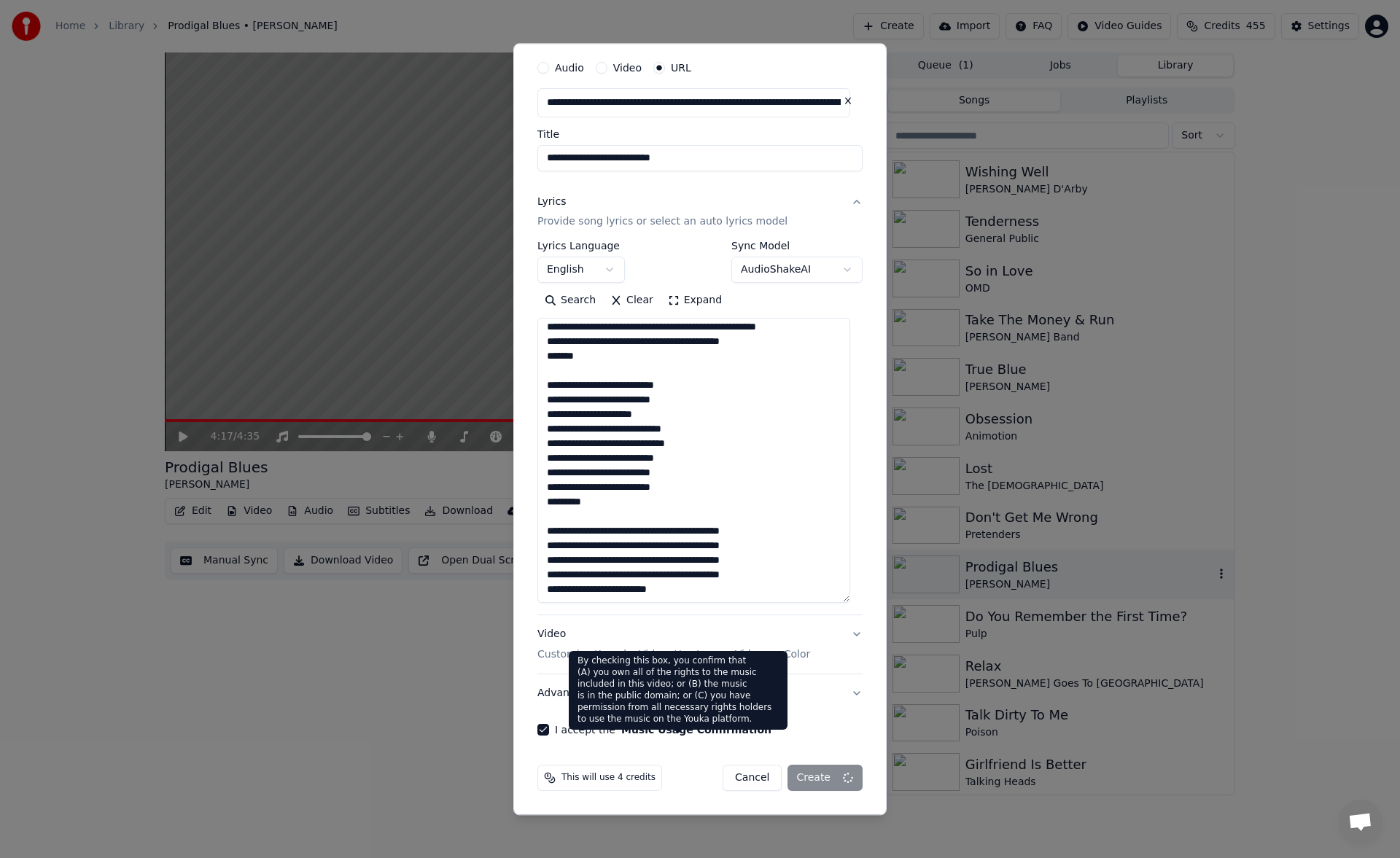
select select
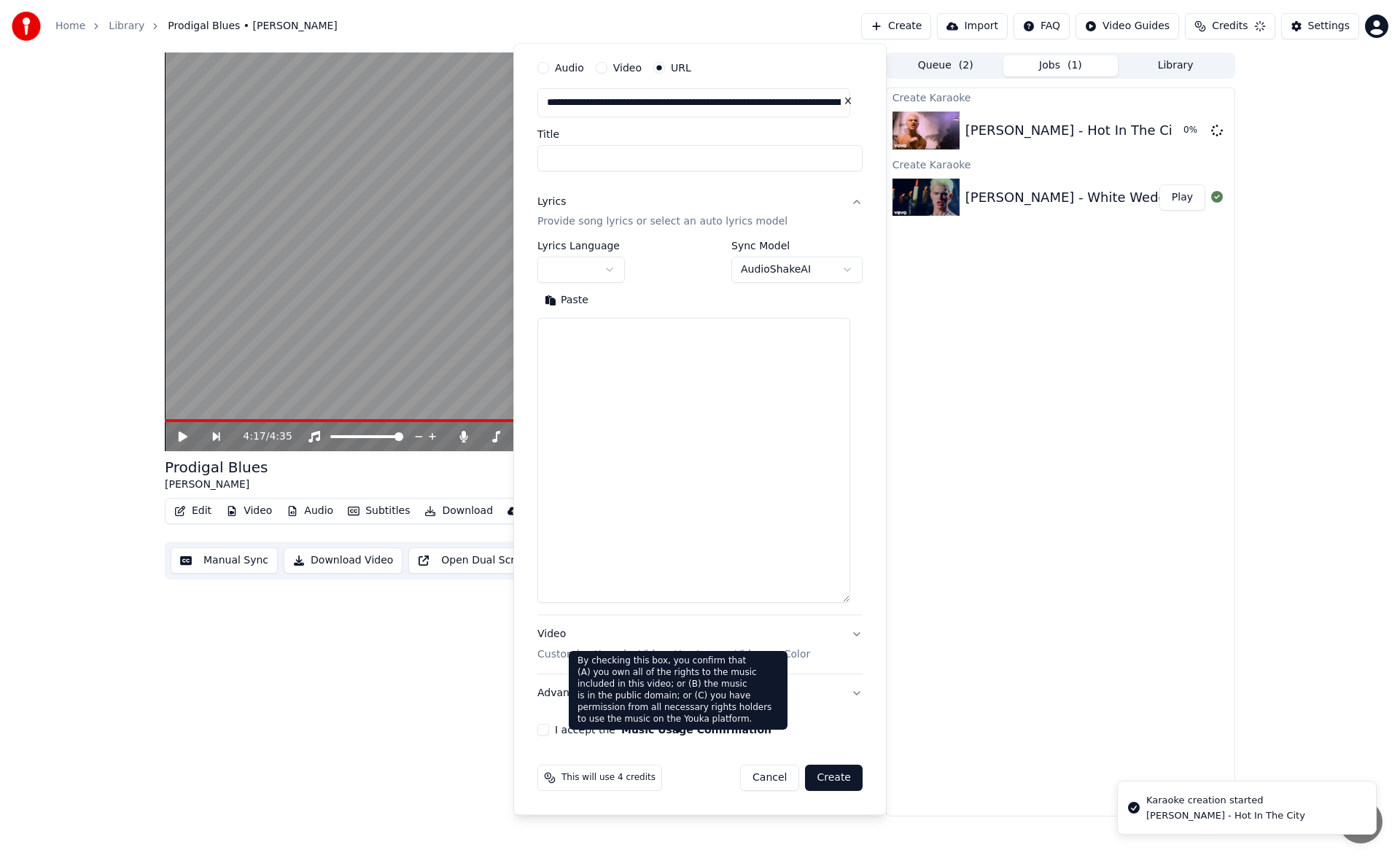
scroll to position [0, 0]
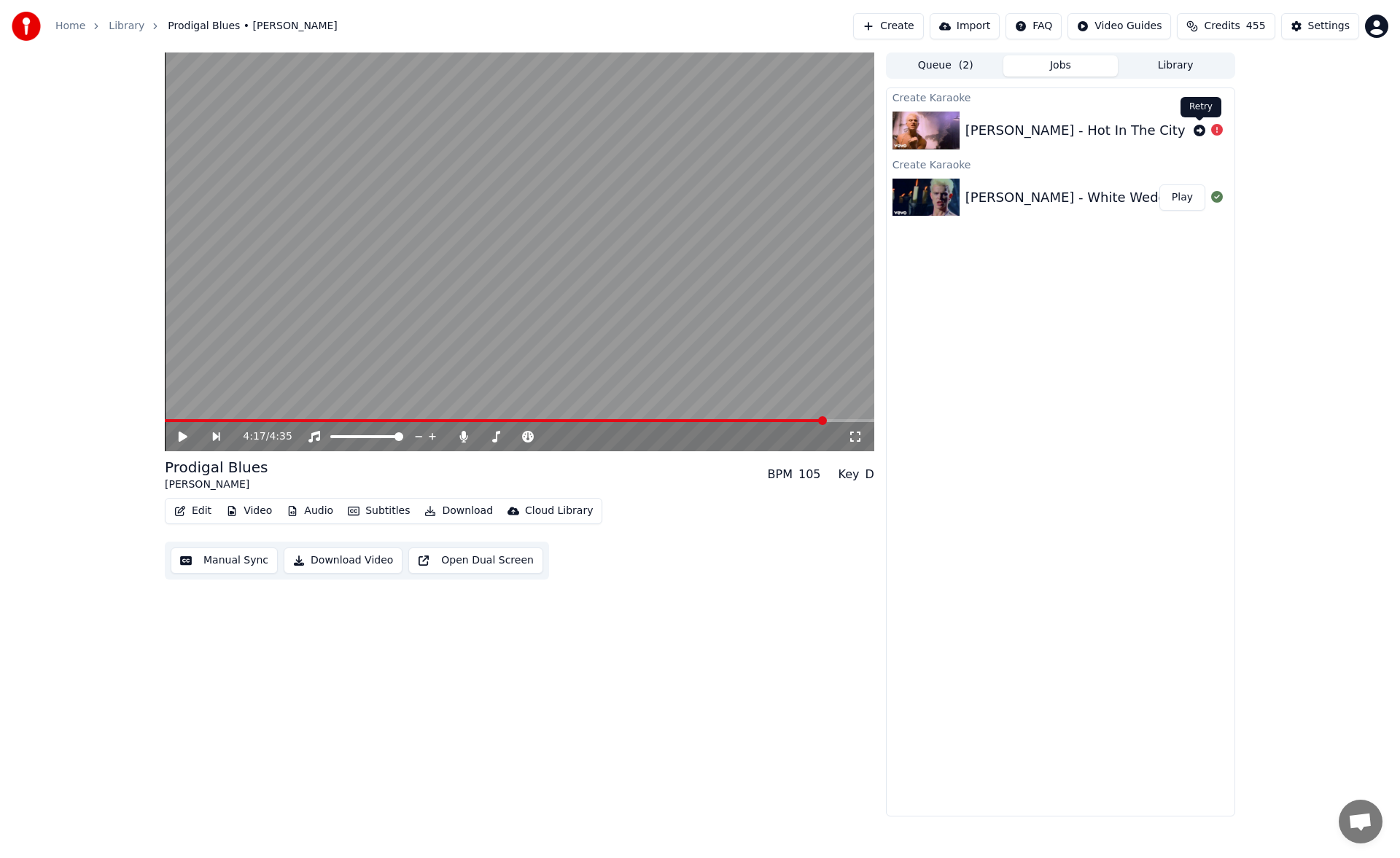
click at [1200, 129] on icon at bounding box center [1199, 130] width 12 height 12
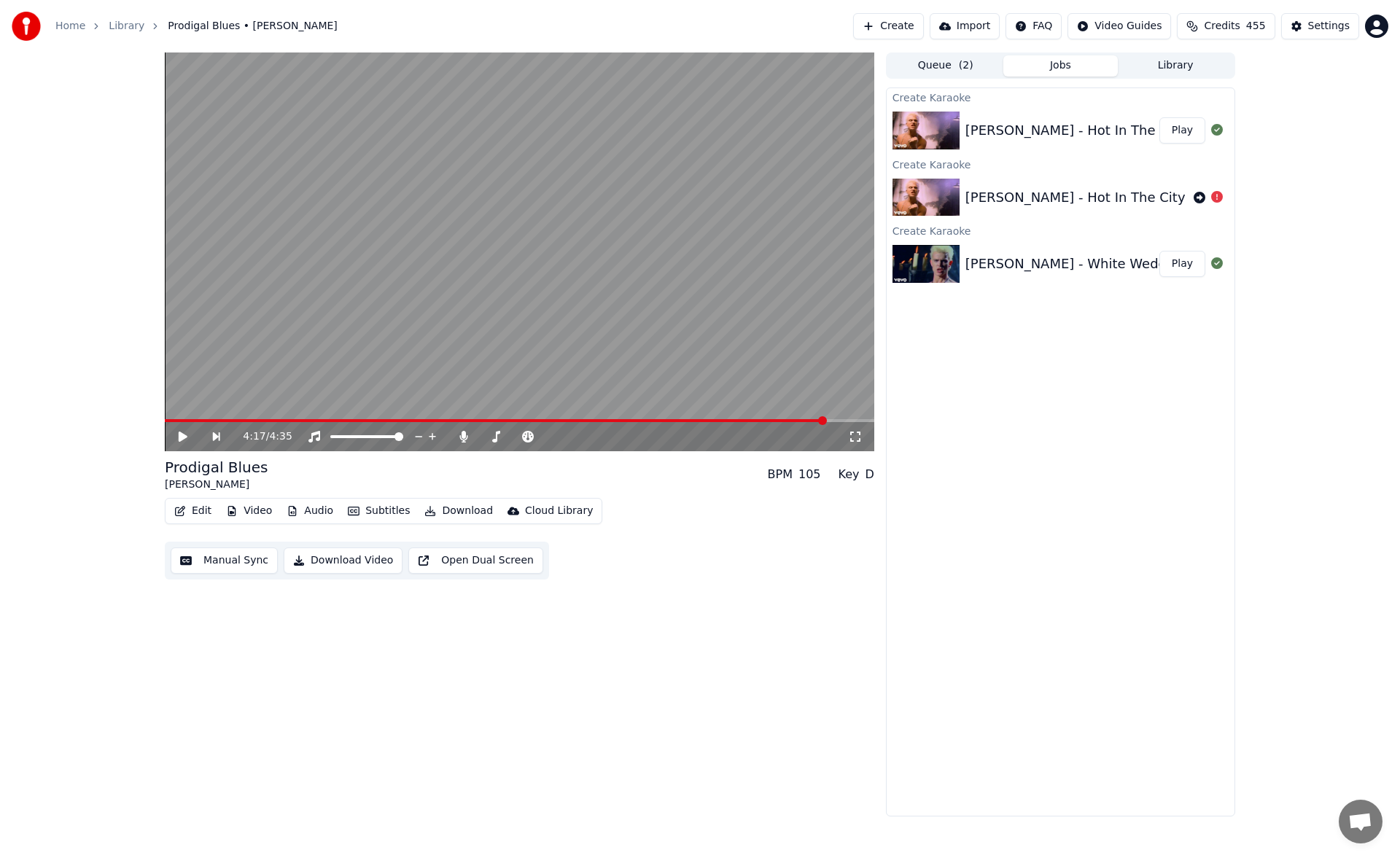
click at [918, 23] on button "Create" at bounding box center [888, 26] width 71 height 26
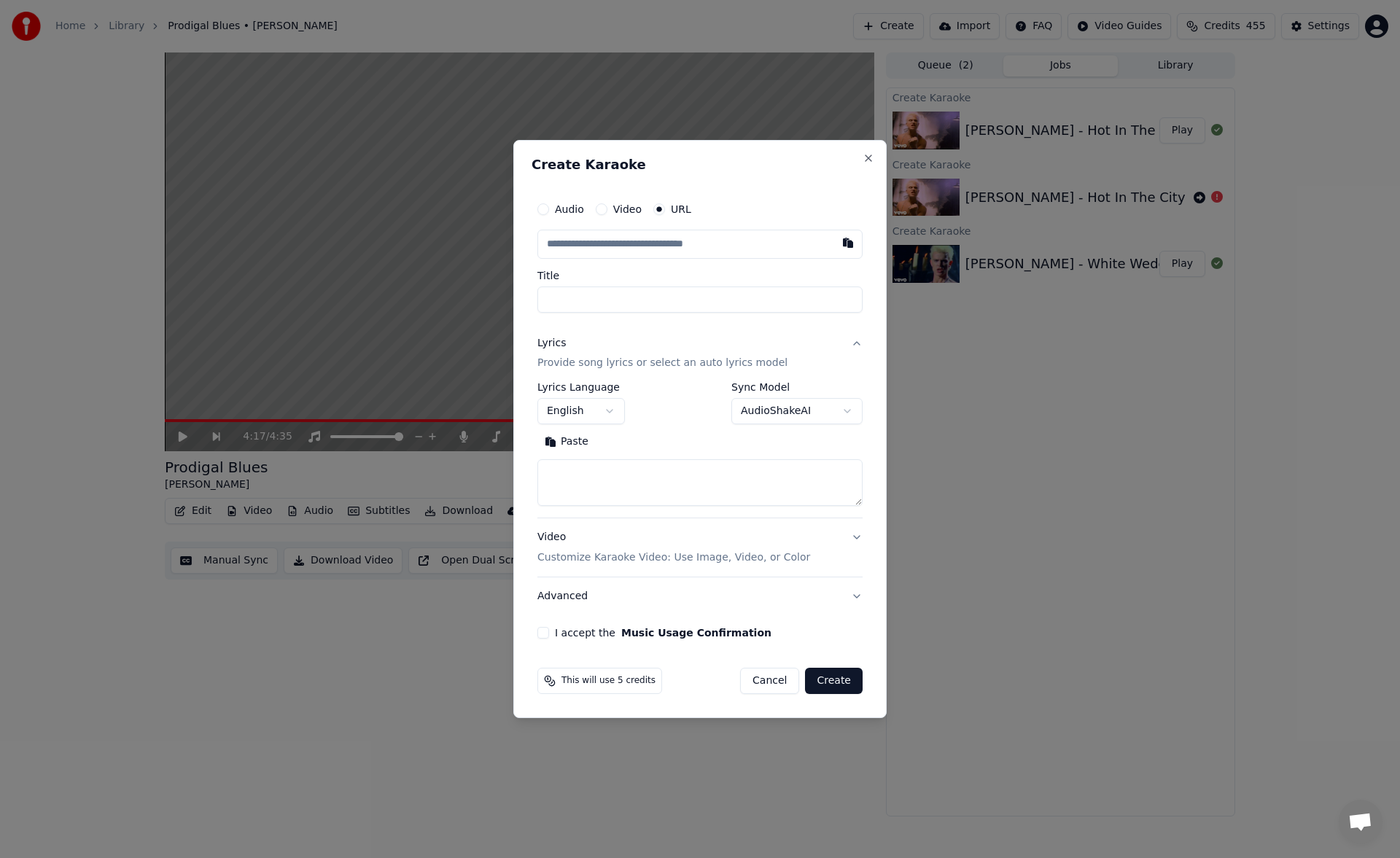
type input "**********"
click at [858, 344] on button "Lyrics Provide song lyrics or select an auto lyrics model" at bounding box center [700, 353] width 325 height 58
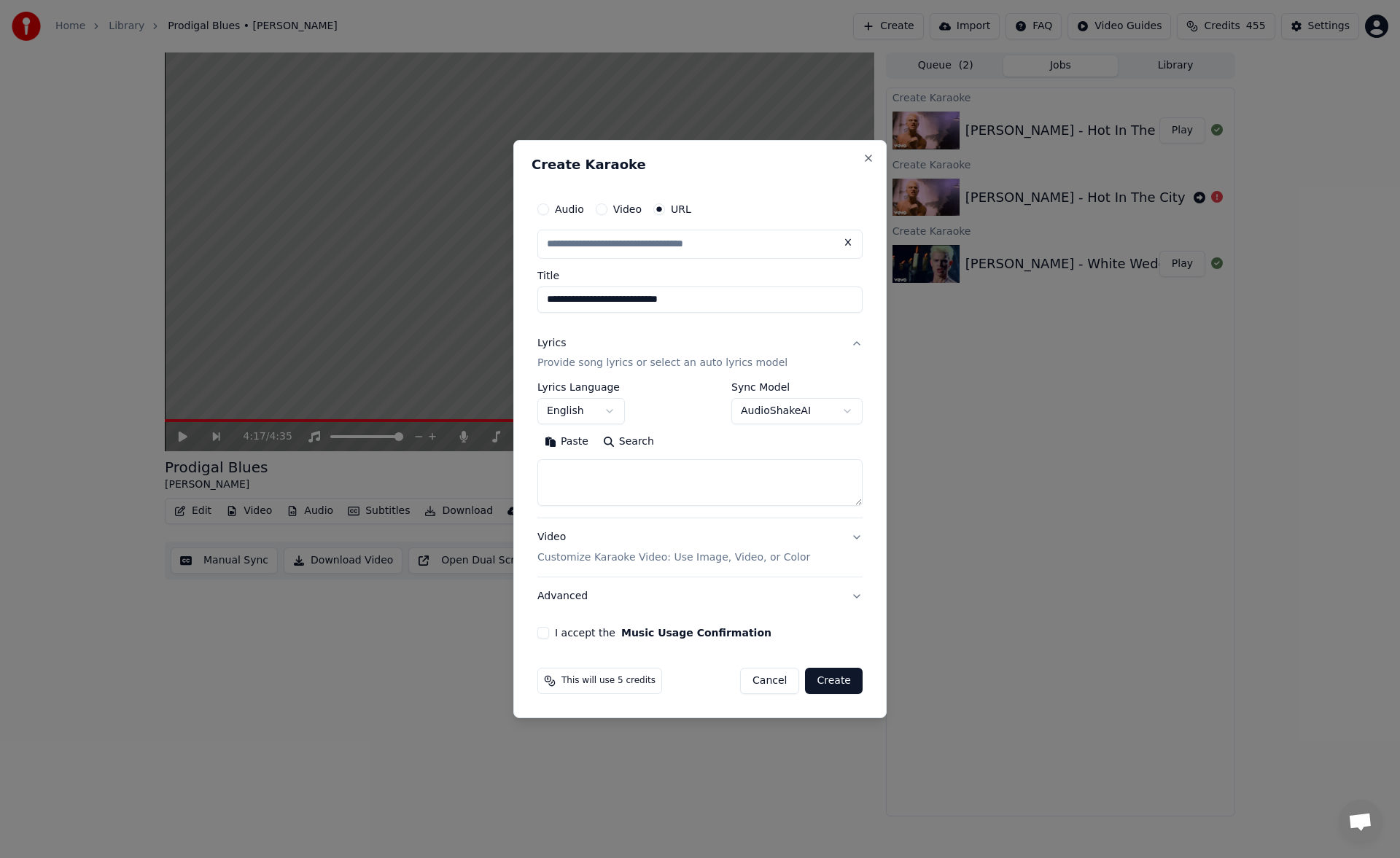
type input "**********"
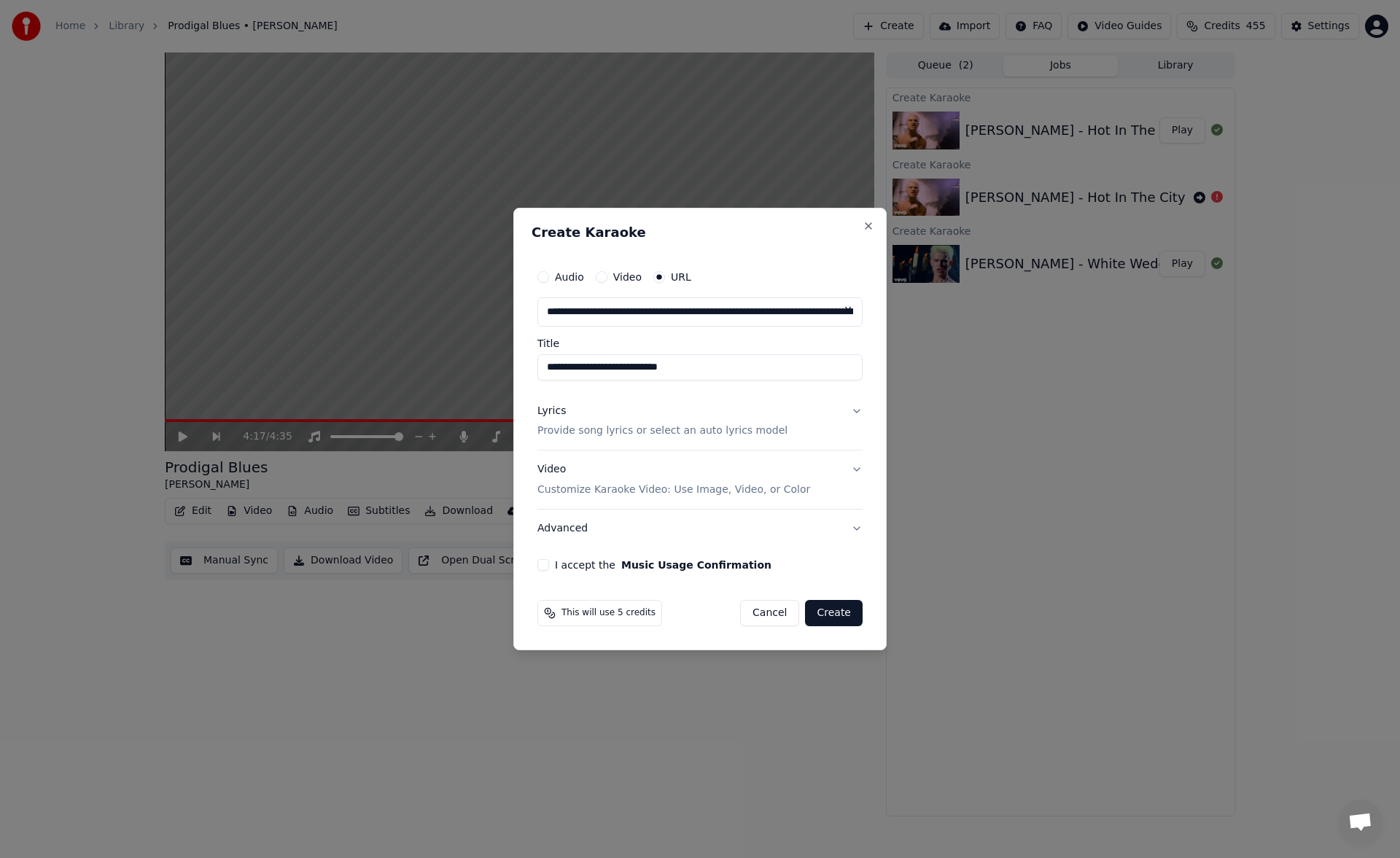
click at [859, 407] on button "Lyrics Provide song lyrics or select an auto lyrics model" at bounding box center [700, 420] width 325 height 58
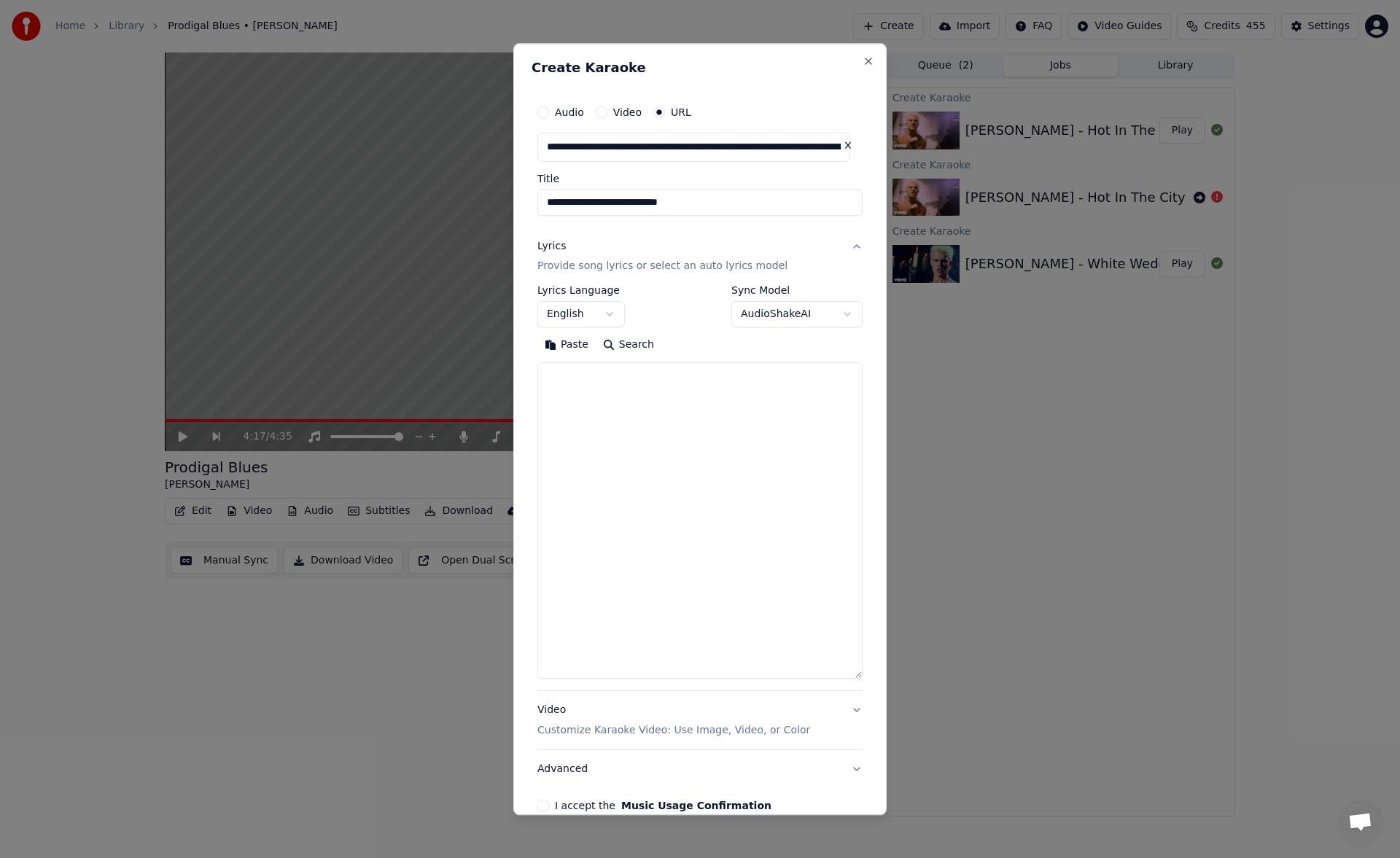
drag, startPoint x: 855, startPoint y: 504, endPoint x: 857, endPoint y: 686, distance: 182.0
click at [857, 686] on div "**********" at bounding box center [700, 429] width 373 height 772
click at [672, 499] on textarea at bounding box center [700, 526] width 325 height 325
paste textarea "**********"
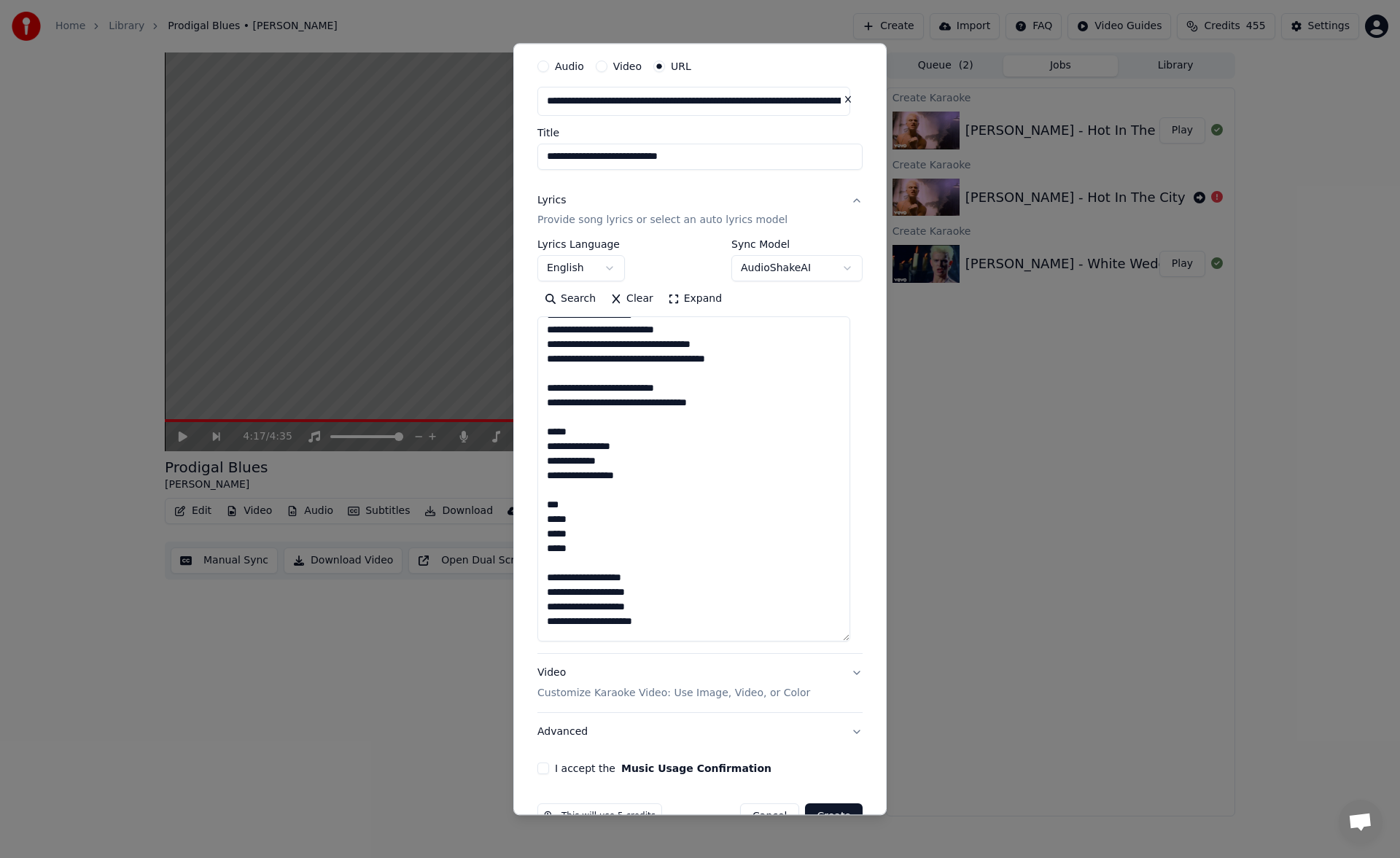
scroll to position [84, 0]
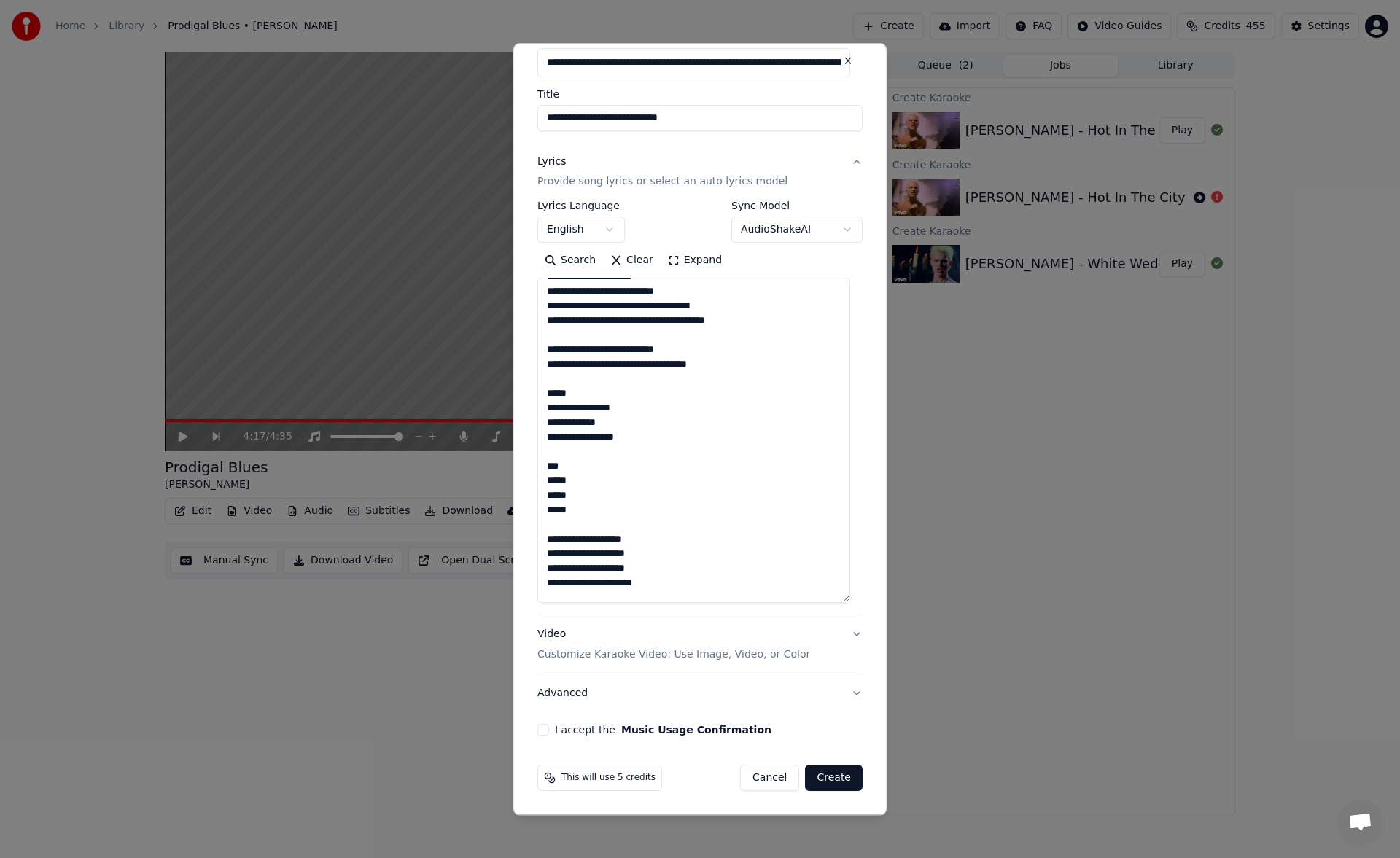
type textarea "**********"
click at [545, 727] on button "I accept the Music Usage Confirmation" at bounding box center [543, 729] width 12 height 12
click at [817, 779] on button "Create" at bounding box center [834, 778] width 57 height 26
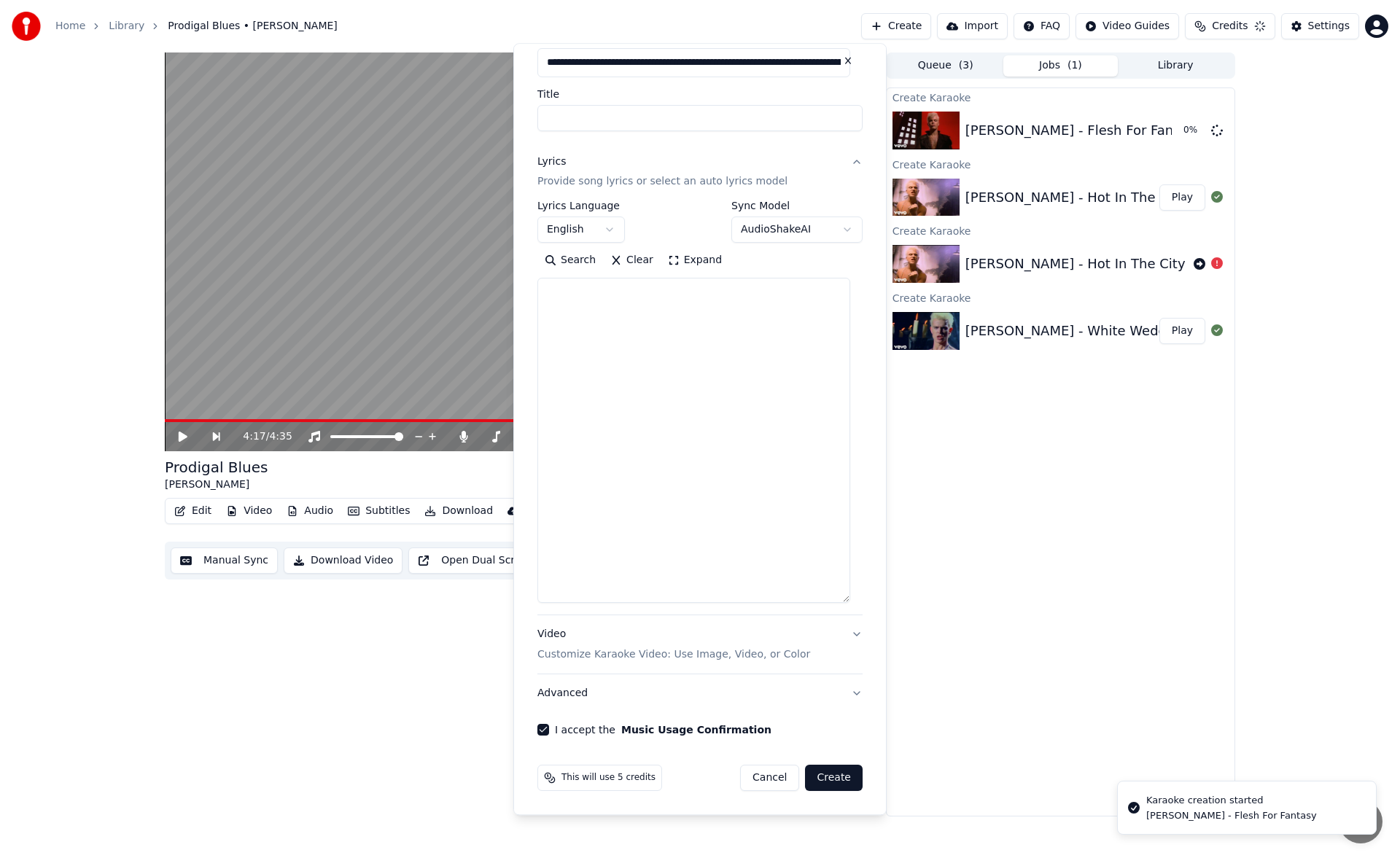
select select
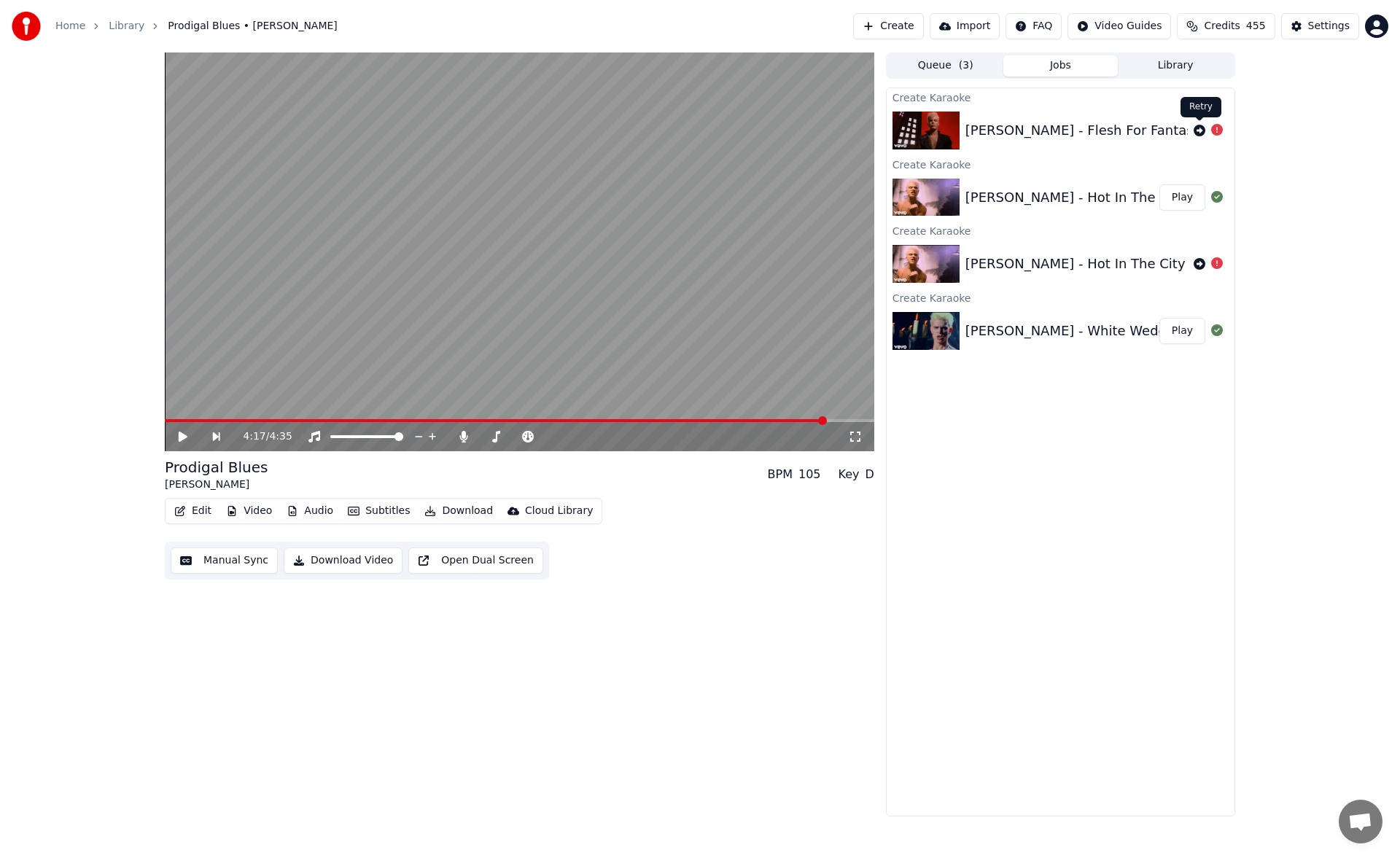
click at [1199, 129] on icon at bounding box center [1199, 130] width 12 height 12
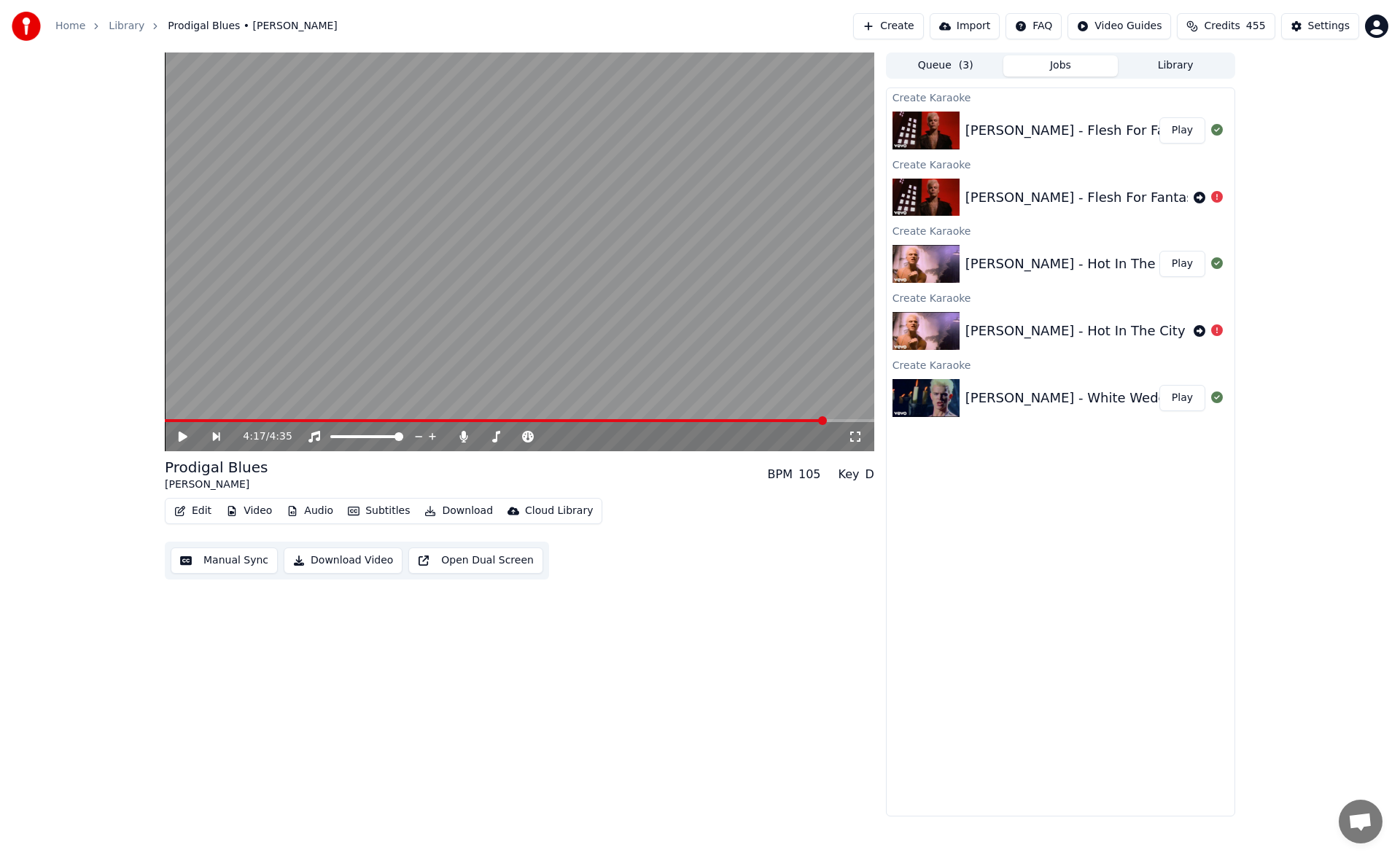
click at [1182, 132] on button "Play" at bounding box center [1182, 131] width 46 height 26
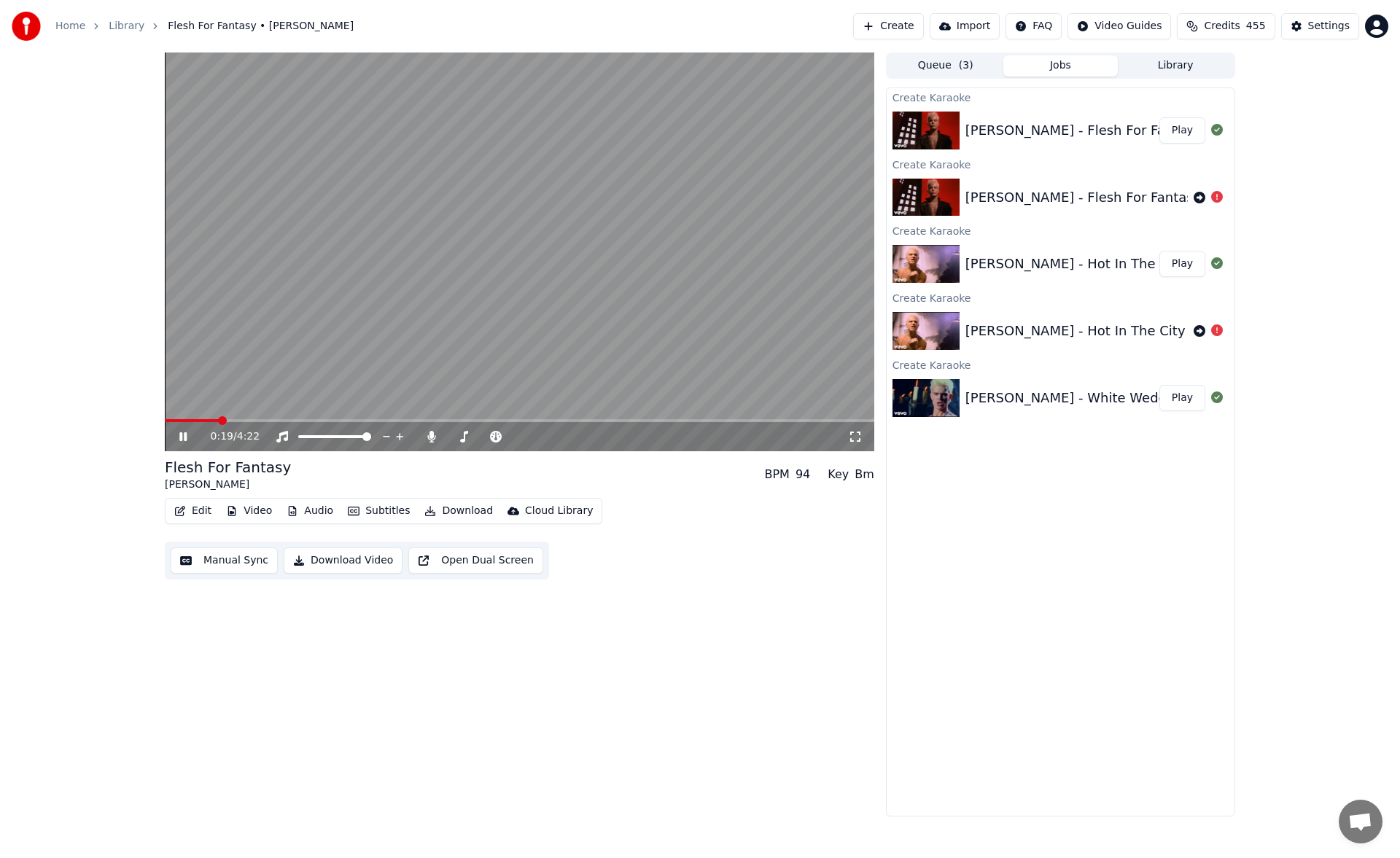
click at [859, 439] on icon at bounding box center [855, 436] width 10 height 10
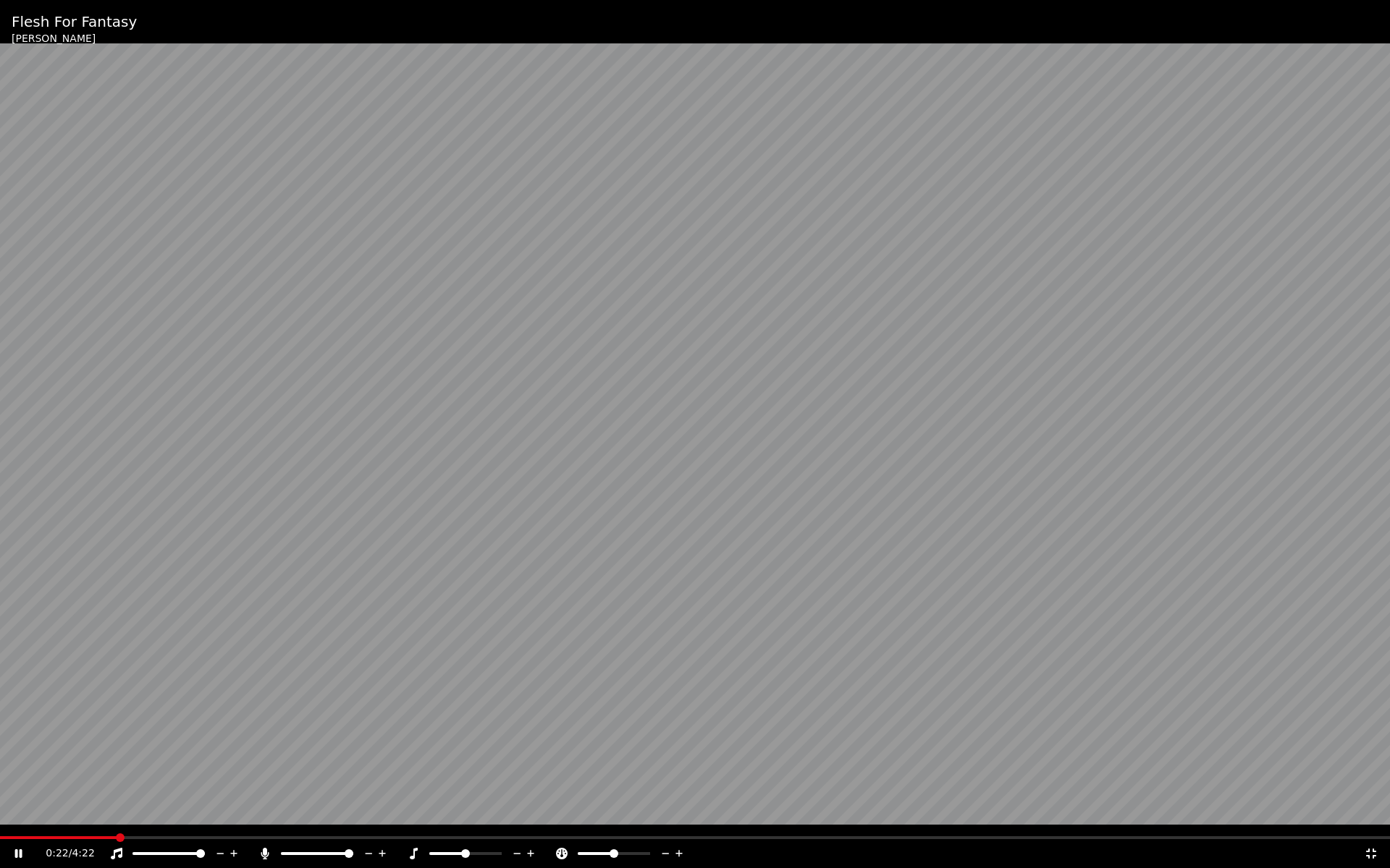
click at [68, 835] on video at bounding box center [695, 434] width 1390 height 868
click at [68, 838] on span at bounding box center [58, 838] width 118 height 3
click at [112, 730] on video at bounding box center [695, 434] width 1390 height 868
click at [70, 838] on span at bounding box center [55, 838] width 109 height 3
click at [1365, 850] on icon at bounding box center [1371, 853] width 15 height 12
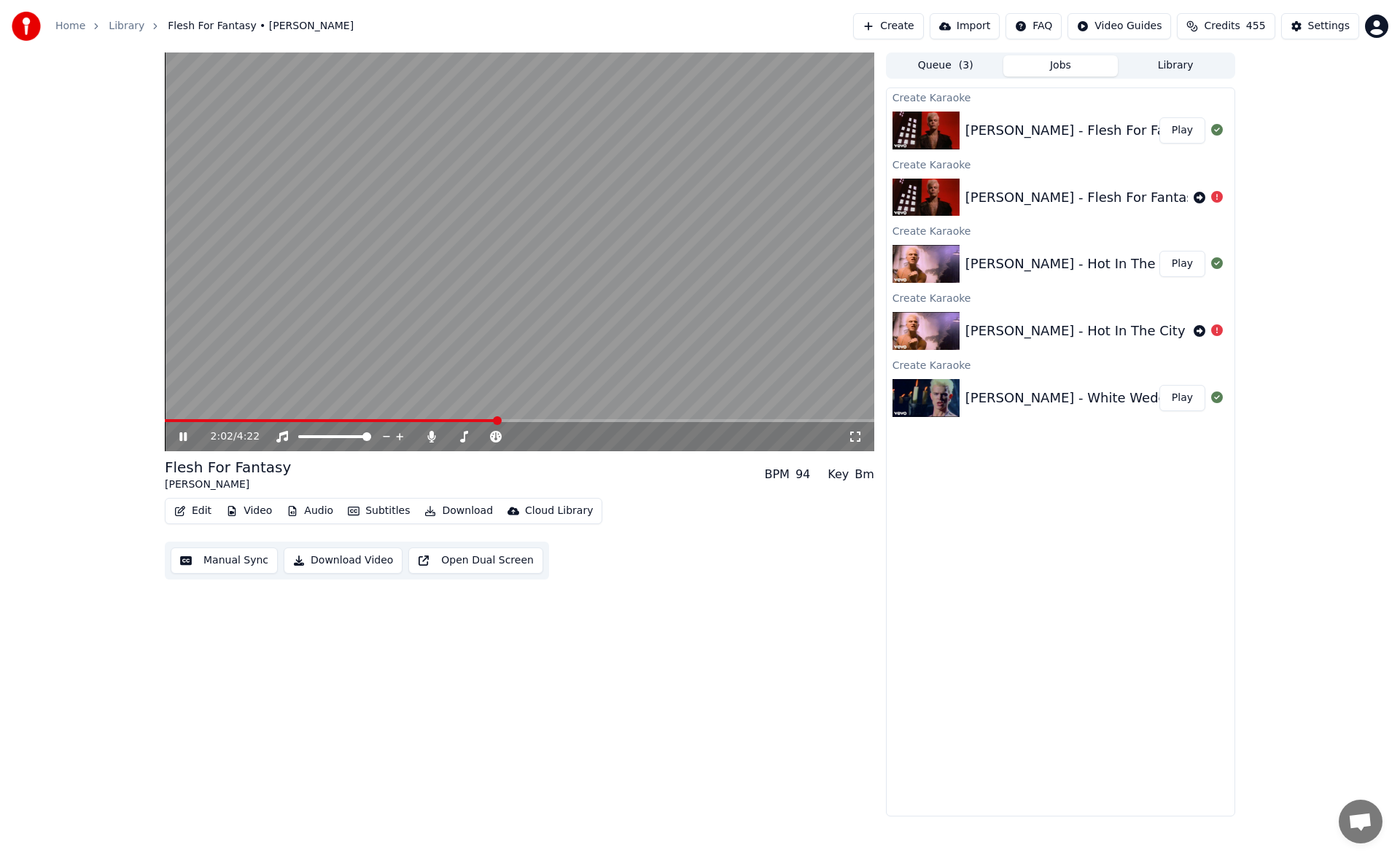
click at [187, 434] on icon at bounding box center [182, 436] width 7 height 9
click at [216, 564] on button "Manual Sync" at bounding box center [224, 561] width 107 height 26
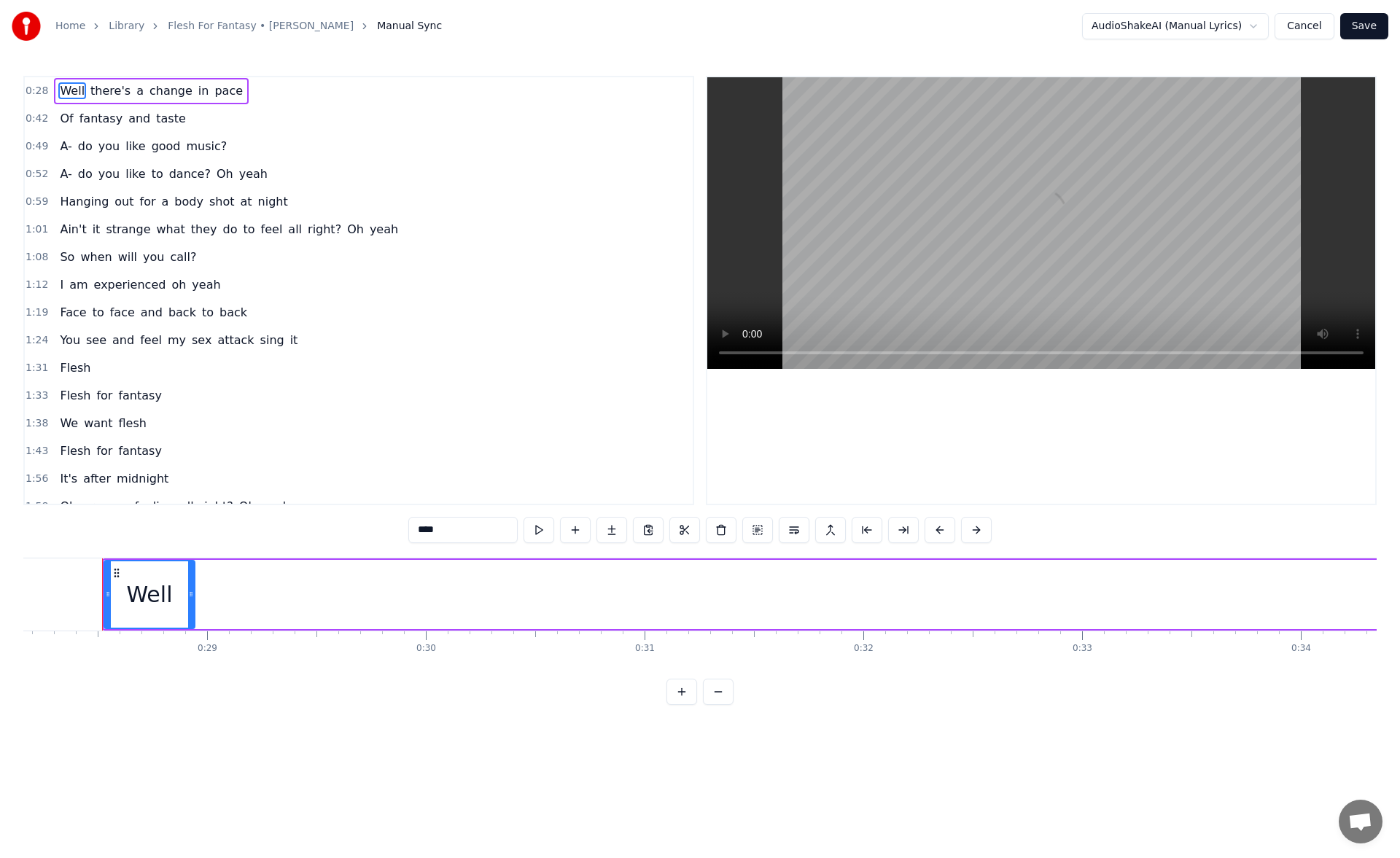
scroll to position [0, 6164]
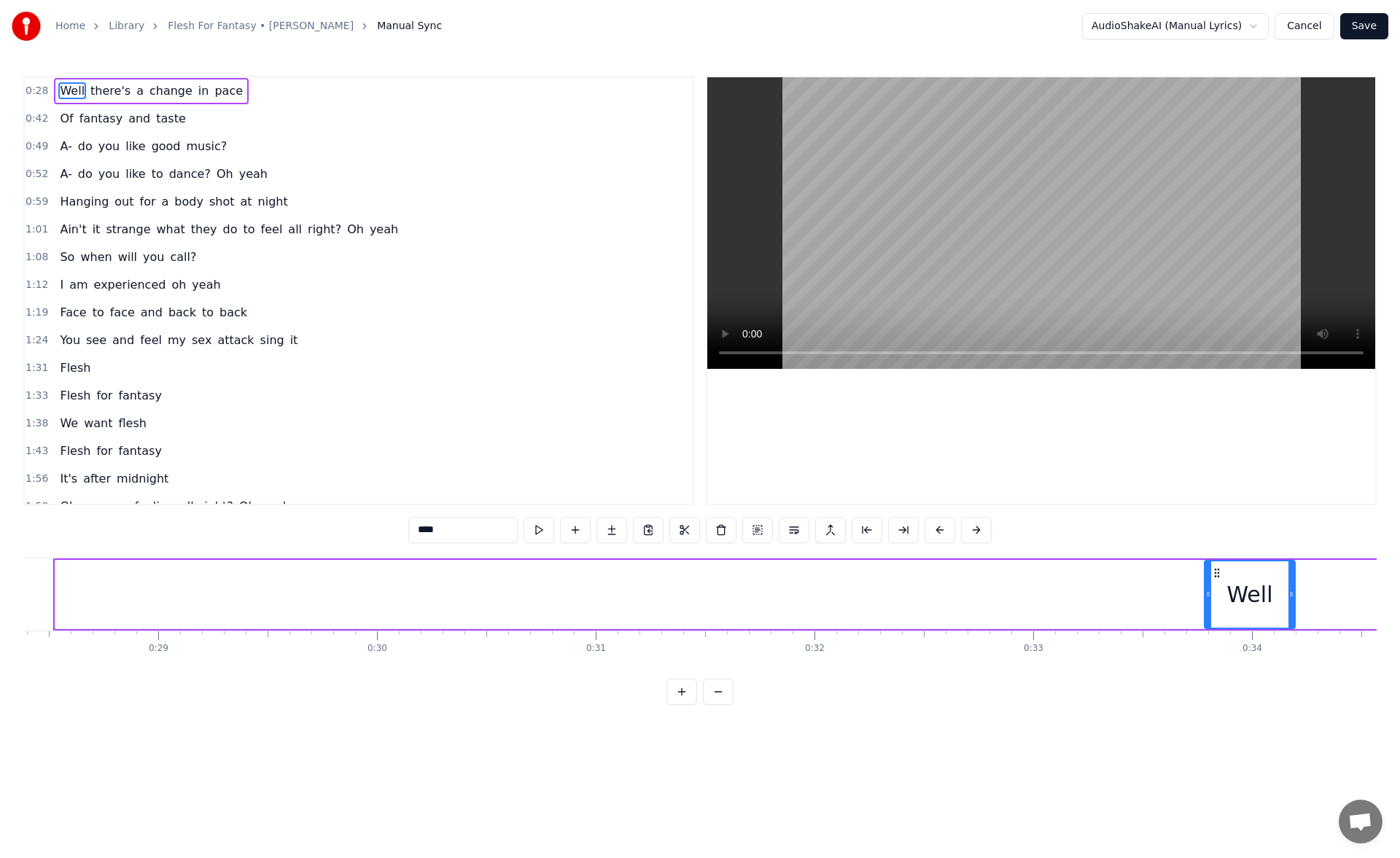
drag, startPoint x: 112, startPoint y: 574, endPoint x: 1217, endPoint y: 639, distance: 1106.9
click at [1217, 639] on div "Well there's a change in pace Of fantasy and taste A- do you like good music? A…" at bounding box center [700, 612] width 1354 height 109
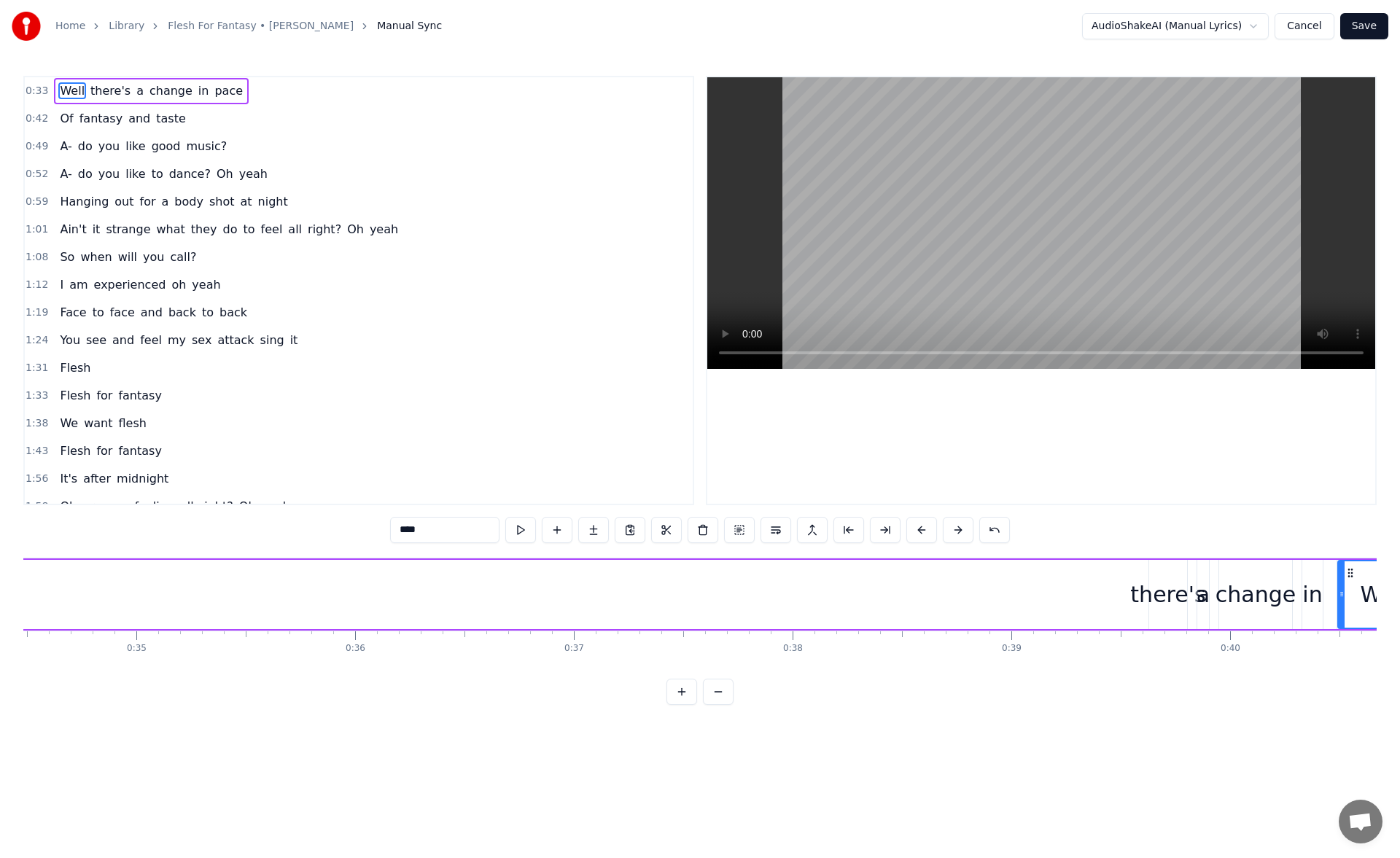
scroll to position [0, 7666]
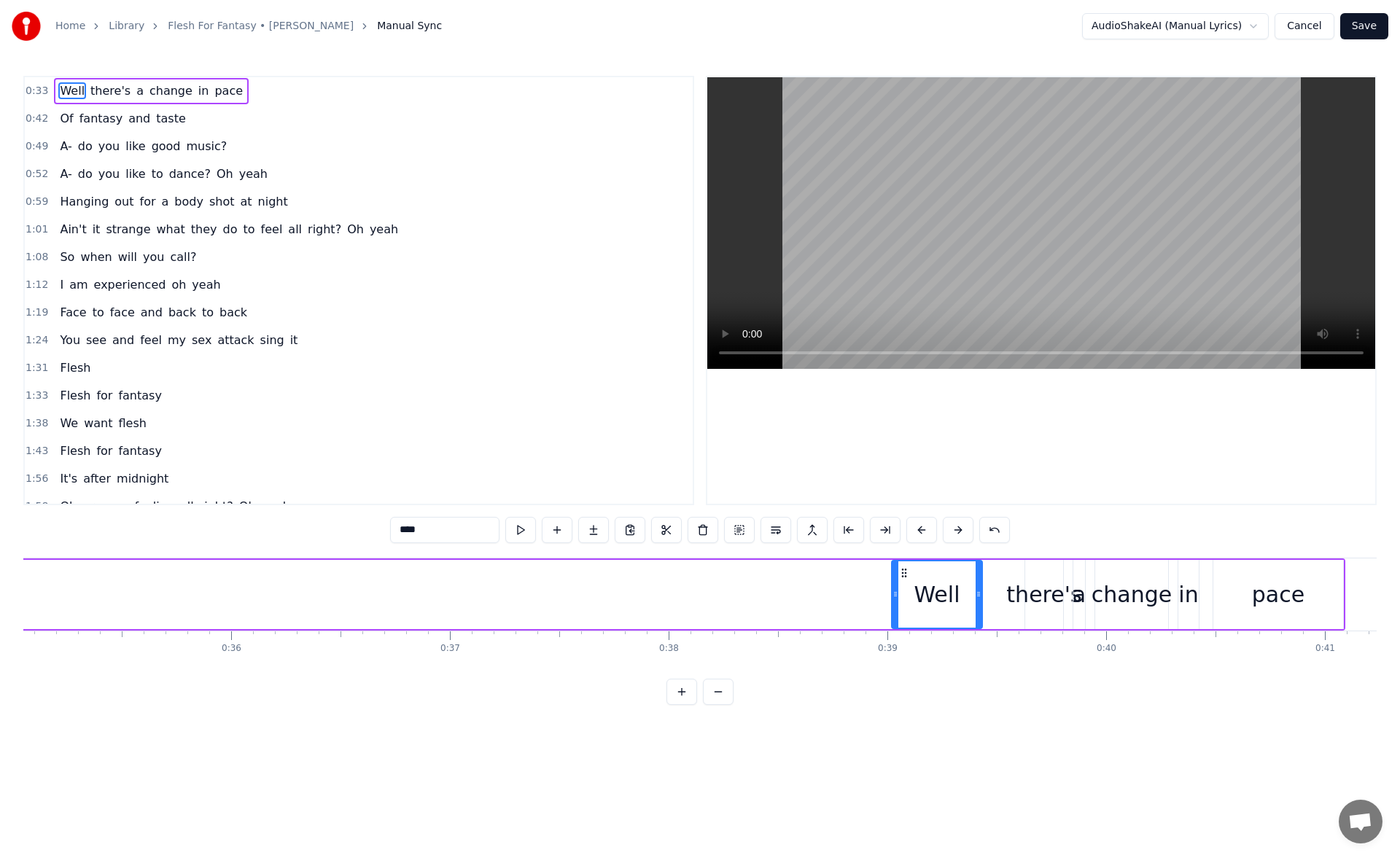
drag, startPoint x: 329, startPoint y: 571, endPoint x: 906, endPoint y: 559, distance: 577.1
click at [906, 560] on div "Well" at bounding box center [937, 594] width 92 height 69
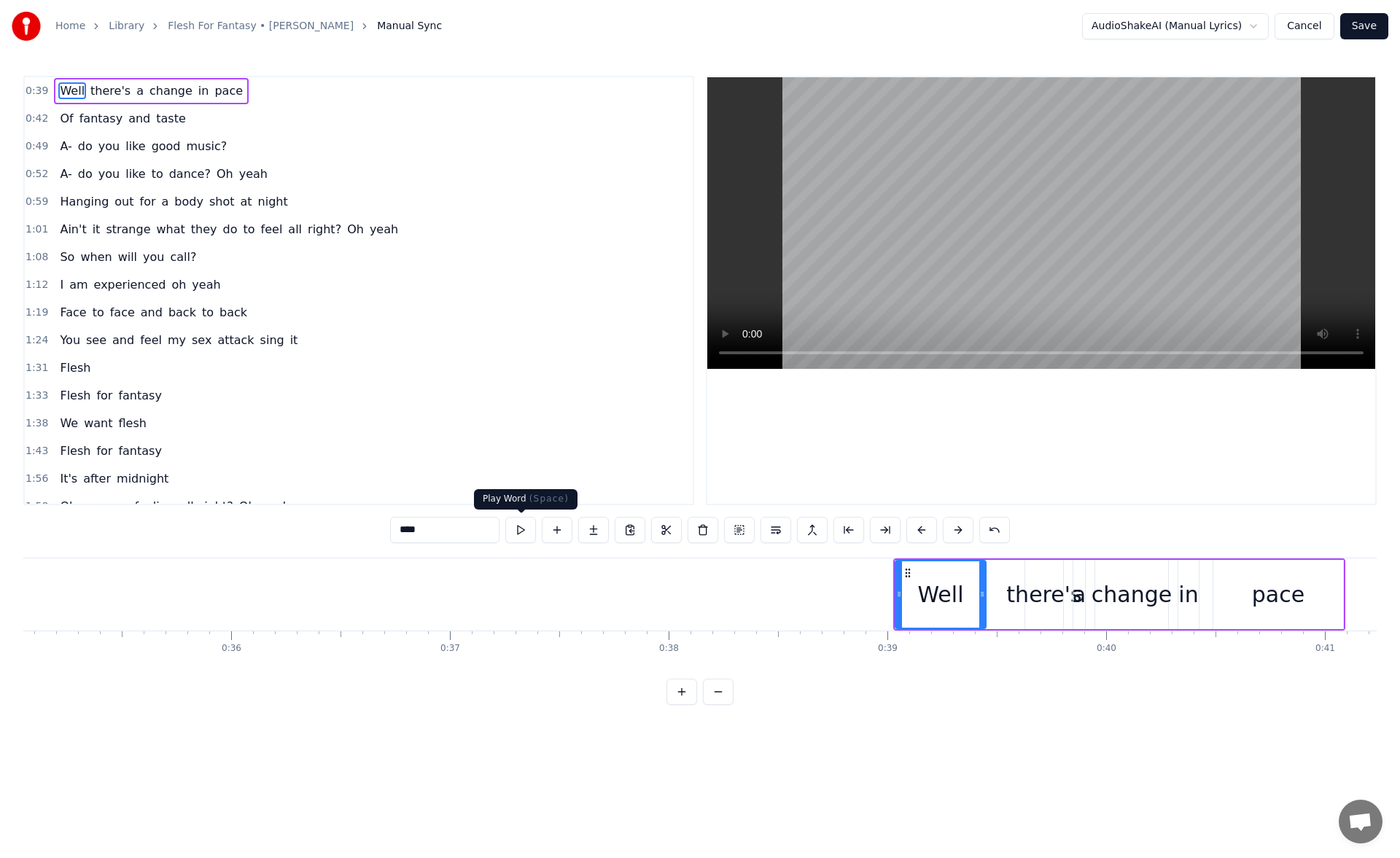
click at [518, 526] on button at bounding box center [521, 530] width 31 height 26
click at [1039, 582] on div "there's" at bounding box center [1044, 594] width 75 height 33
click at [513, 528] on button at bounding box center [521, 530] width 31 height 26
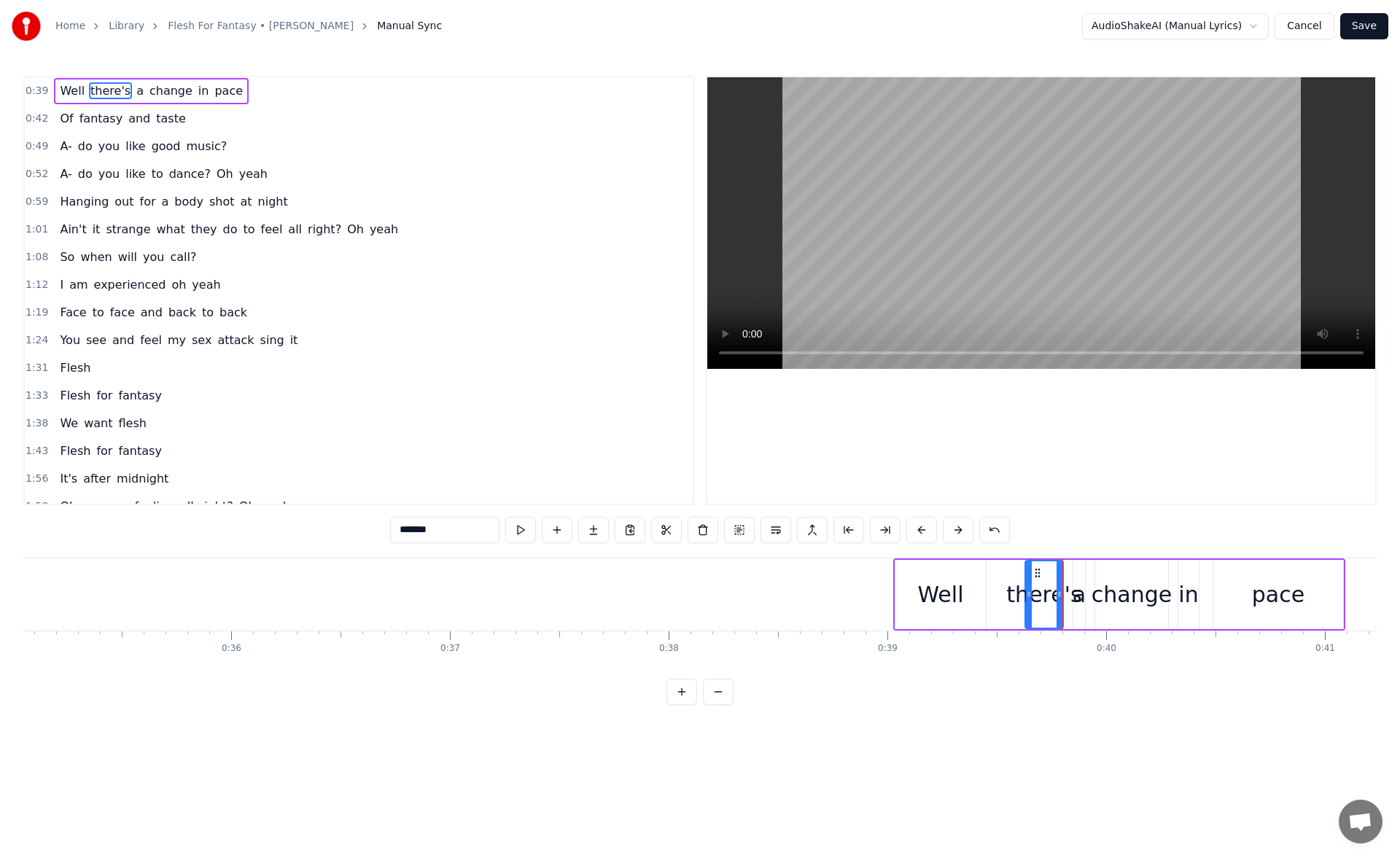
click at [918, 571] on div "Well" at bounding box center [941, 594] width 91 height 69
type input "****"
drag, startPoint x: 905, startPoint y: 571, endPoint x: 943, endPoint y: 572, distance: 38.0
click at [943, 572] on icon at bounding box center [945, 572] width 12 height 12
drag, startPoint x: 937, startPoint y: 599, endPoint x: 984, endPoint y: 599, distance: 47.0
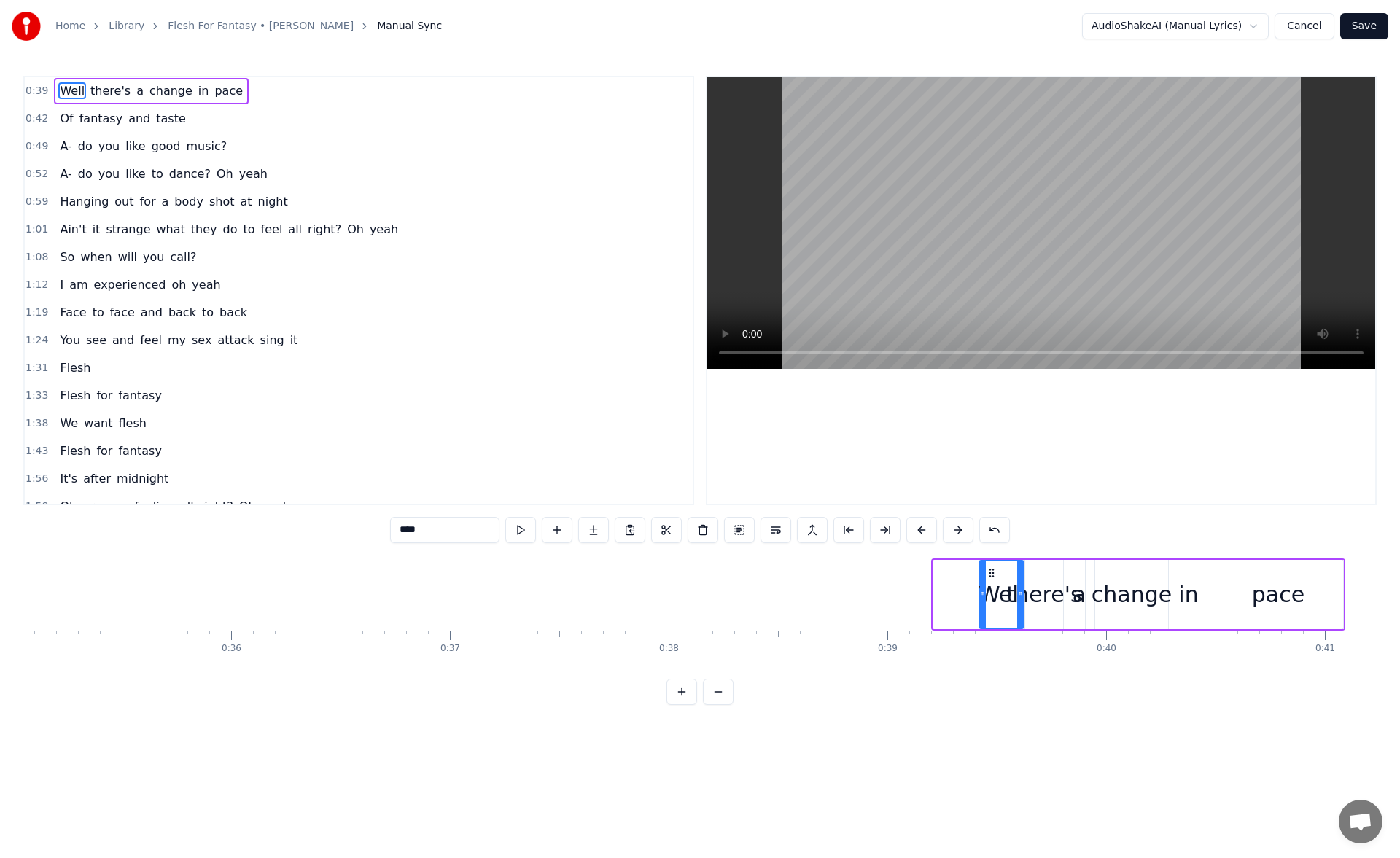
click at [984, 599] on div at bounding box center [983, 595] width 6 height 67
click at [513, 529] on button at bounding box center [521, 530] width 31 height 26
click at [1370, 24] on button "Save" at bounding box center [1364, 26] width 48 height 26
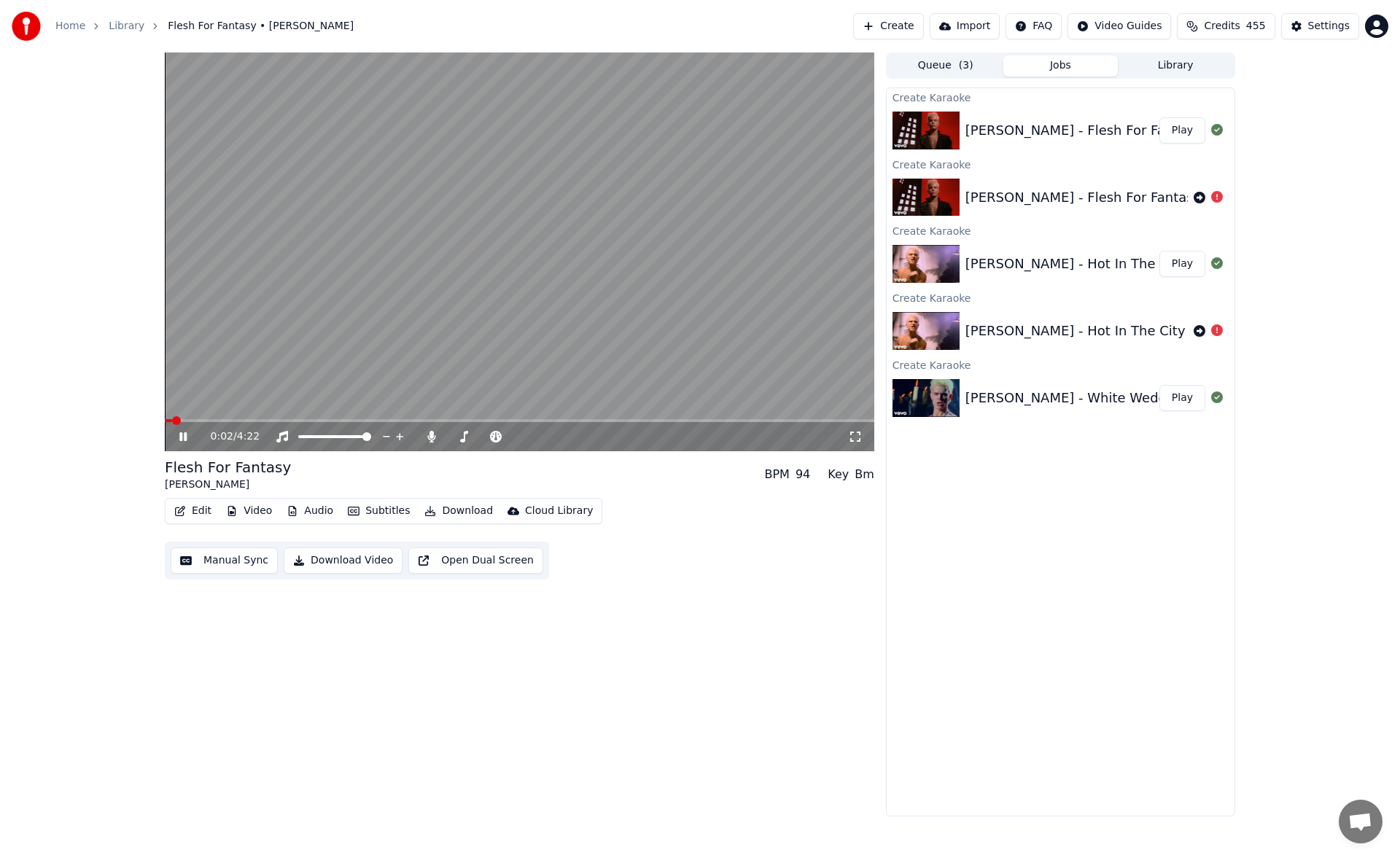
click at [189, 438] on icon at bounding box center [194, 436] width 34 height 12
